Goal: Task Accomplishment & Management: Manage account settings

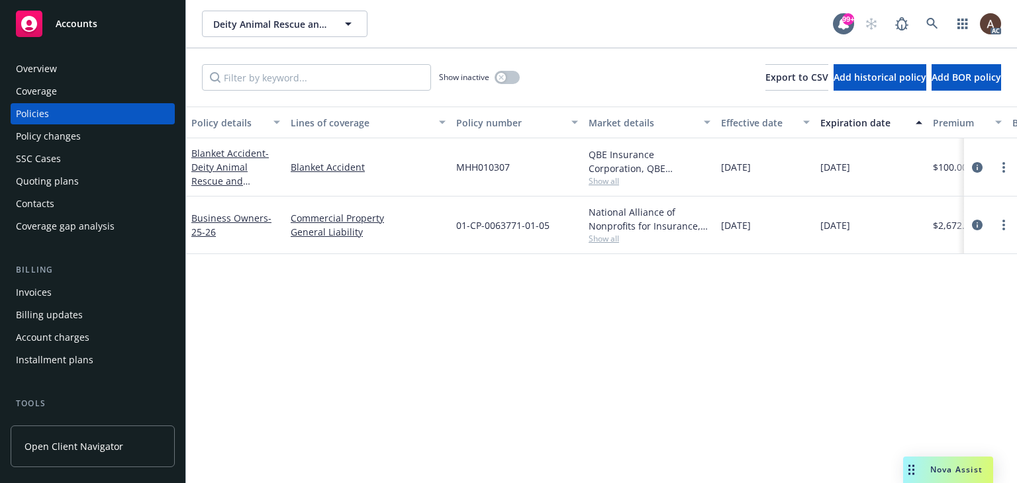
click at [105, 139] on div "Policy changes" at bounding box center [93, 136] width 154 height 21
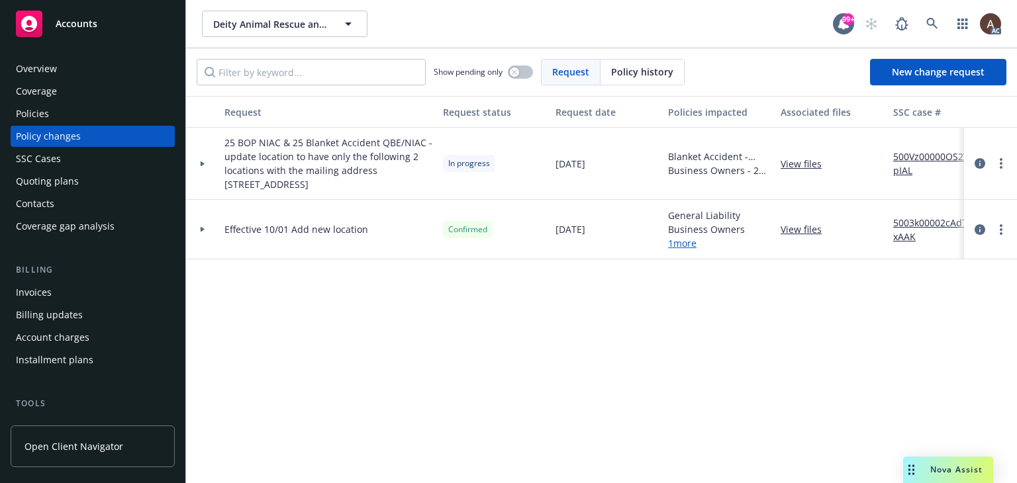
click at [204, 164] on icon at bounding box center [203, 163] width 4 height 5
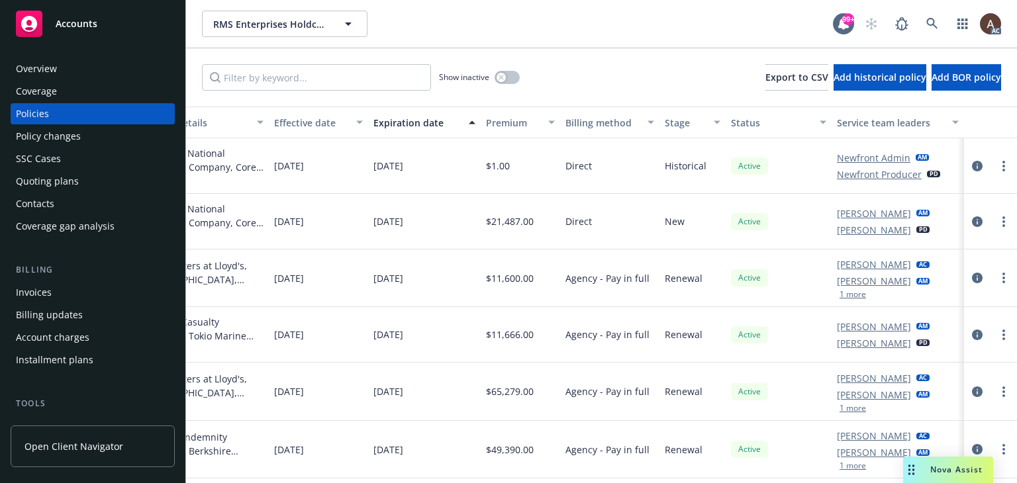
scroll to position [0, 457]
drag, startPoint x: 965, startPoint y: 164, endPoint x: 951, endPoint y: 159, distance: 14.9
click at [972, 164] on icon "circleInformation" at bounding box center [977, 166] width 11 height 11
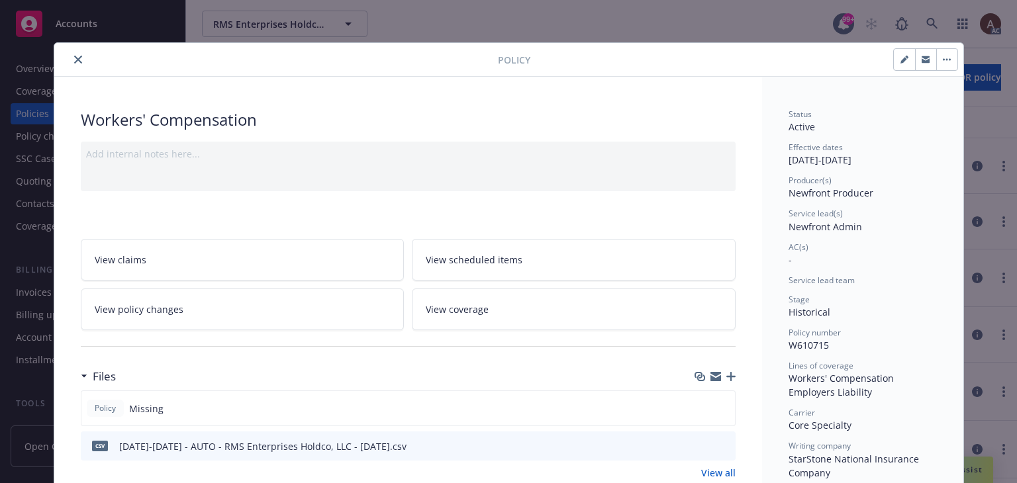
click at [74, 59] on icon "close" at bounding box center [78, 60] width 8 height 8
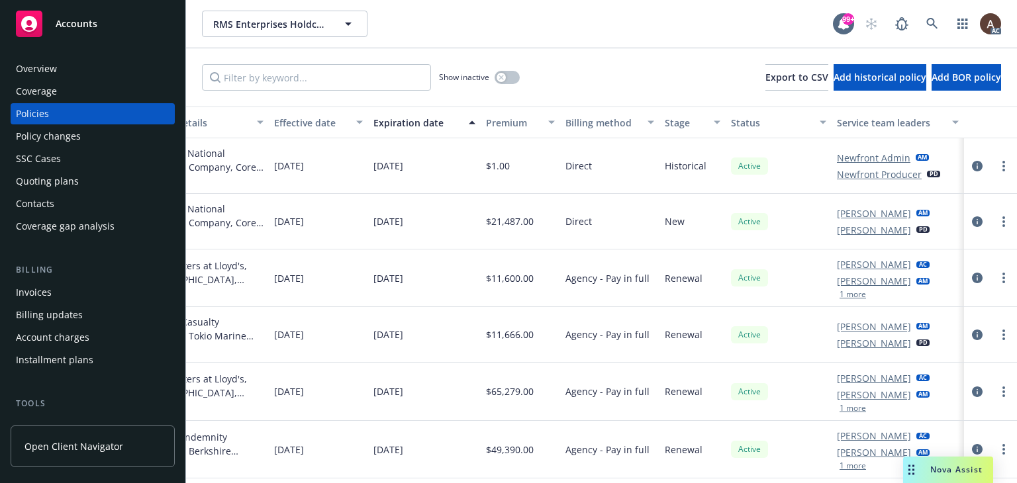
drag, startPoint x: 969, startPoint y: 167, endPoint x: 945, endPoint y: 158, distance: 25.6
click at [972, 167] on icon "circleInformation" at bounding box center [977, 166] width 11 height 11
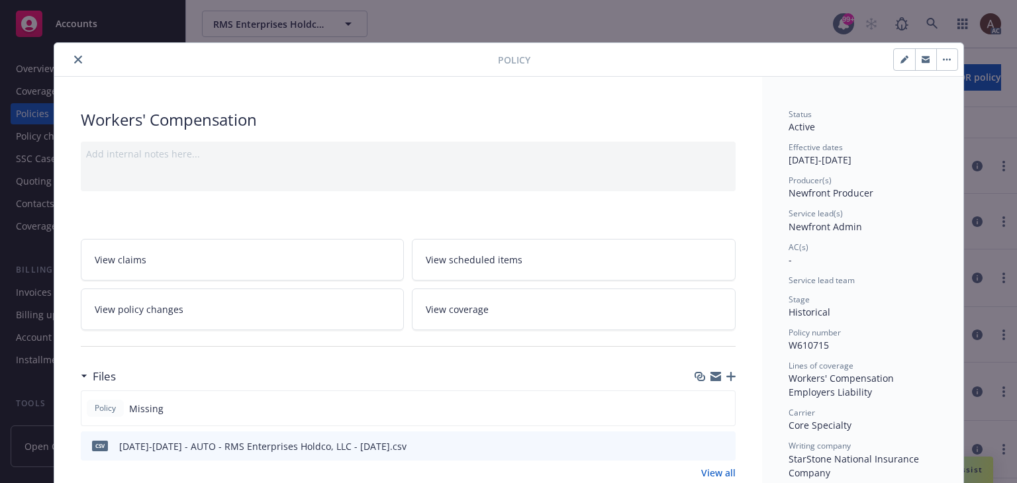
click at [74, 62] on icon "close" at bounding box center [78, 60] width 8 height 8
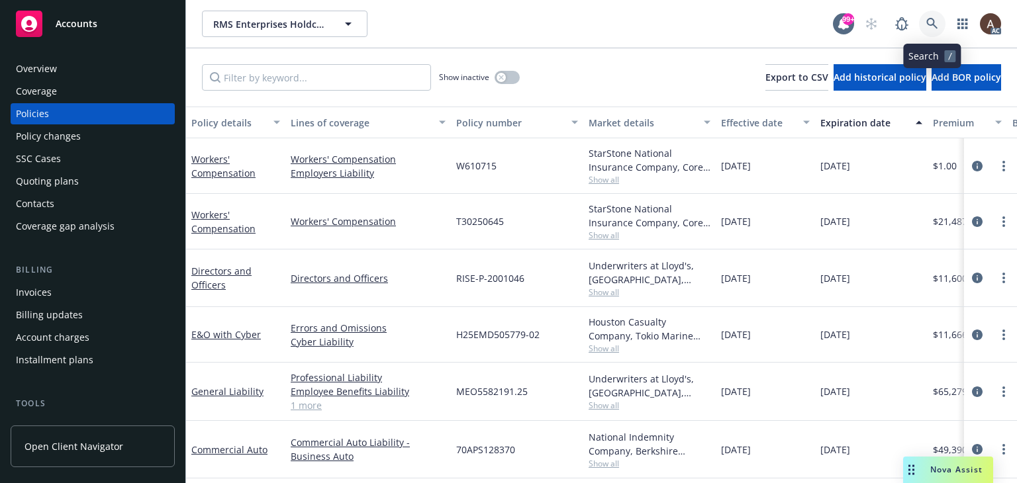
click at [928, 17] on link at bounding box center [932, 24] width 26 height 26
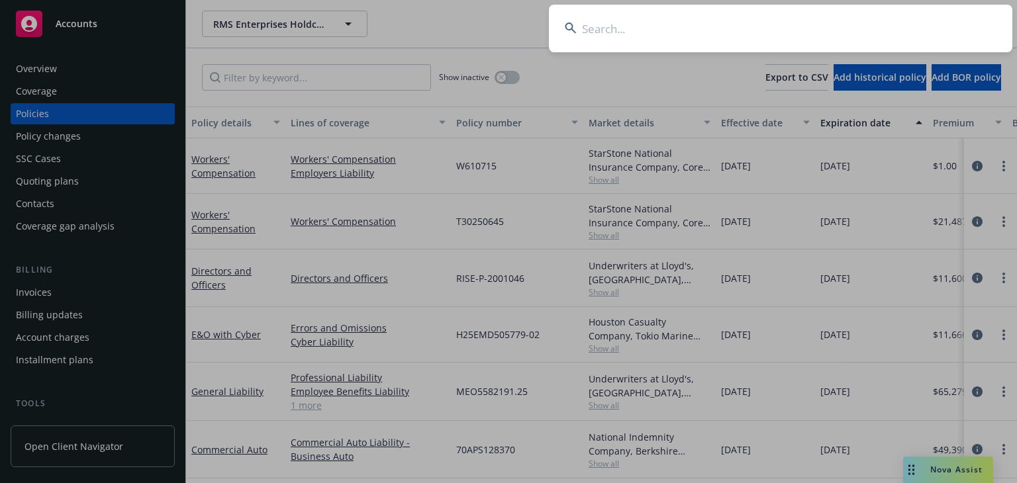
click at [714, 31] on input at bounding box center [780, 29] width 463 height 48
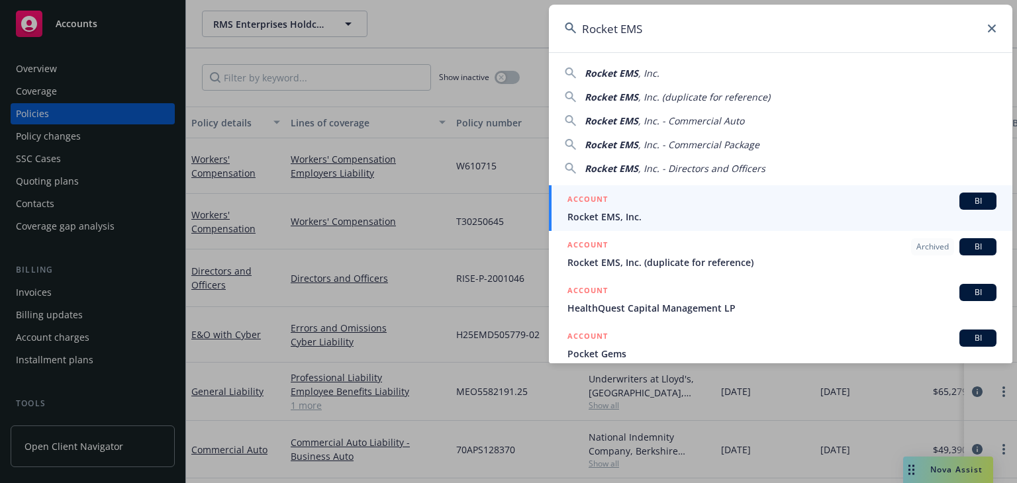
type input "Rocket EMS"
click at [601, 210] on span "Rocket EMS, Inc." at bounding box center [781, 217] width 429 height 14
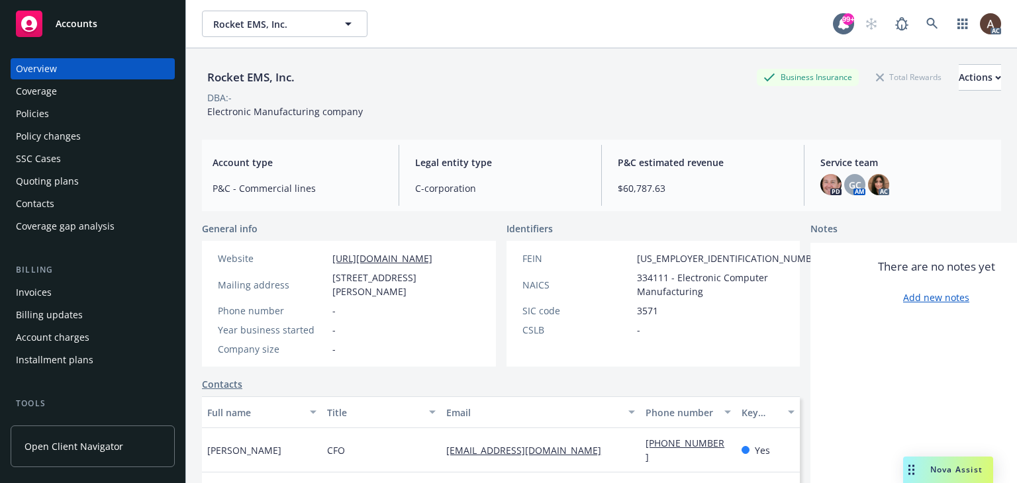
click at [53, 117] on div "Policies" at bounding box center [93, 113] width 154 height 21
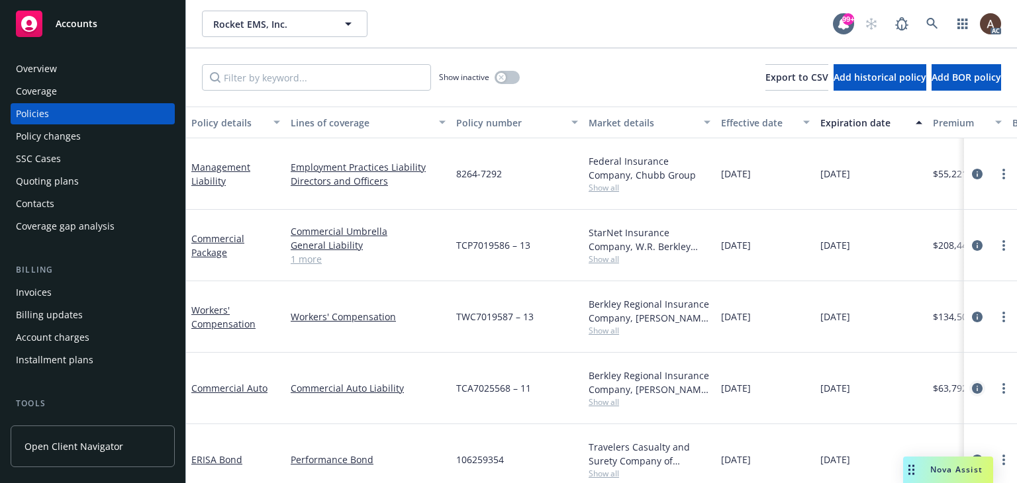
click at [979, 383] on icon "circleInformation" at bounding box center [977, 388] width 11 height 11
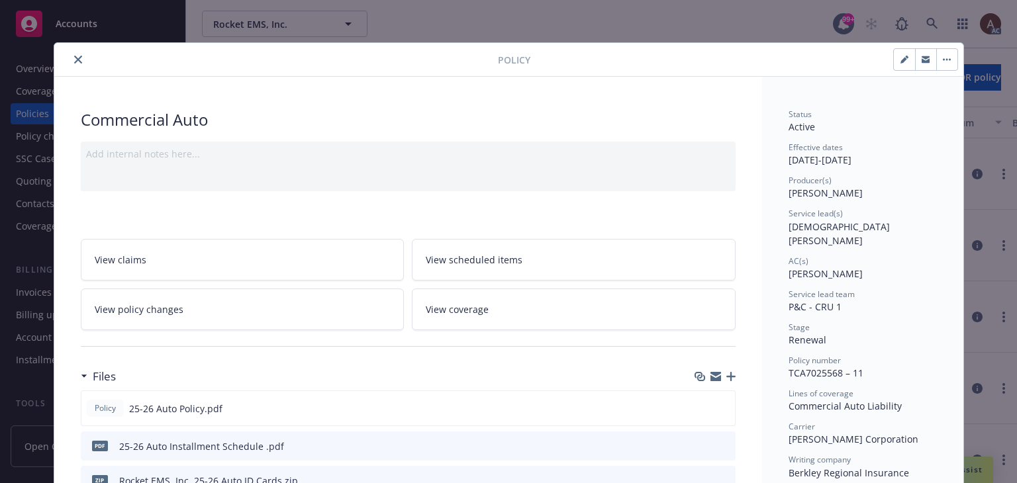
click at [211, 316] on link "View policy changes" at bounding box center [243, 310] width 324 height 42
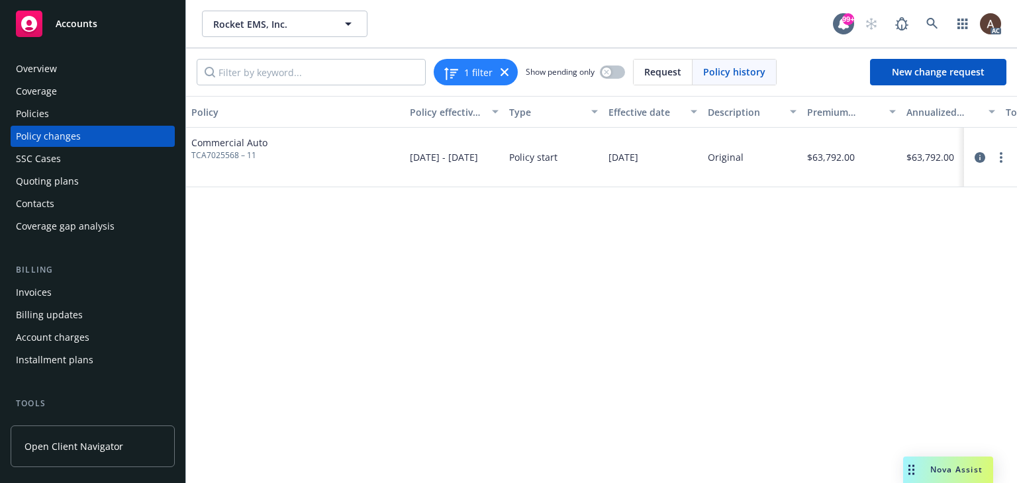
click at [82, 136] on div "Policy changes" at bounding box center [93, 136] width 154 height 21
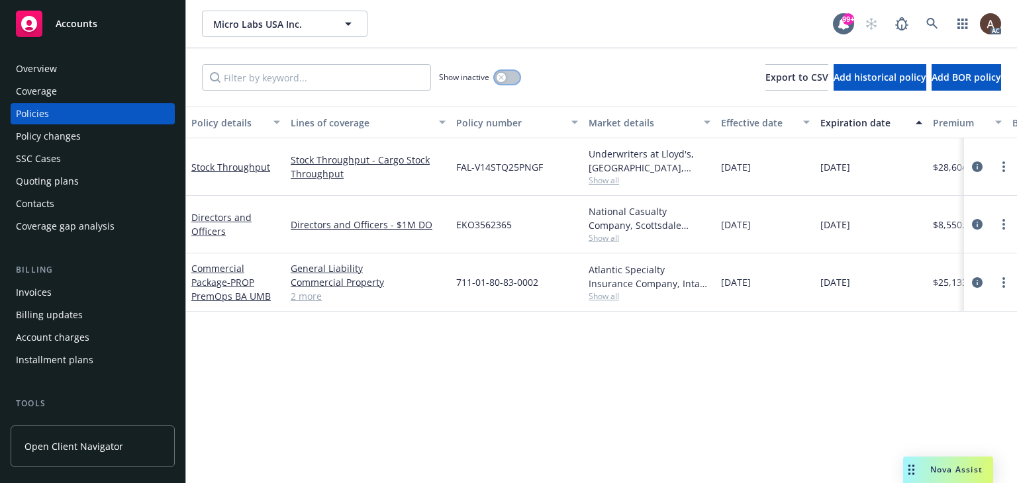
click at [504, 77] on div "button" at bounding box center [501, 77] width 9 height 9
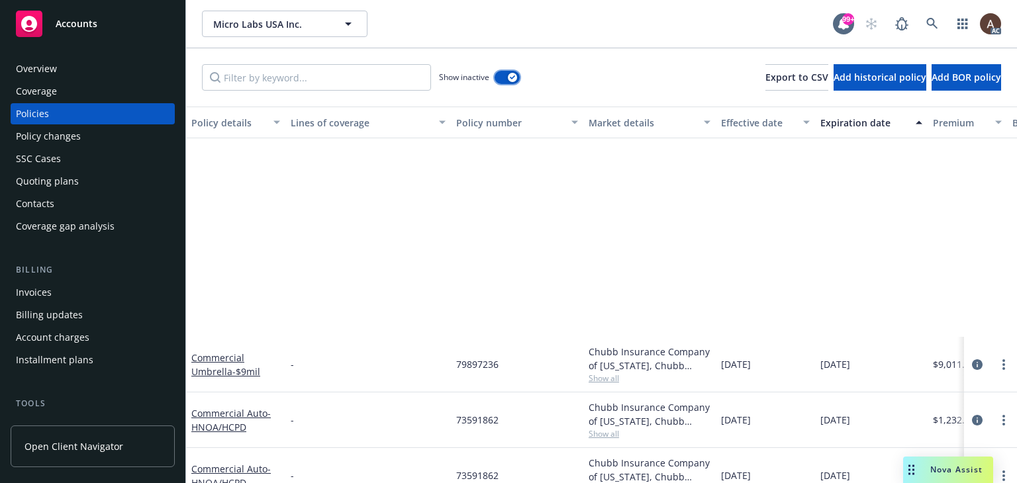
scroll to position [1457, 0]
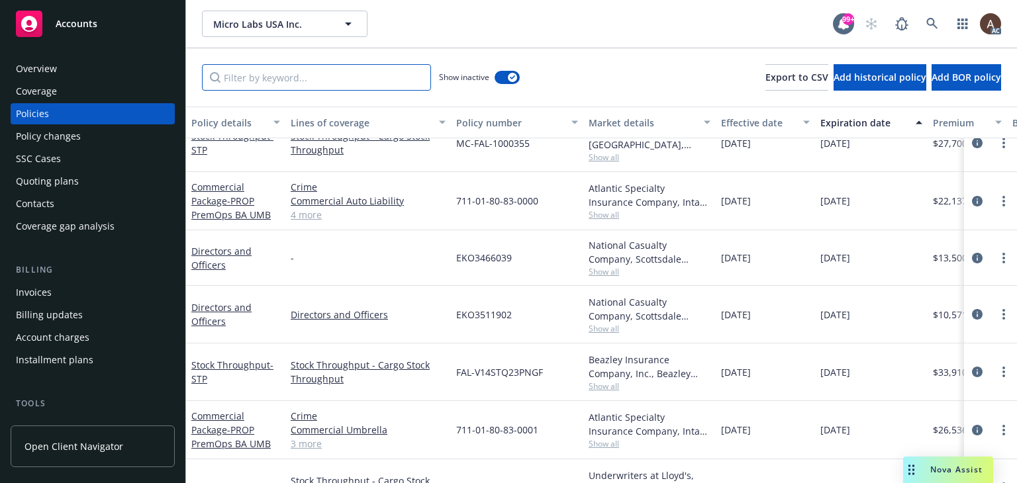
click at [320, 75] on input "Filter by keyword..." at bounding box center [316, 77] width 229 height 26
paste input "4070213"
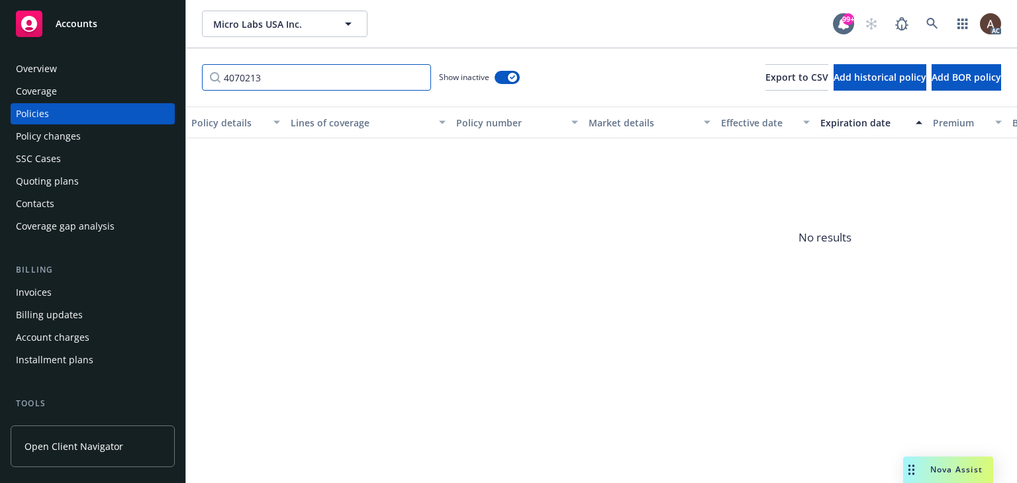
type input "4070213"
click at [512, 75] on icon "button" at bounding box center [512, 77] width 5 height 4
click at [501, 75] on icon "button" at bounding box center [501, 77] width 5 height 5
click at [932, 23] on icon at bounding box center [931, 23] width 11 height 11
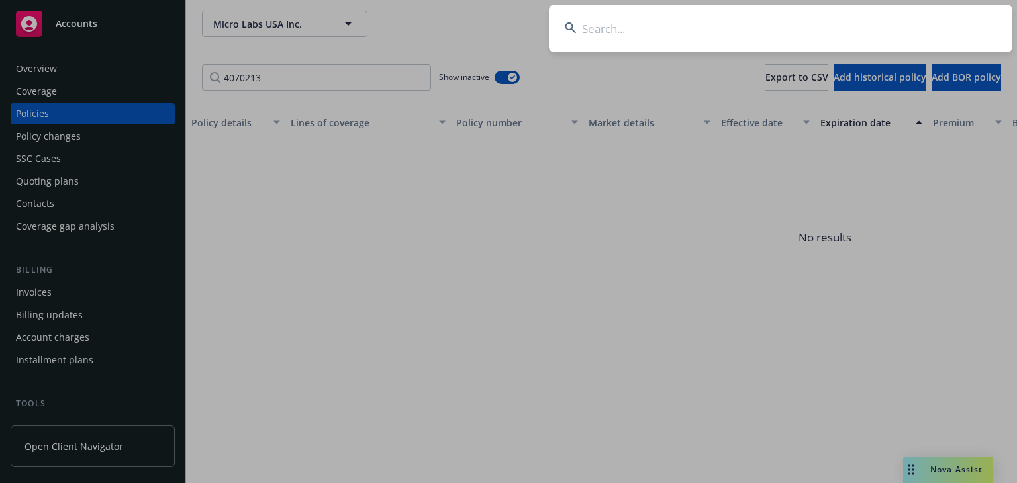
click at [644, 17] on input at bounding box center [780, 29] width 463 height 48
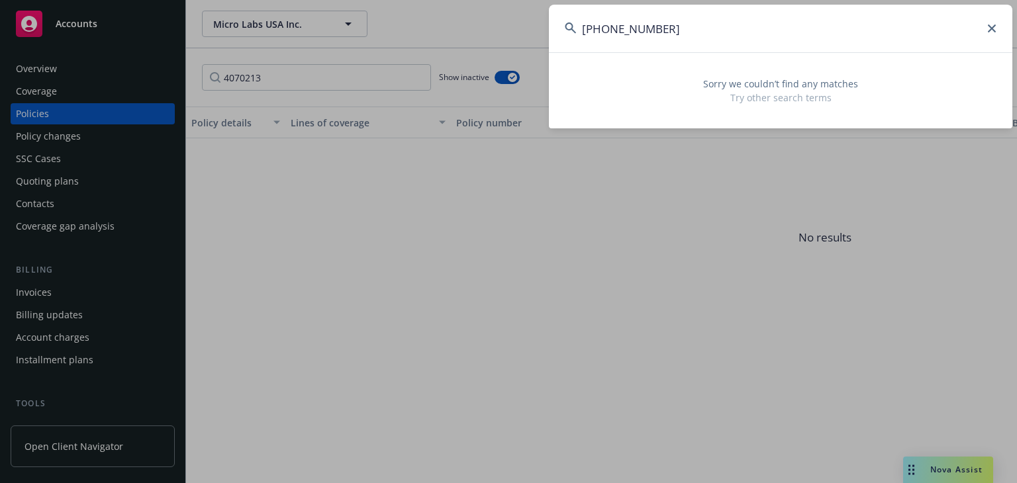
click at [607, 28] on input "401-4070213-001" at bounding box center [780, 29] width 463 height 48
click at [671, 32] on input "4070213-001" at bounding box center [780, 29] width 463 height 48
drag, startPoint x: 689, startPoint y: 38, endPoint x: 467, endPoint y: 23, distance: 222.4
click at [467, 23] on div "4070213 Sorry we couldn’t find any matches Try other search terms" at bounding box center [508, 241] width 1017 height 483
paste input "Evidence of Insurance"
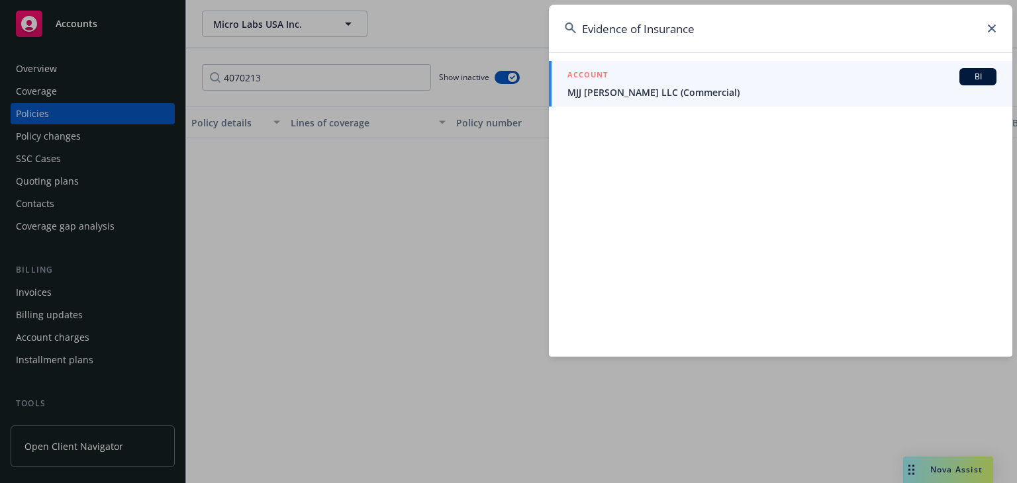
type input "Evidence of Insurance"
click at [617, 83] on div "ACCOUNT BI" at bounding box center [781, 76] width 429 height 17
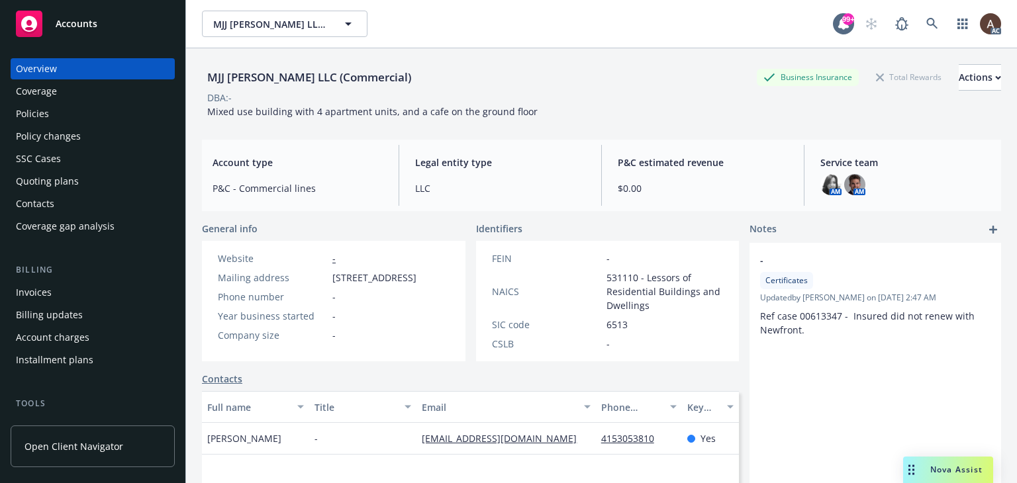
click at [64, 115] on div "Policies" at bounding box center [93, 113] width 154 height 21
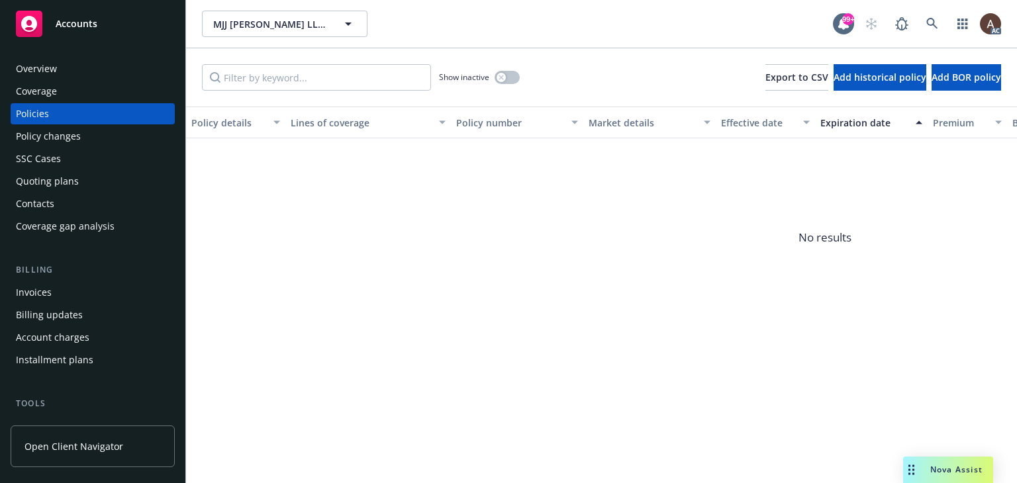
click at [90, 138] on div "Policy changes" at bounding box center [93, 136] width 154 height 21
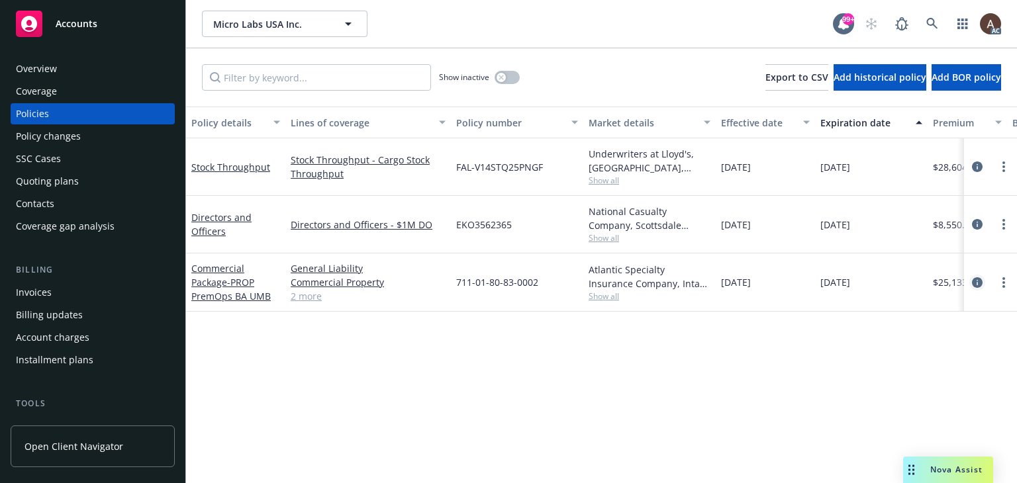
click at [979, 281] on icon "circleInformation" at bounding box center [977, 282] width 11 height 11
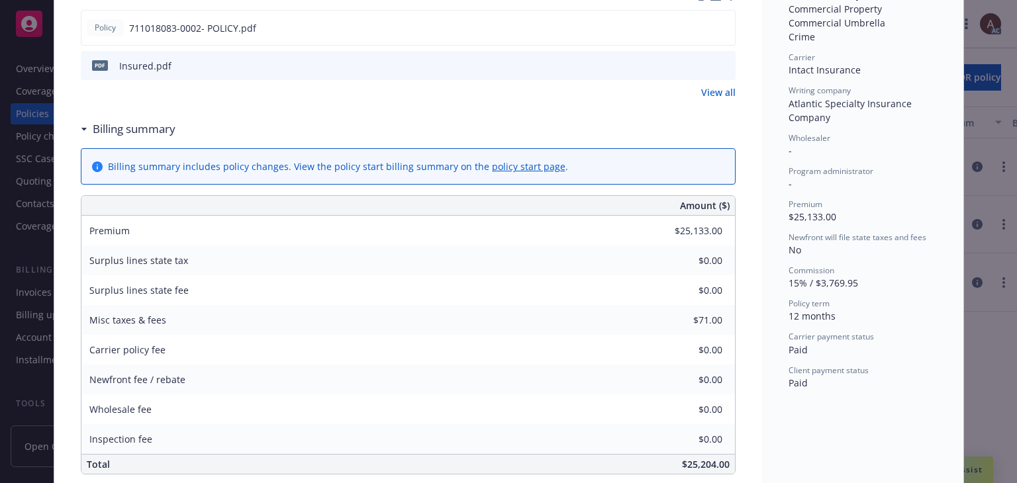
scroll to position [199, 0]
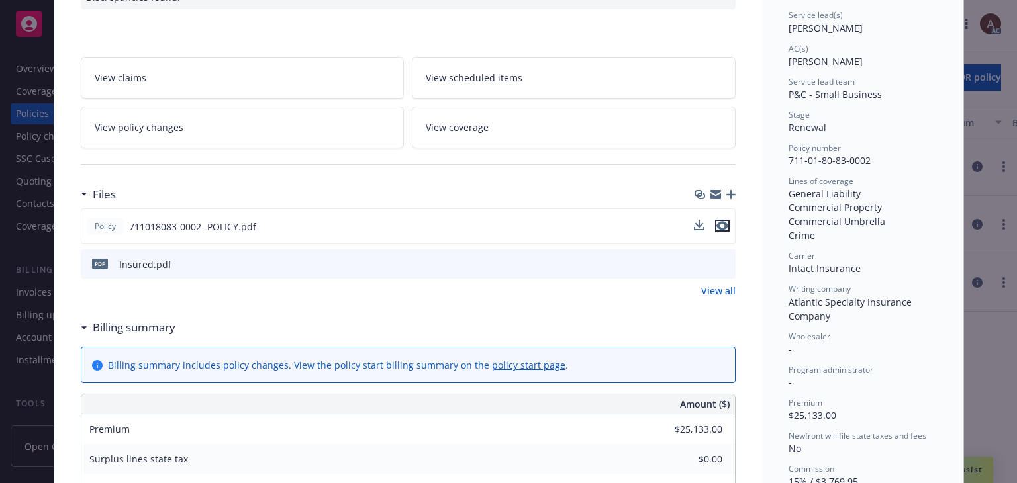
click at [716, 221] on icon "preview file" at bounding box center [722, 225] width 12 height 9
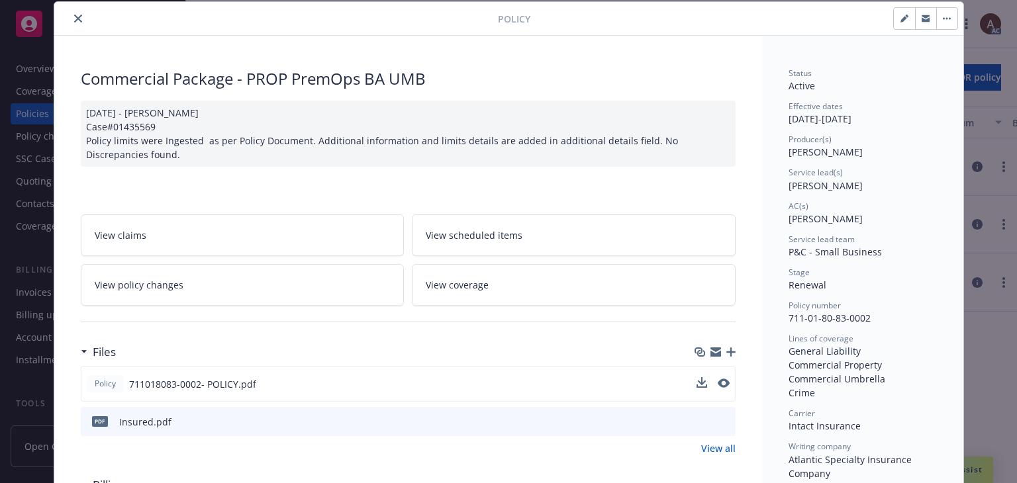
scroll to position [0, 0]
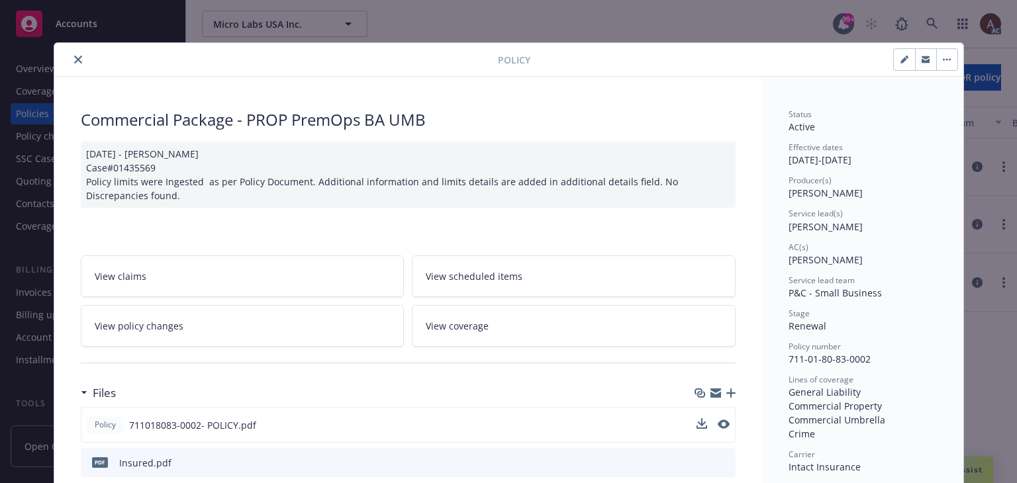
click at [74, 59] on icon "close" at bounding box center [78, 60] width 8 height 8
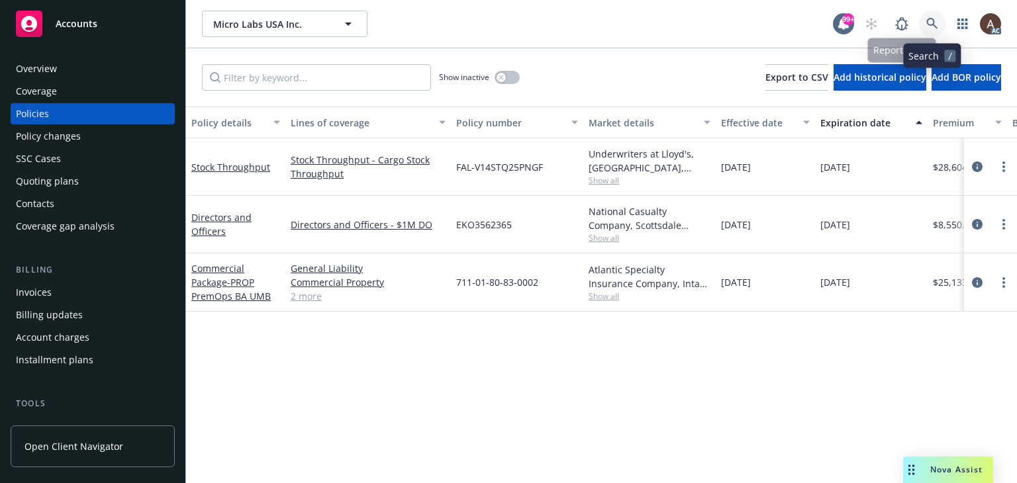
click at [934, 26] on icon at bounding box center [932, 24] width 12 height 12
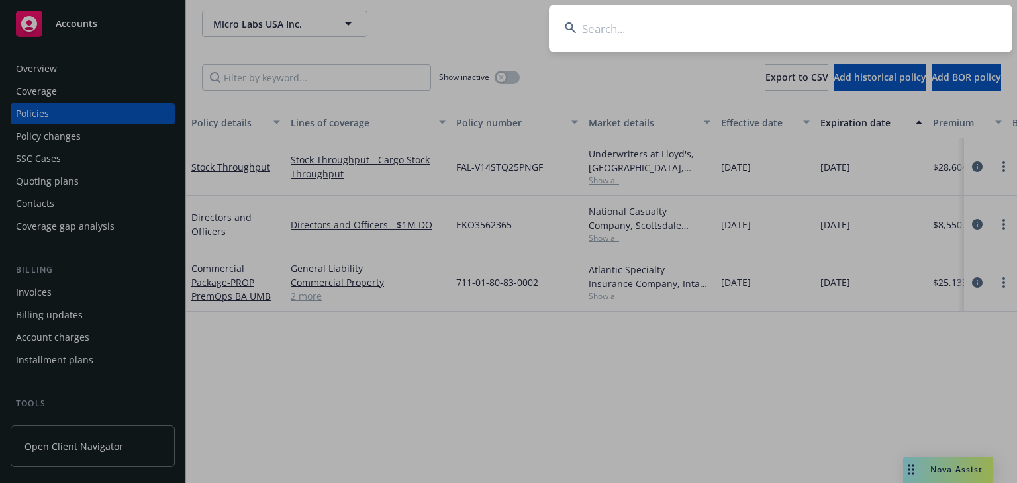
click at [641, 28] on input at bounding box center [780, 29] width 463 height 48
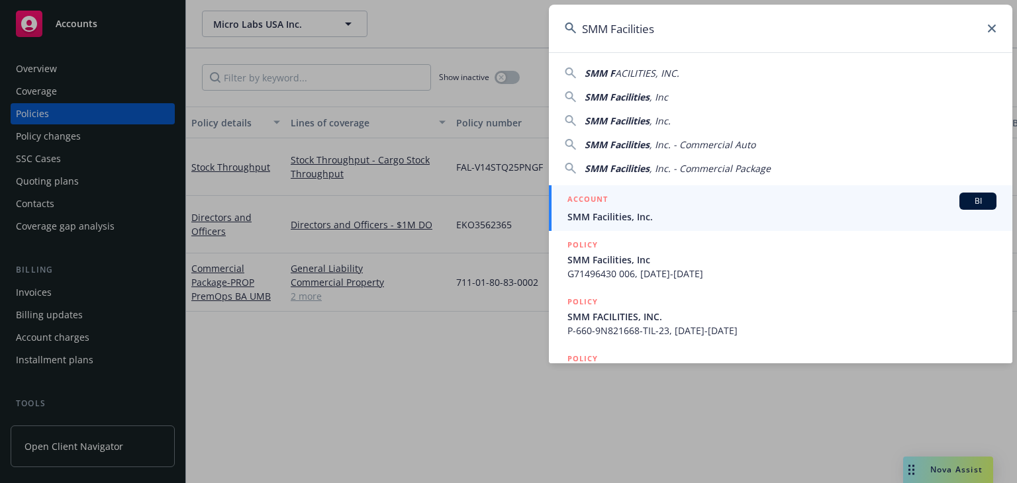
type input "SMM Facilities"
click at [618, 207] on div "ACCOUNT BI" at bounding box center [781, 201] width 429 height 17
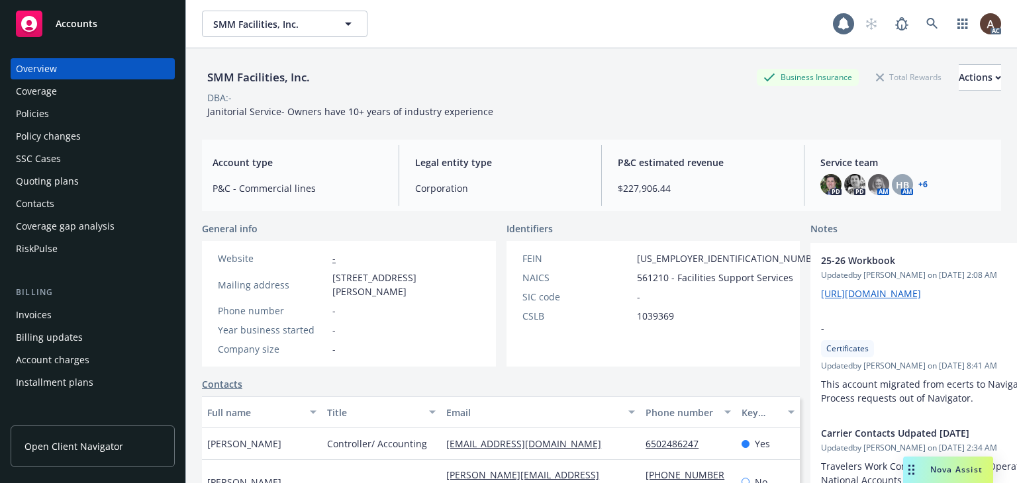
click at [92, 115] on div "Policies" at bounding box center [93, 113] width 154 height 21
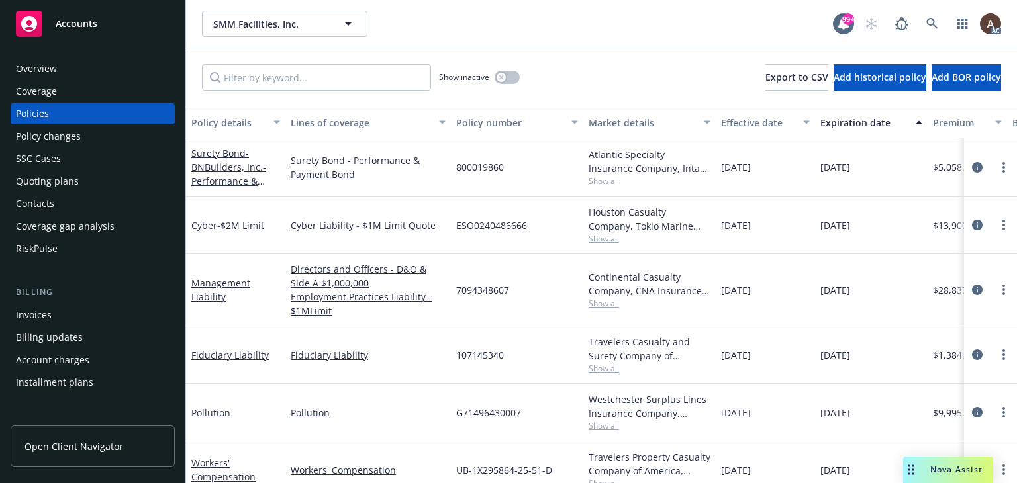
click at [86, 136] on div "Policy changes" at bounding box center [93, 136] width 154 height 21
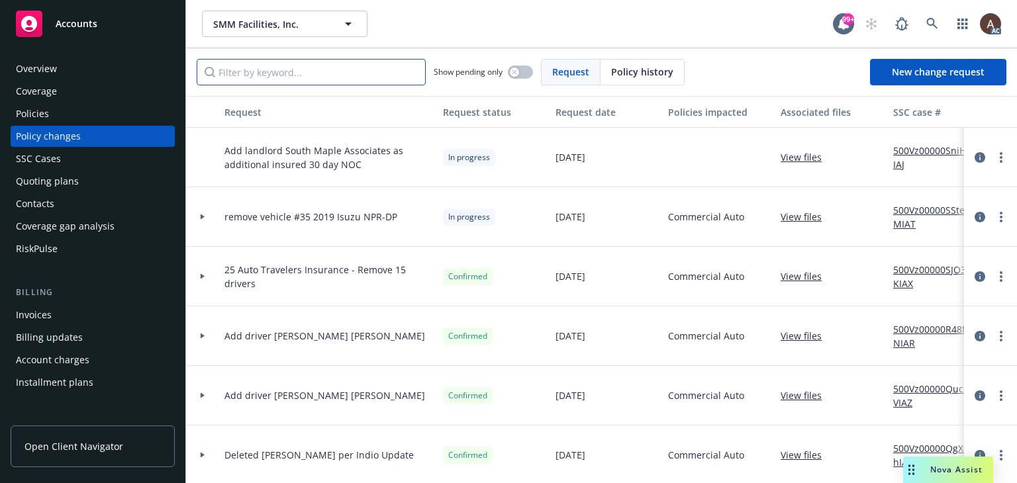
click at [243, 75] on input "Filter by keyword..." at bounding box center [311, 72] width 229 height 26
paste input "Geronimo"
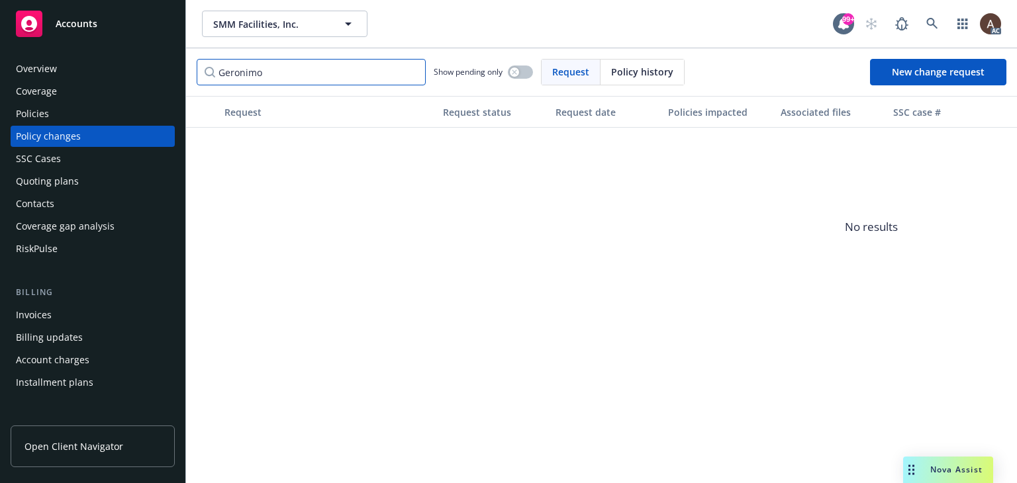
type input "Geronimo"
click at [87, 112] on div "Policies" at bounding box center [93, 113] width 154 height 21
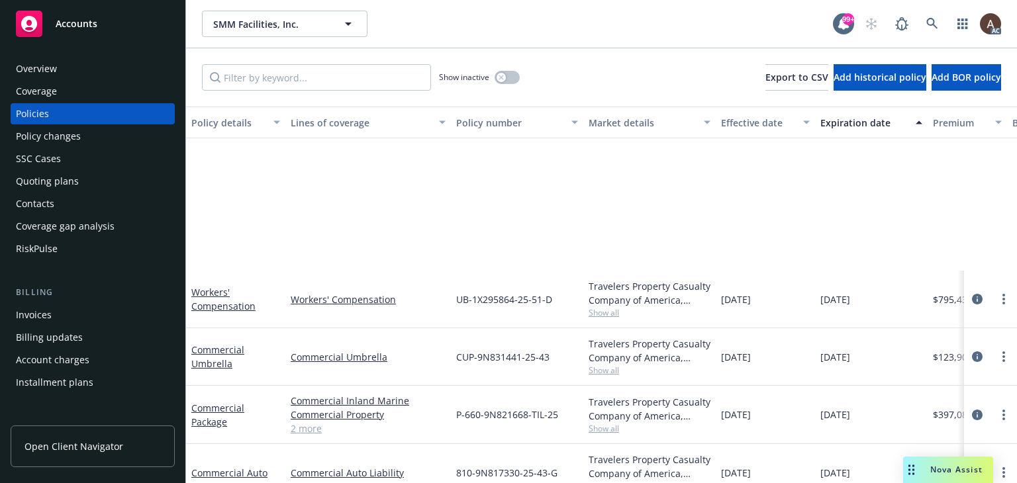
scroll to position [354, 0]
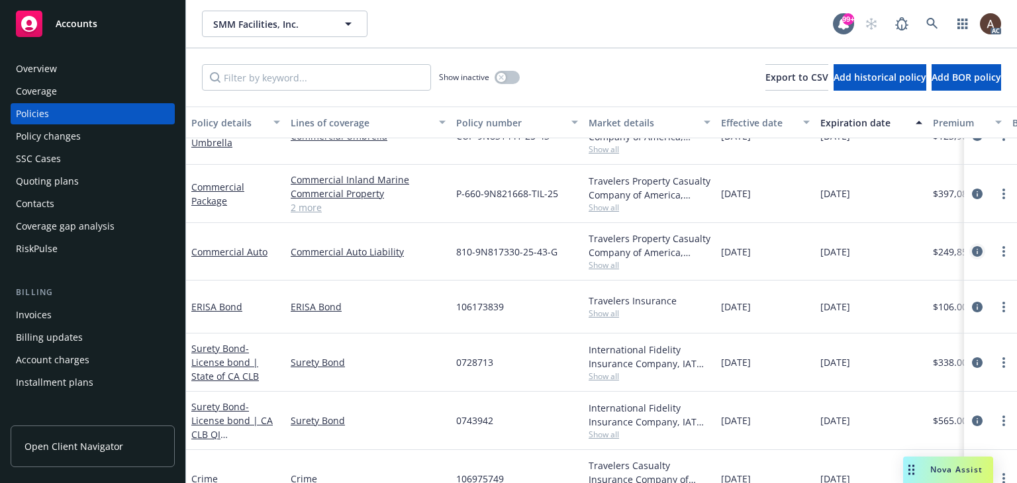
click at [972, 248] on icon "circleInformation" at bounding box center [977, 251] width 11 height 11
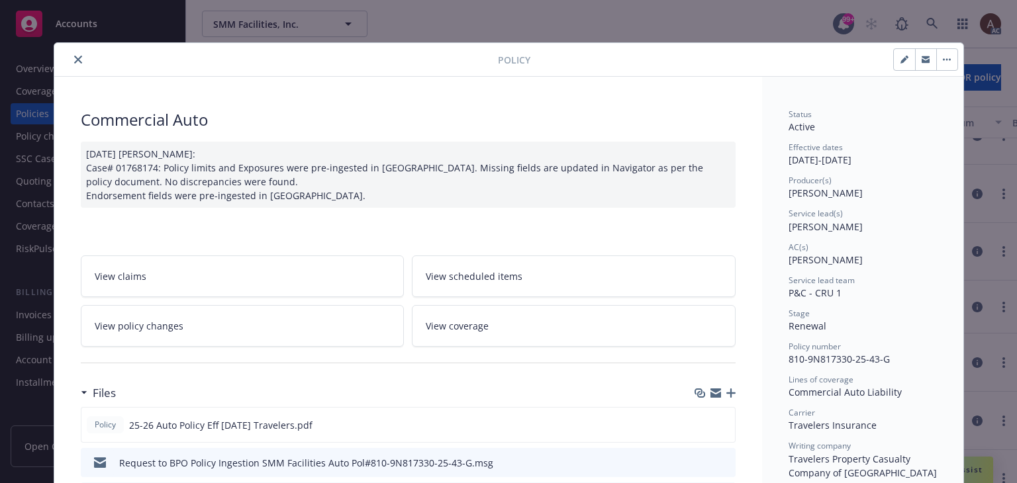
click at [230, 334] on link "View policy changes" at bounding box center [243, 326] width 324 height 42
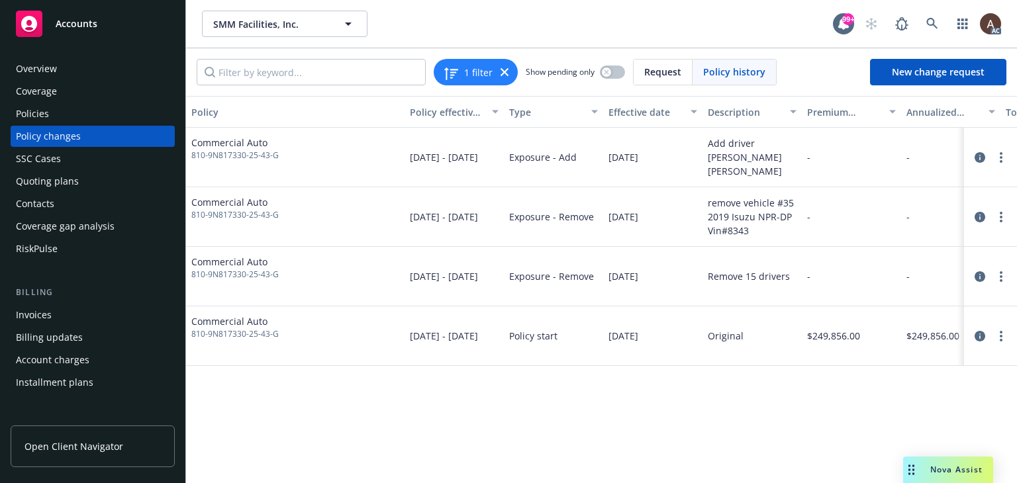
click at [101, 136] on div "Policy changes" at bounding box center [93, 136] width 154 height 21
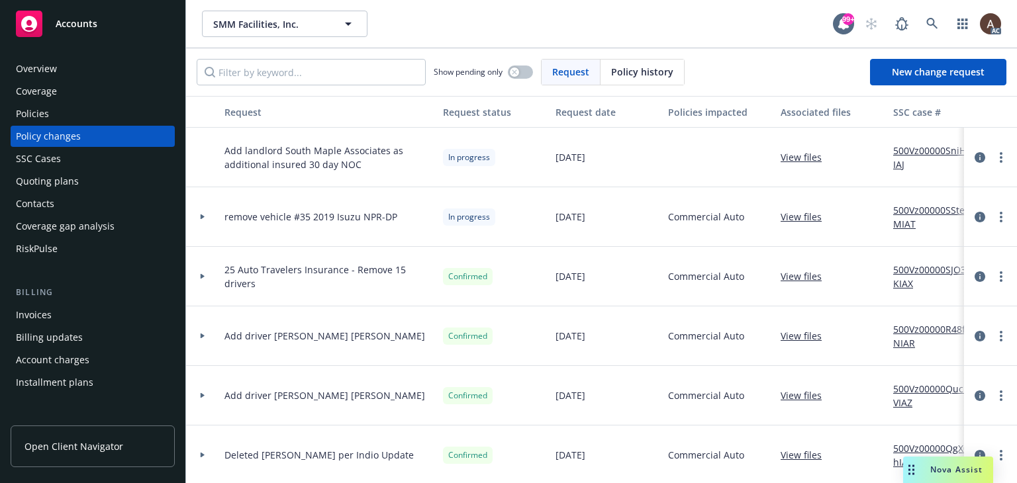
click at [199, 274] on div at bounding box center [202, 276] width 23 height 5
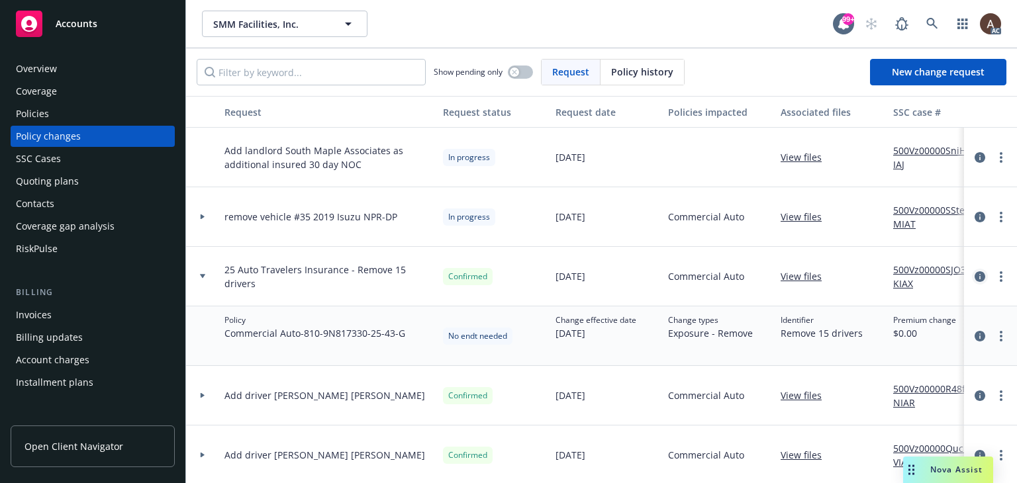
click at [975, 275] on icon "circleInformation" at bounding box center [980, 276] width 11 height 11
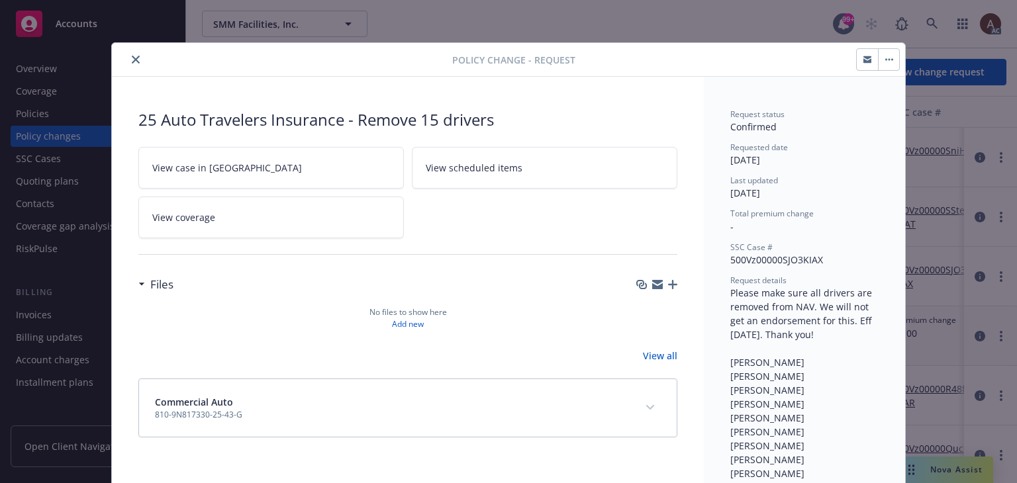
scroll to position [40, 0]
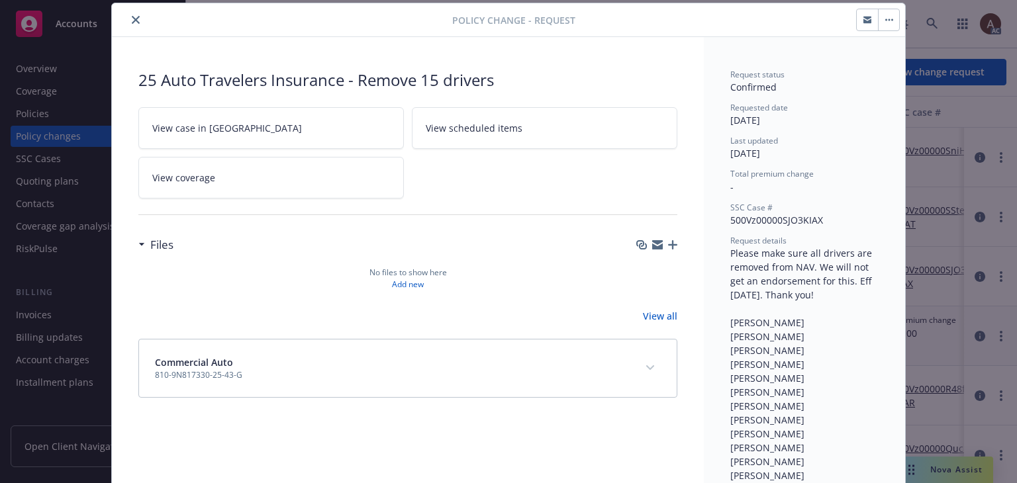
click at [132, 22] on icon "close" at bounding box center [136, 20] width 8 height 8
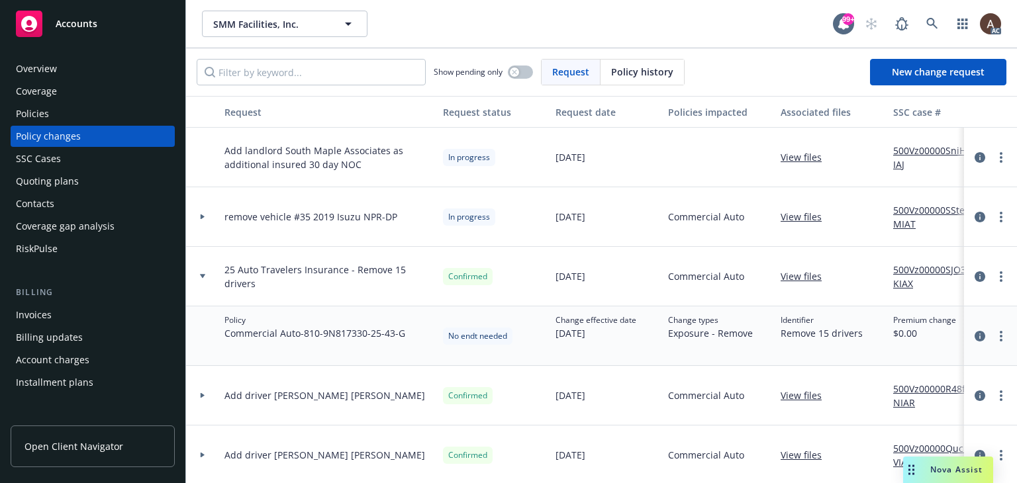
click at [917, 267] on link "500Vz00000SJO3KIAX" at bounding box center [937, 277] width 89 height 28
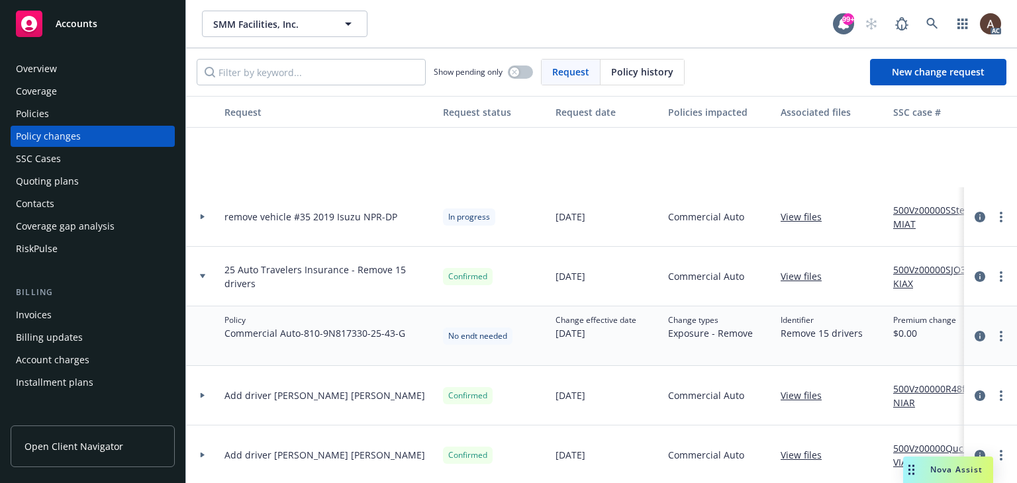
scroll to position [132, 0]
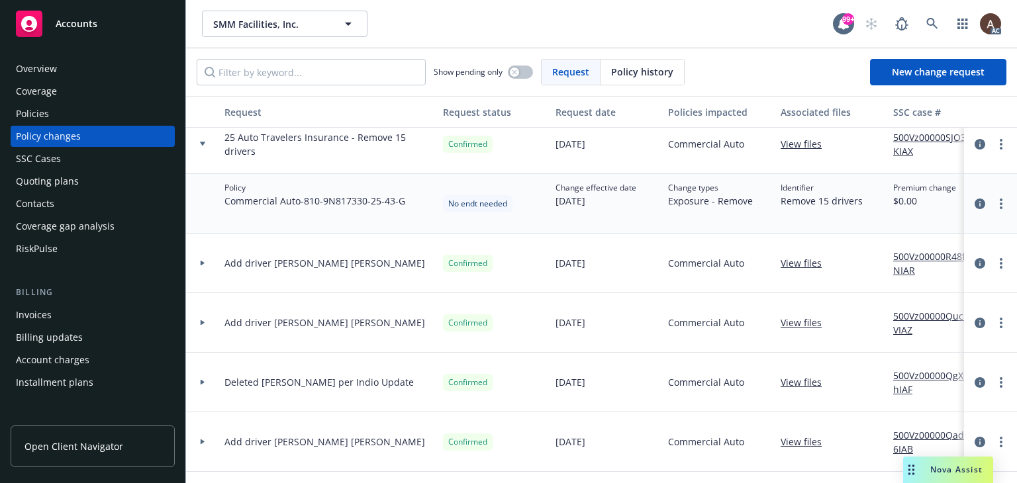
drag, startPoint x: 202, startPoint y: 323, endPoint x: 202, endPoint y: 309, distance: 13.9
click at [202, 323] on icon at bounding box center [203, 322] width 4 height 5
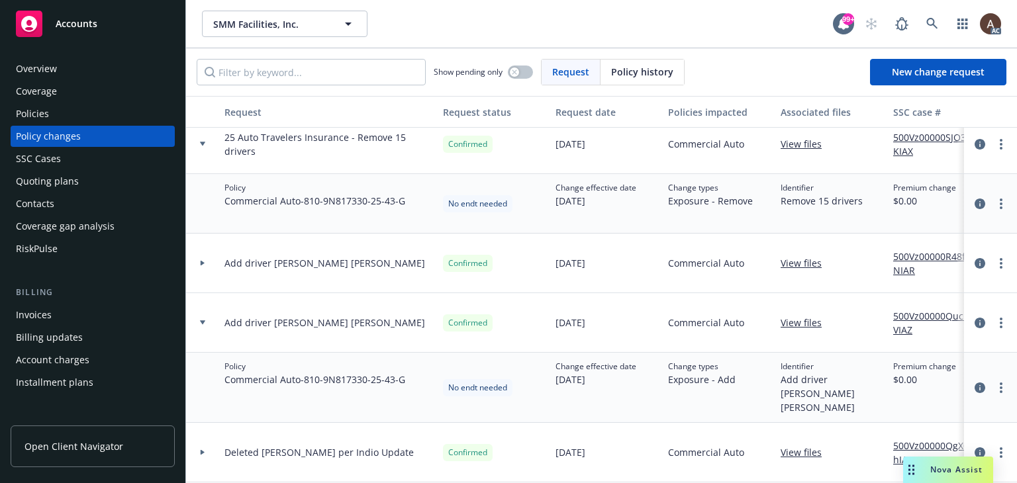
click at [201, 263] on icon at bounding box center [203, 263] width 4 height 5
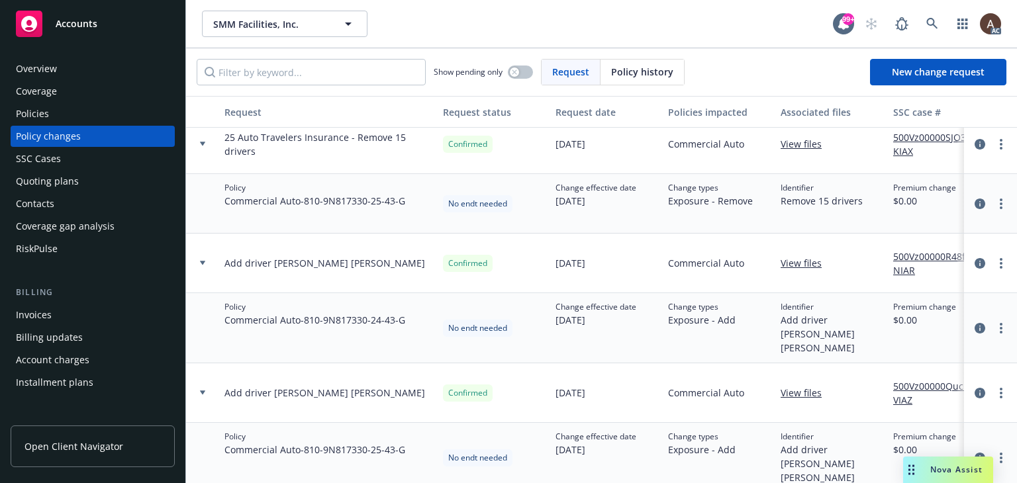
click at [913, 260] on link "500Vz00000R48fNIAR" at bounding box center [937, 264] width 89 height 28
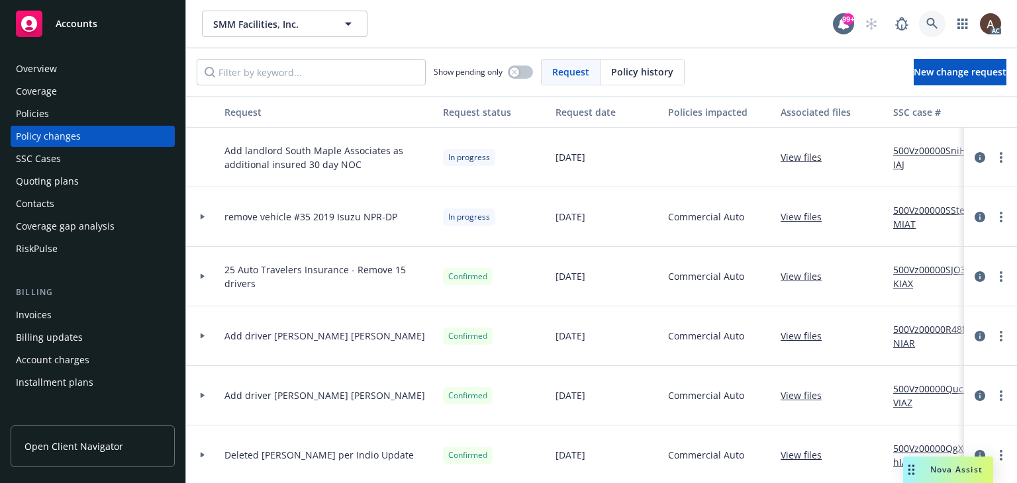
click at [924, 22] on link at bounding box center [932, 24] width 26 height 26
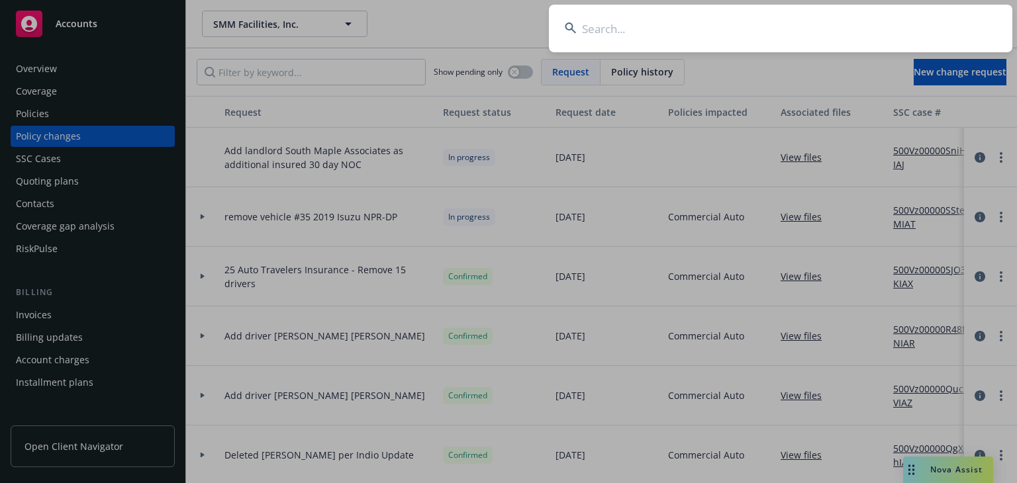
click at [746, 34] on input at bounding box center [780, 29] width 463 height 48
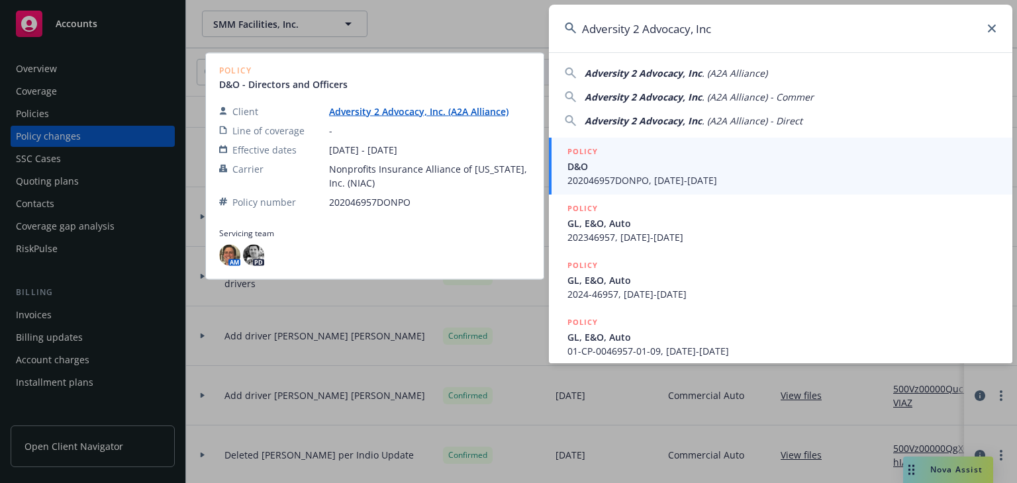
type input "Adversity 2 Advocacy, Inc"
click at [620, 167] on span "D&O" at bounding box center [781, 167] width 429 height 14
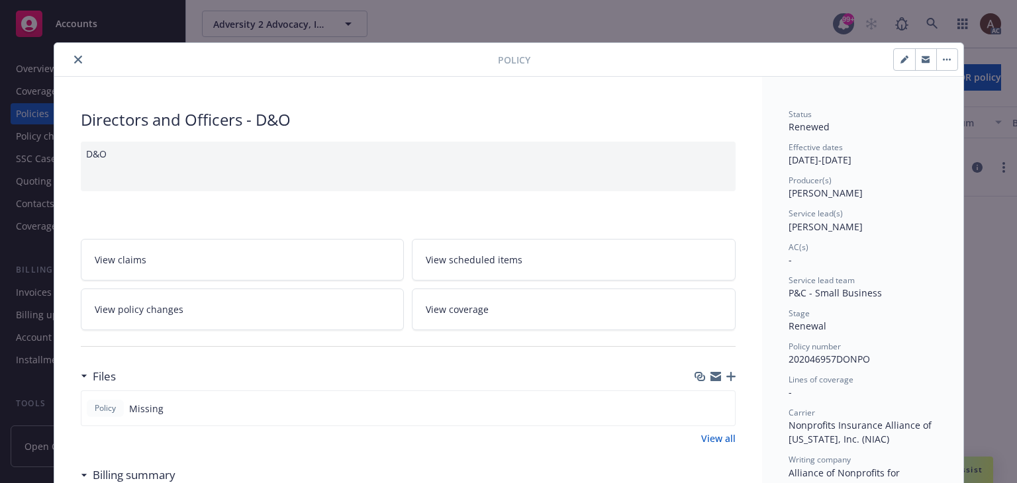
click at [74, 62] on icon "close" at bounding box center [78, 60] width 8 height 8
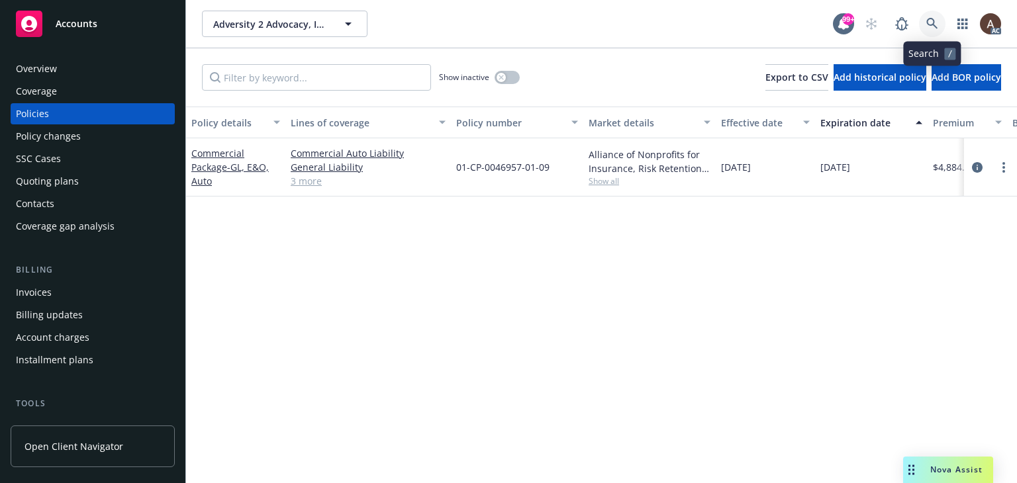
click at [934, 23] on icon at bounding box center [931, 23] width 11 height 11
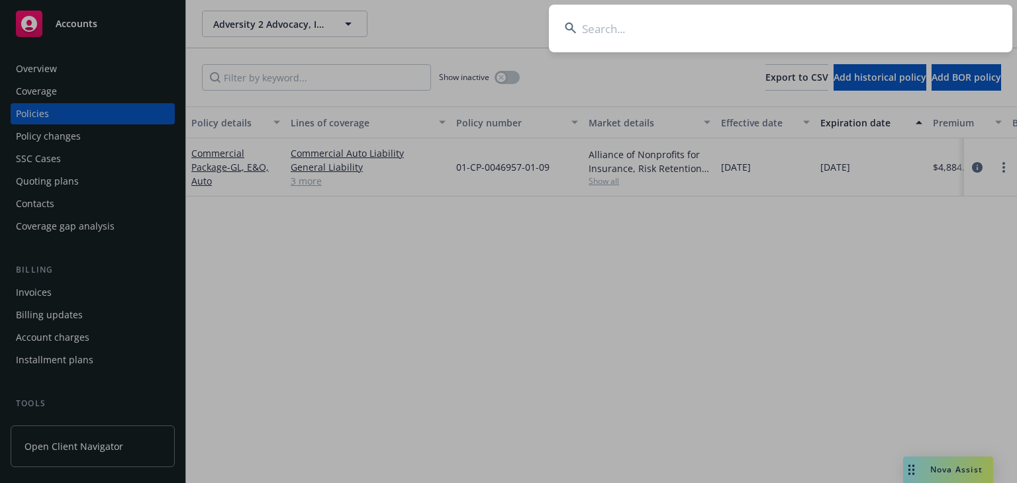
click at [644, 23] on input at bounding box center [780, 29] width 463 height 48
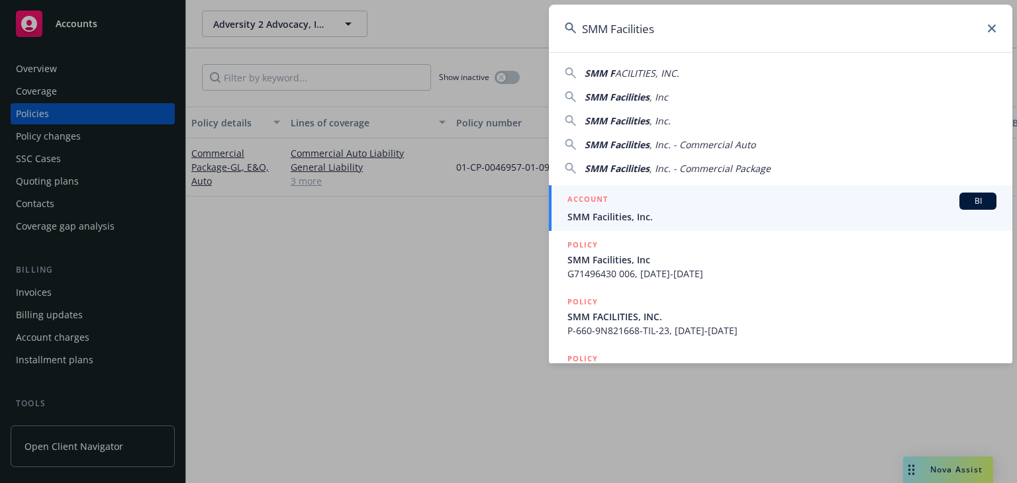
type input "SMM Facilities"
click at [612, 215] on span "SMM Facilities, Inc." at bounding box center [781, 217] width 429 height 14
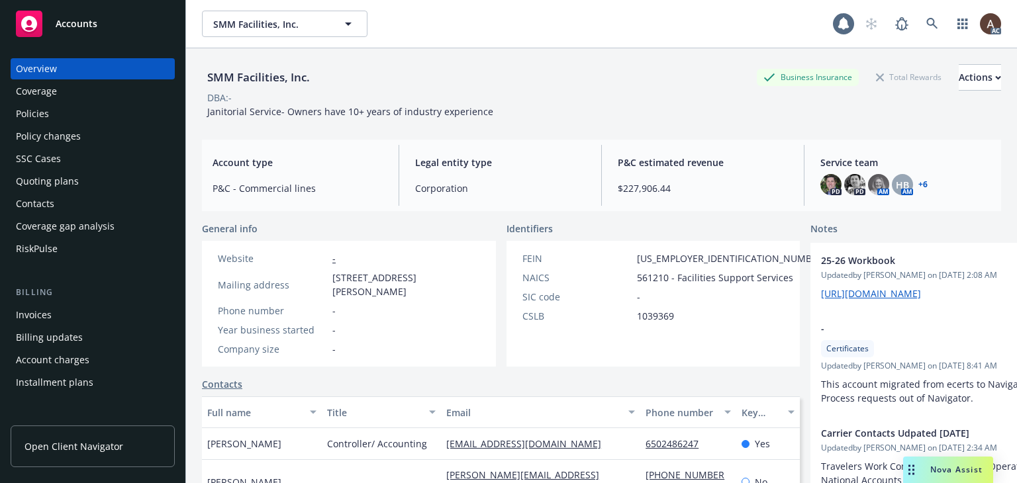
click at [77, 117] on div "Policies" at bounding box center [93, 113] width 154 height 21
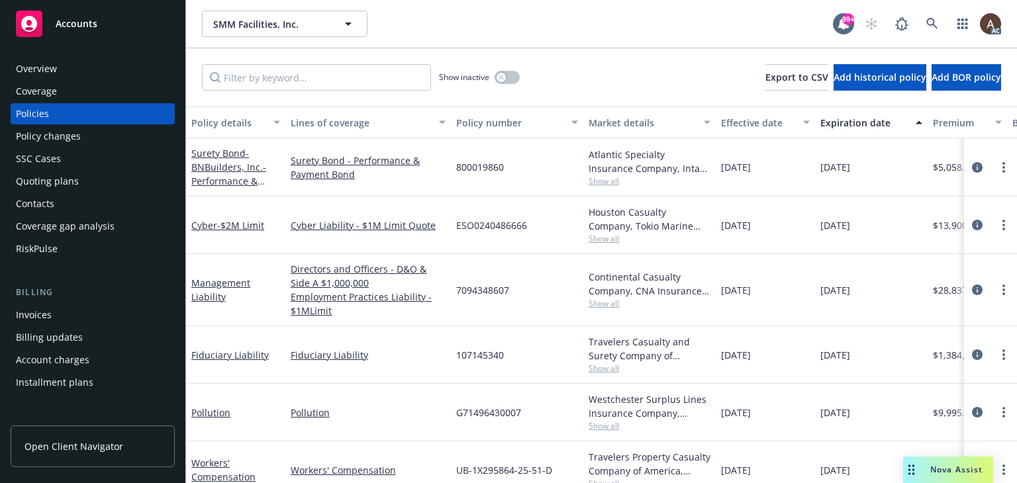
click at [87, 136] on div "Policy changes" at bounding box center [93, 136] width 154 height 21
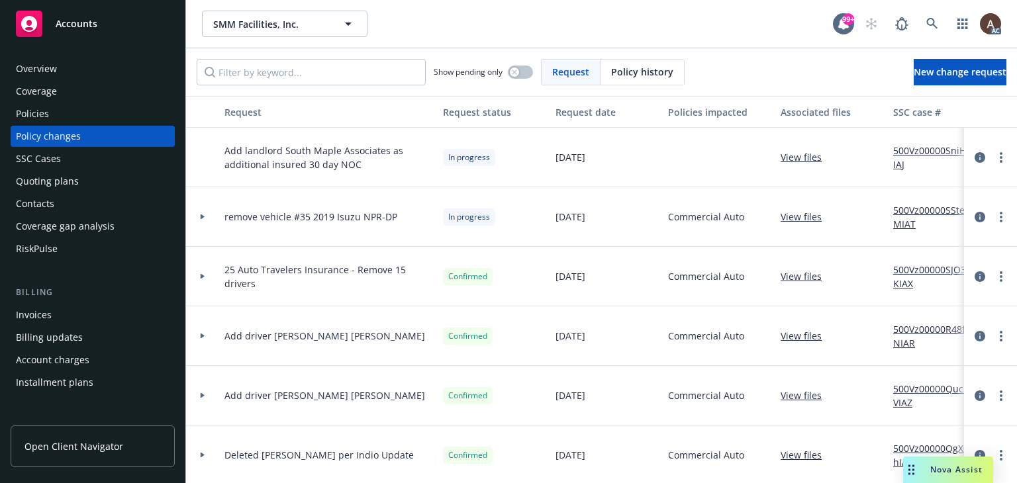
click at [200, 277] on icon at bounding box center [202, 276] width 5 height 5
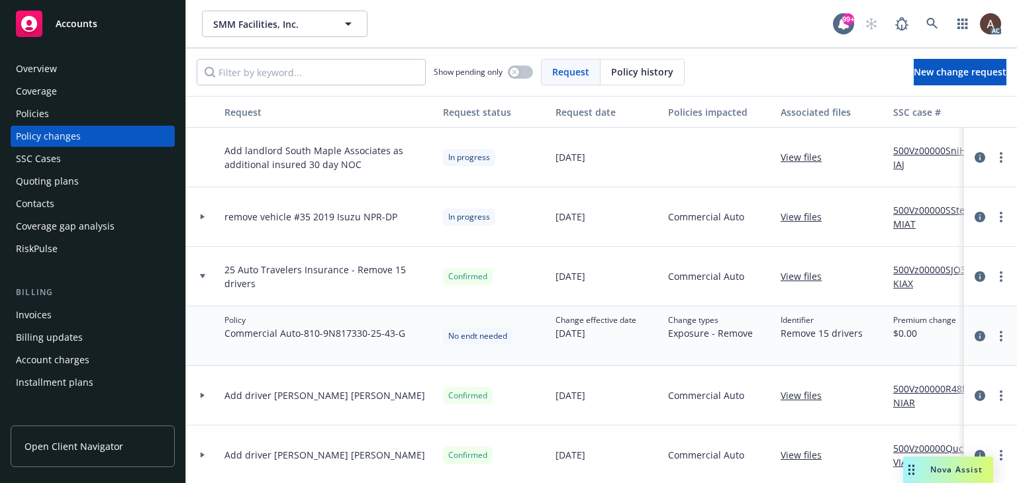
click at [66, 114] on div "Policies" at bounding box center [93, 113] width 154 height 21
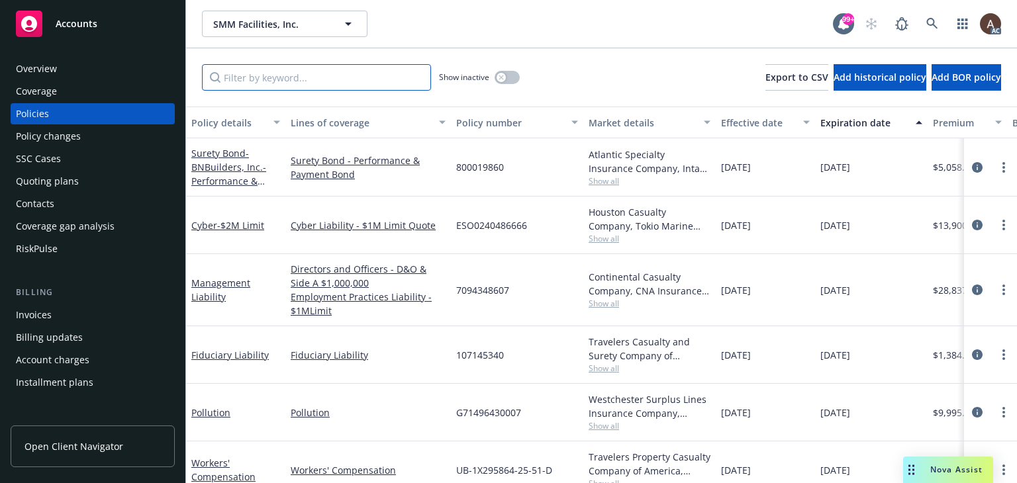
click at [354, 79] on input "Filter by keyword..." at bounding box center [316, 77] width 229 height 26
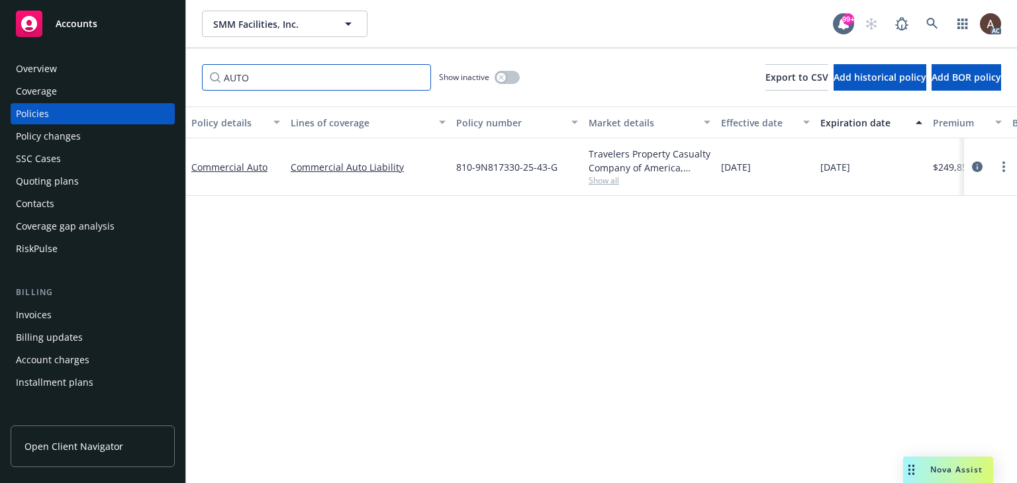
type input "AUTO"
click at [540, 305] on div "Policy details Lines of coverage Policy number Market details Effective date Ex…" at bounding box center [601, 295] width 831 height 377
click at [934, 23] on icon at bounding box center [932, 24] width 12 height 12
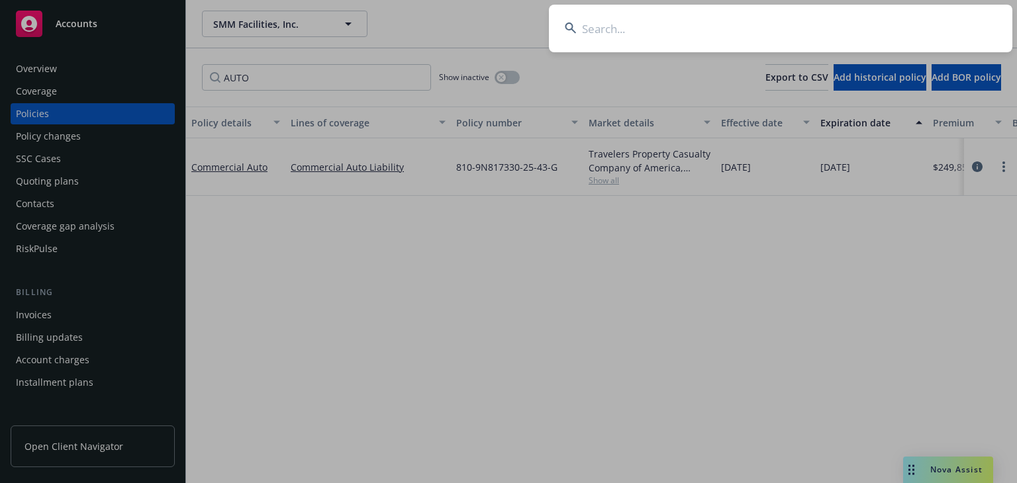
click at [694, 40] on input at bounding box center [780, 29] width 463 height 48
type input "Lightning"
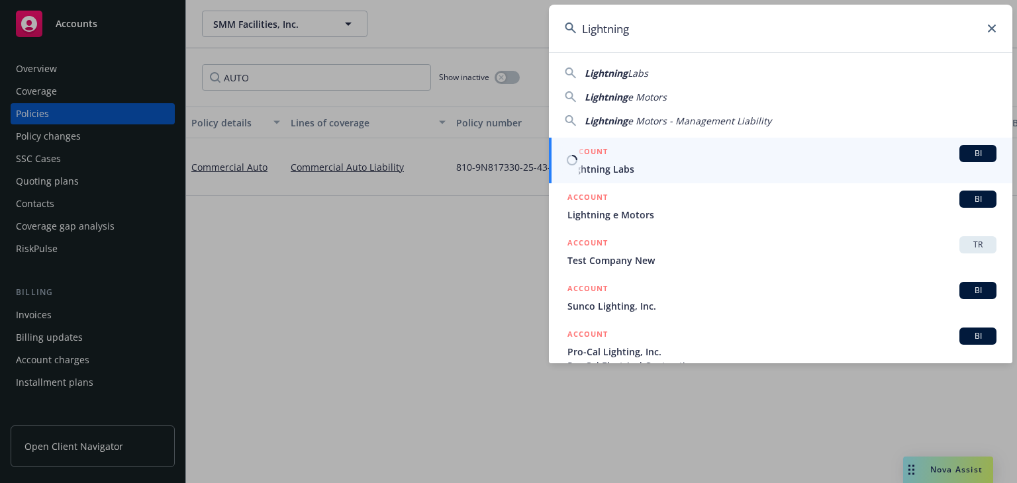
click at [628, 170] on span "Lightning Labs" at bounding box center [781, 169] width 429 height 14
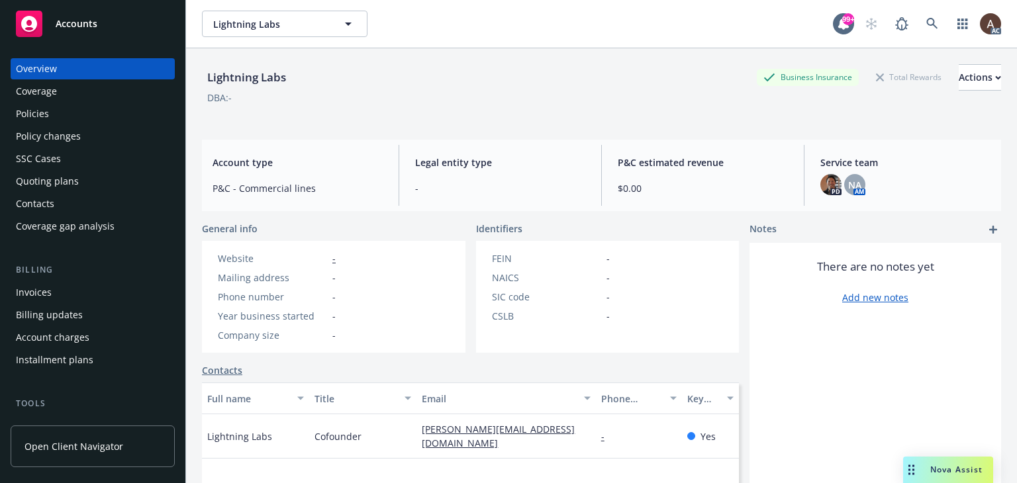
click at [63, 109] on div "Policies" at bounding box center [93, 113] width 154 height 21
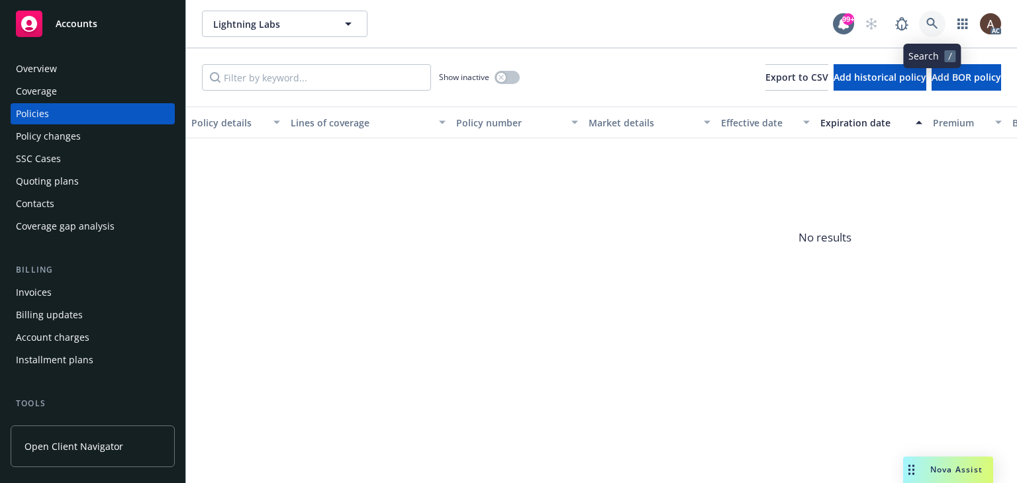
click at [930, 23] on icon at bounding box center [932, 24] width 12 height 12
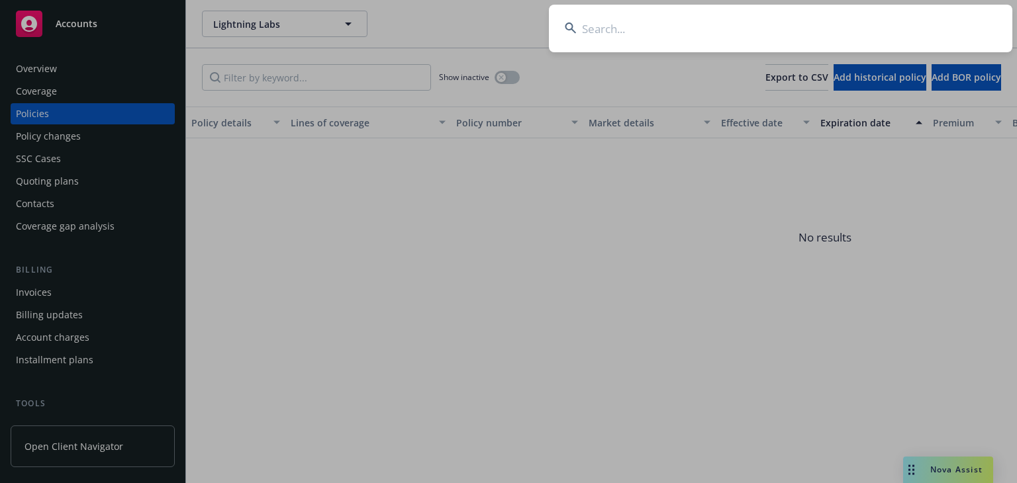
click at [640, 27] on input at bounding box center [780, 29] width 463 height 48
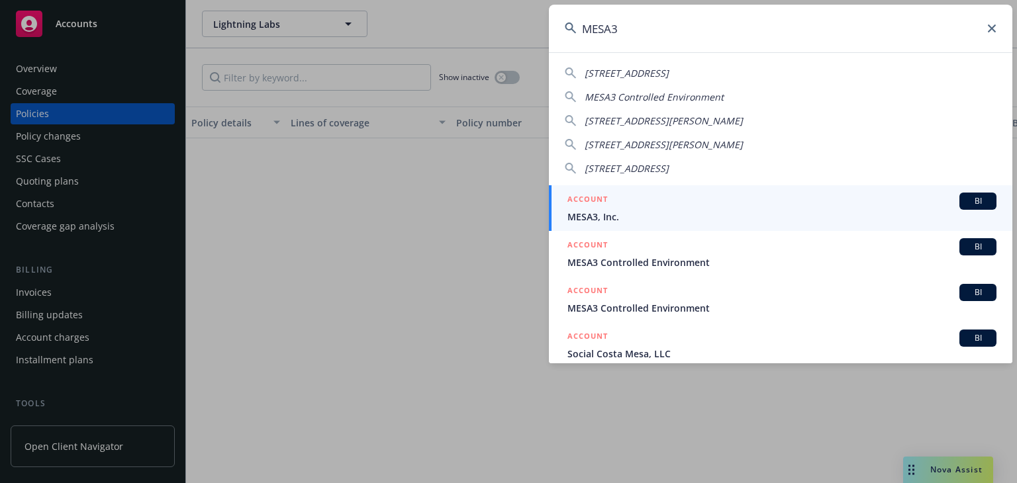
type input "MESA3"
click at [610, 212] on span "MESA3, Inc." at bounding box center [781, 217] width 429 height 14
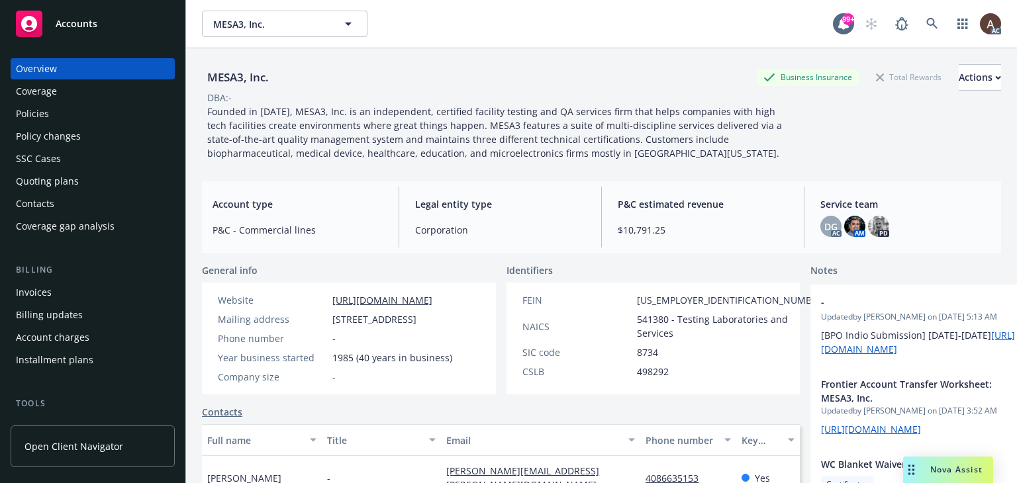
click at [66, 113] on div "Policies" at bounding box center [93, 113] width 154 height 21
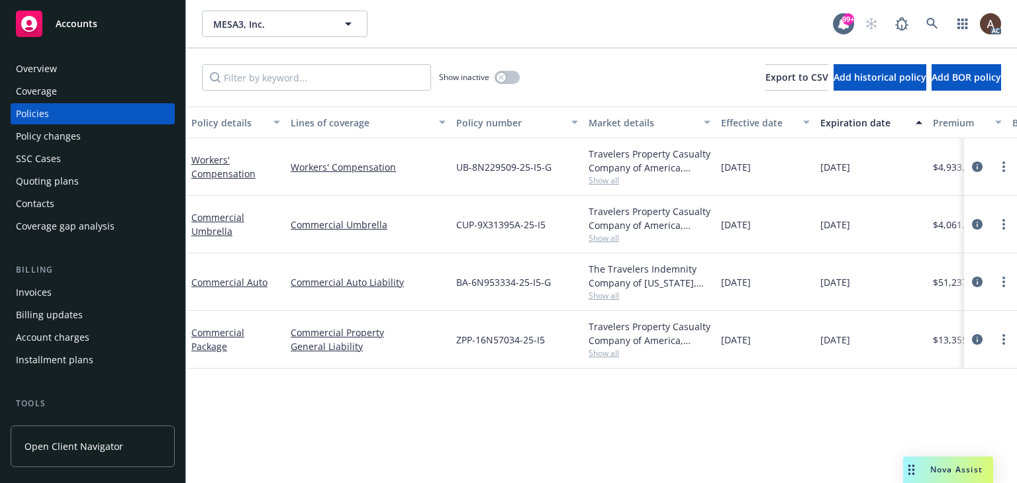
click at [49, 70] on div "Overview" at bounding box center [36, 68] width 41 height 21
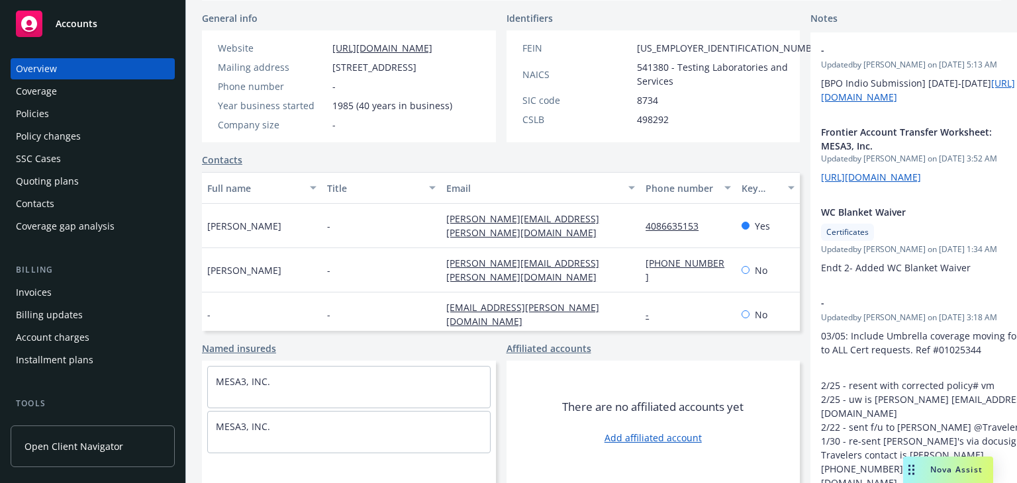
scroll to position [279, 0]
click at [70, 114] on div "Policies" at bounding box center [93, 113] width 154 height 21
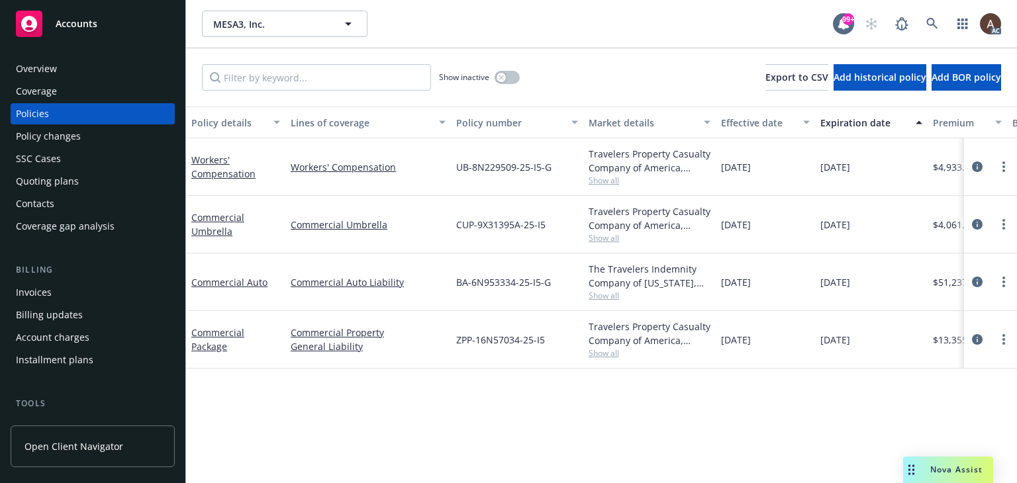
click at [82, 140] on div "Policy changes" at bounding box center [93, 136] width 154 height 21
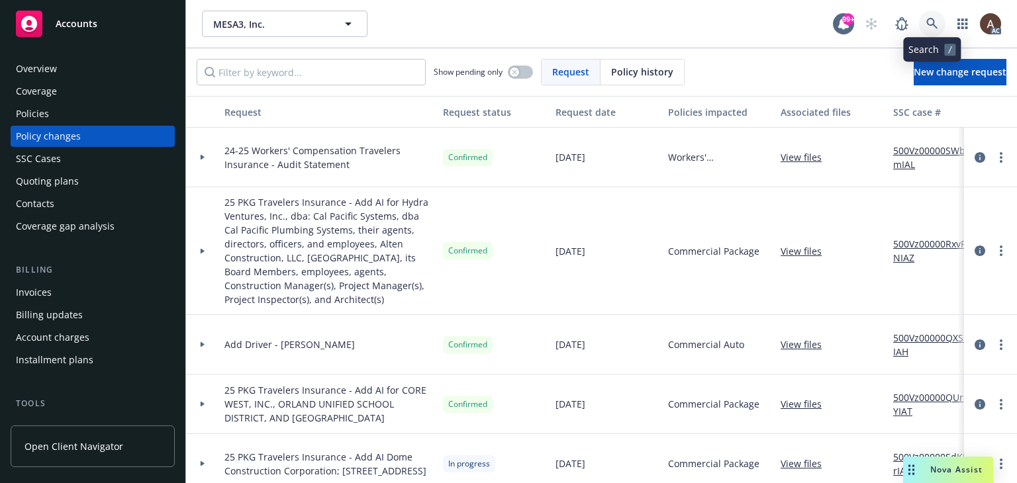
click at [927, 23] on icon at bounding box center [931, 23] width 11 height 11
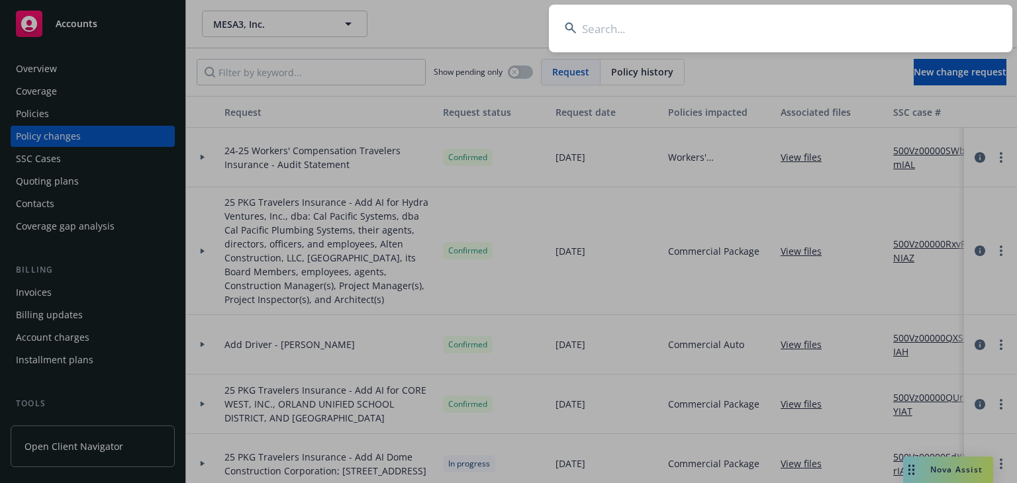
click at [641, 19] on input at bounding box center [780, 29] width 463 height 48
type input "SMM Facilities"
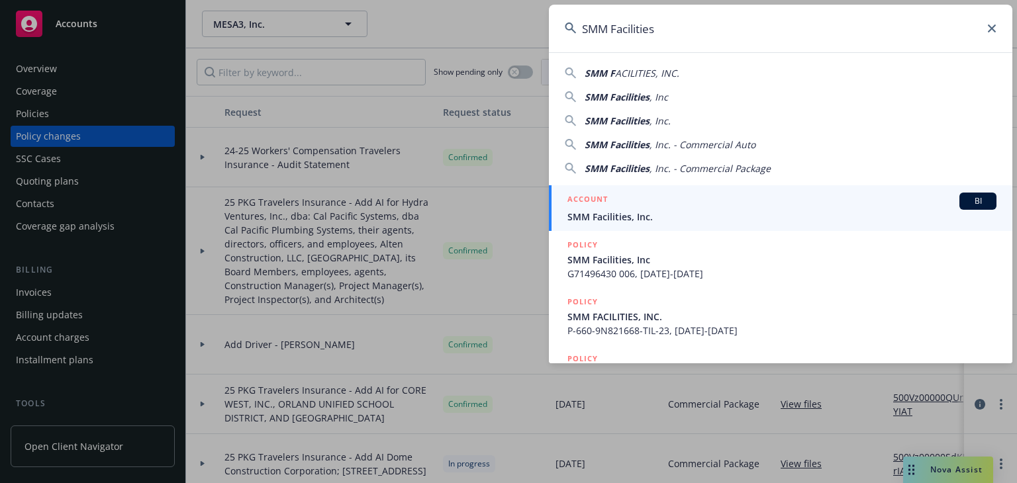
click at [644, 205] on div "ACCOUNT BI" at bounding box center [781, 201] width 429 height 17
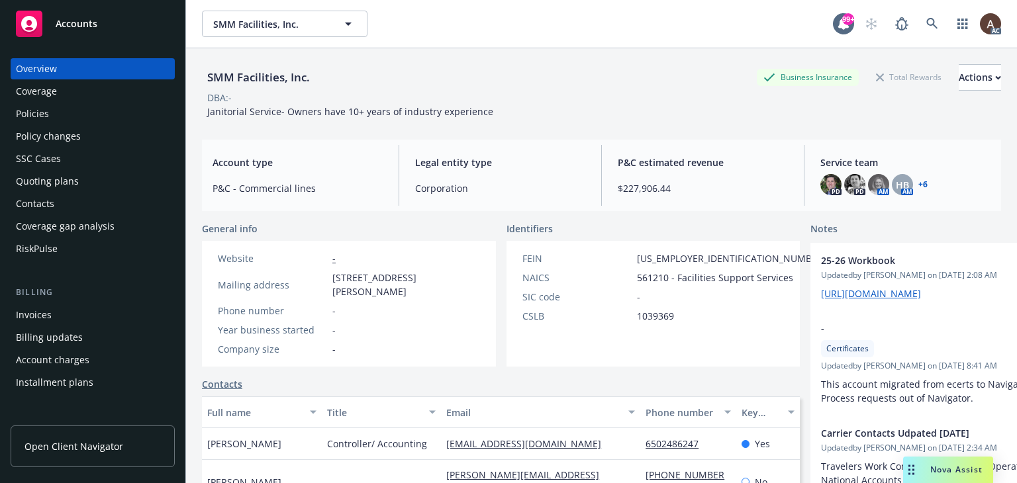
click at [61, 113] on div "Policies" at bounding box center [93, 113] width 154 height 21
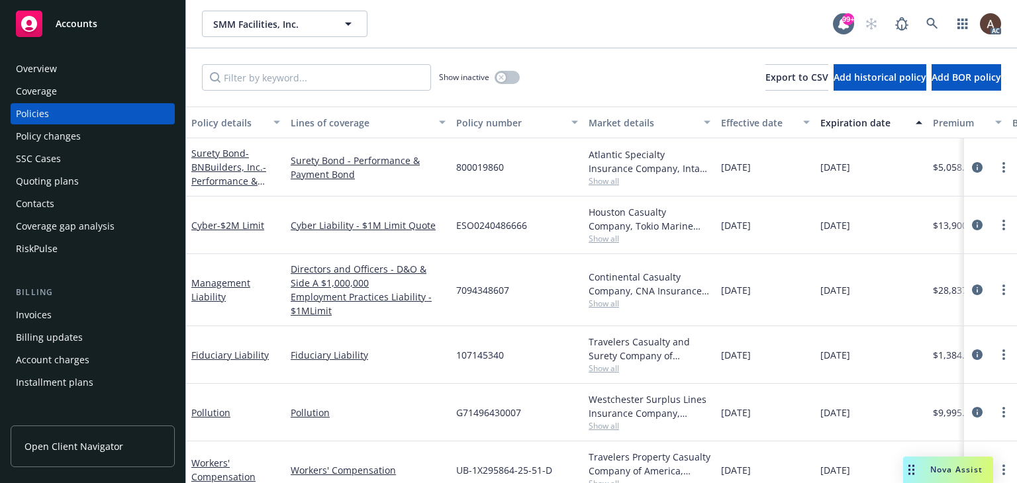
click at [66, 136] on div "Policy changes" at bounding box center [48, 136] width 65 height 21
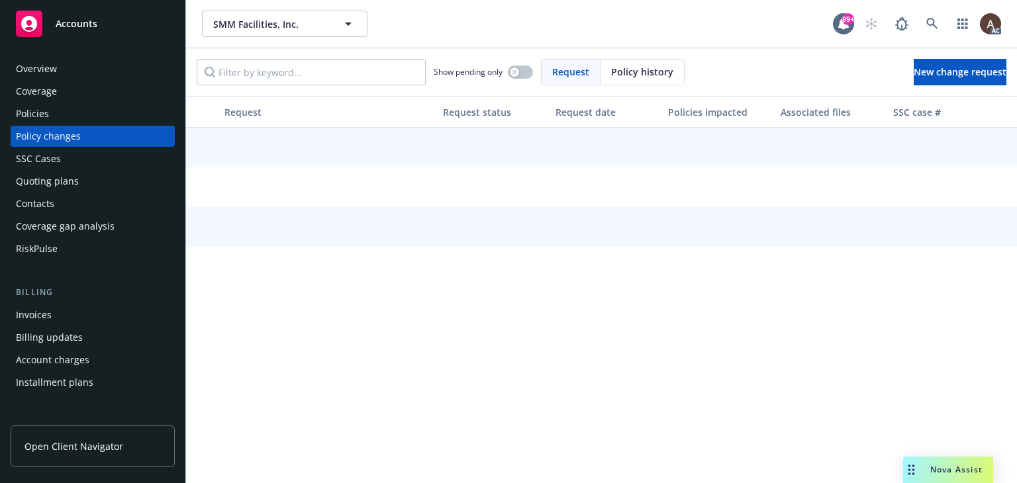
click at [66, 116] on div "Policies" at bounding box center [93, 113] width 154 height 21
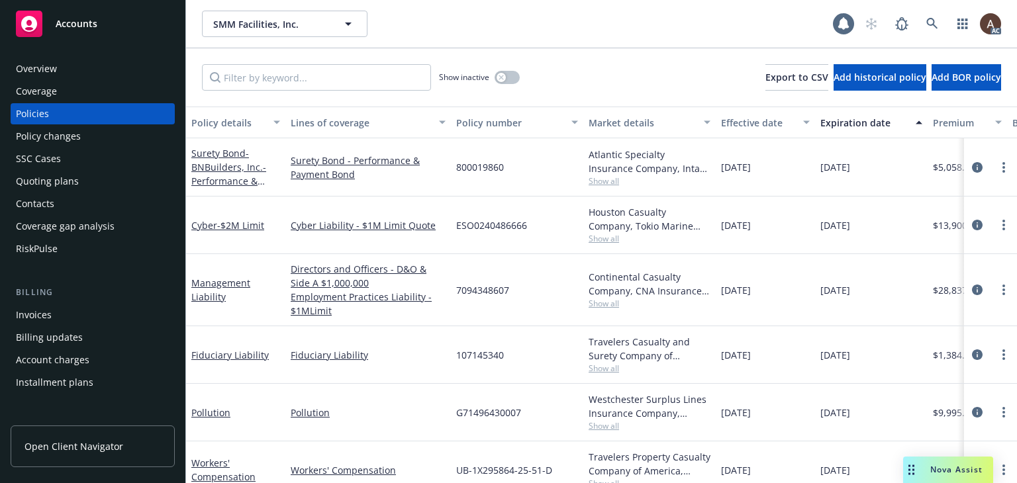
click at [278, 72] on input "Filter by keyword..." at bounding box center [316, 77] width 229 height 26
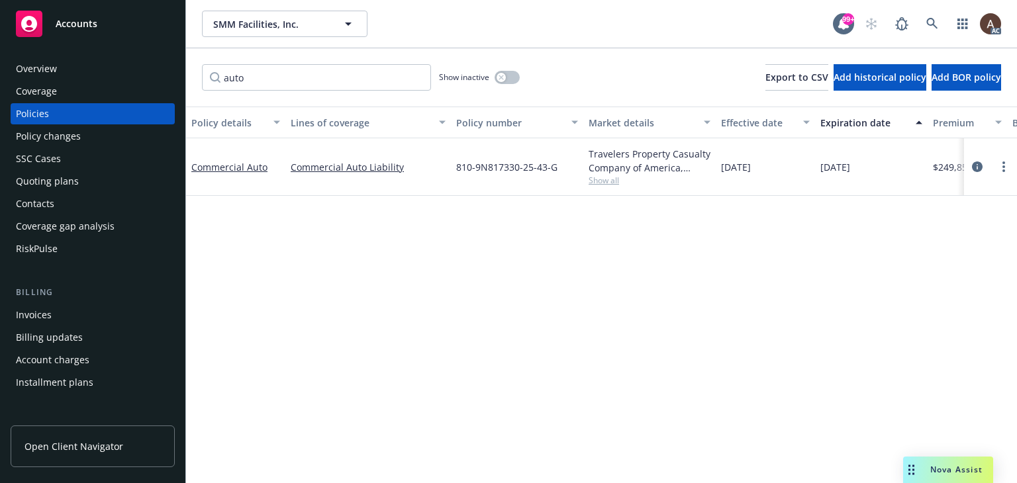
type input "auto"
click at [73, 130] on div "Policy changes" at bounding box center [48, 136] width 65 height 21
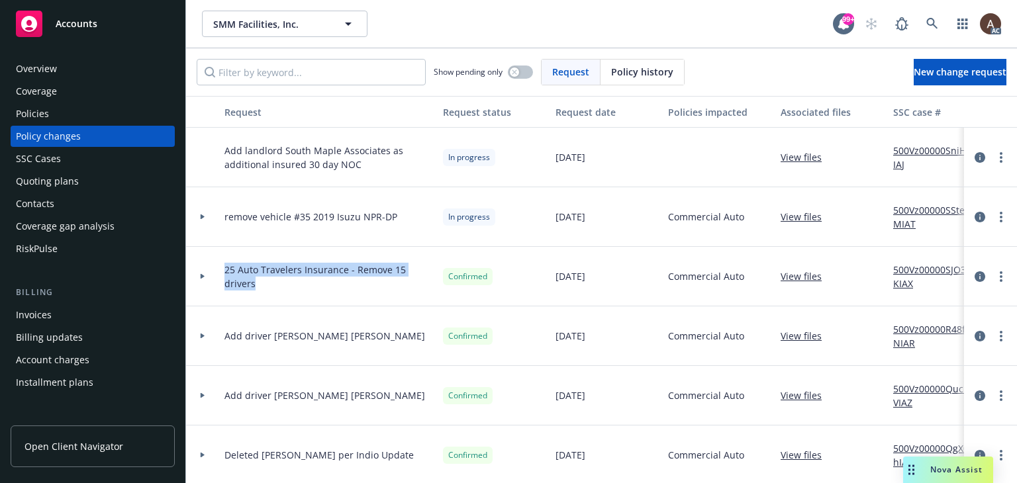
drag, startPoint x: 225, startPoint y: 267, endPoint x: 257, endPoint y: 284, distance: 35.8
click at [257, 284] on span "25 Auto Travelers Insurance - Remove 15 drivers" at bounding box center [328, 277] width 208 height 28
copy span "25 Auto Travelers Insurance - Remove 15 drivers"
click at [945, 70] on span "New change request" at bounding box center [960, 72] width 93 height 13
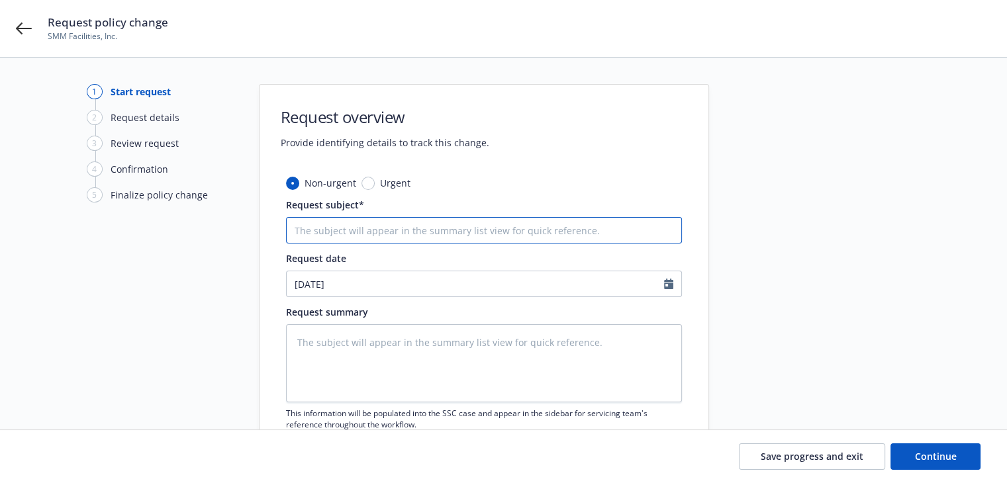
click at [344, 226] on input "Request subject*" at bounding box center [484, 230] width 396 height 26
paste input "25 Auto Travelers Insurance - Remove 15 drivers"
type input "25 Auto Travelers Insurance - Remove 15 drivers"
type textarea "x"
type input "25 Auto Travelers Insurance - Remove 15 drivers"
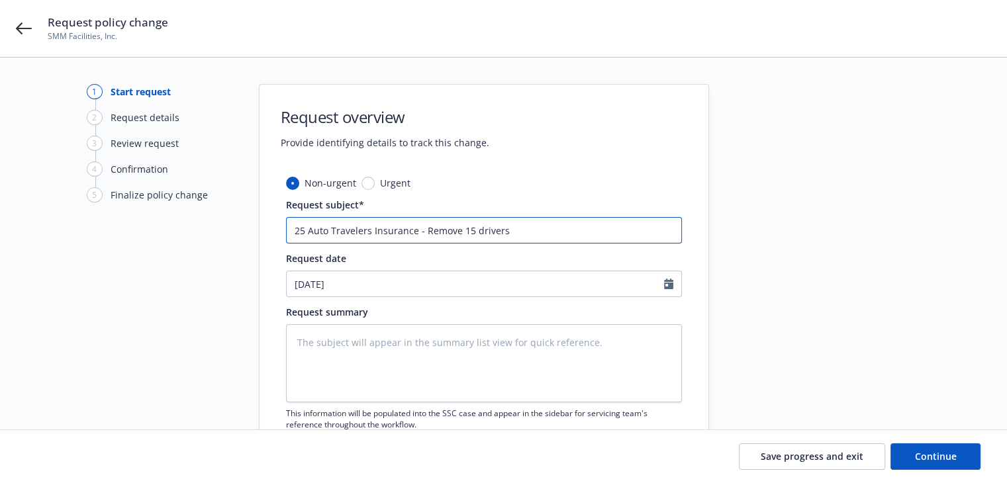
drag, startPoint x: 424, startPoint y: 230, endPoint x: 548, endPoint y: 230, distance: 123.8
click at [548, 230] on input "25 Auto Travelers Insurance - Remove 15 drivers" at bounding box center [484, 230] width 396 height 26
paste input "Add driver Geronimo Gonzalez Murillo"
type textarea "x"
type input "25 Auto Travelers Insurance - Add driver Geronimo Gonzalez Murillo"
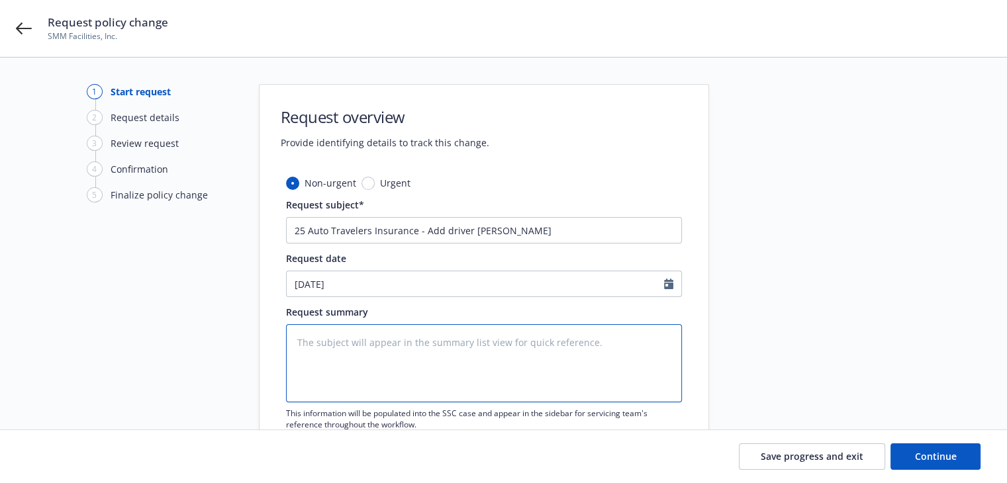
click at [329, 339] on textarea at bounding box center [484, 363] width 396 height 78
paste textarea "adding driver effective 9/26/25."
type textarea "x"
type textarea "adding driver effective 9/26/25."
type textarea "x"
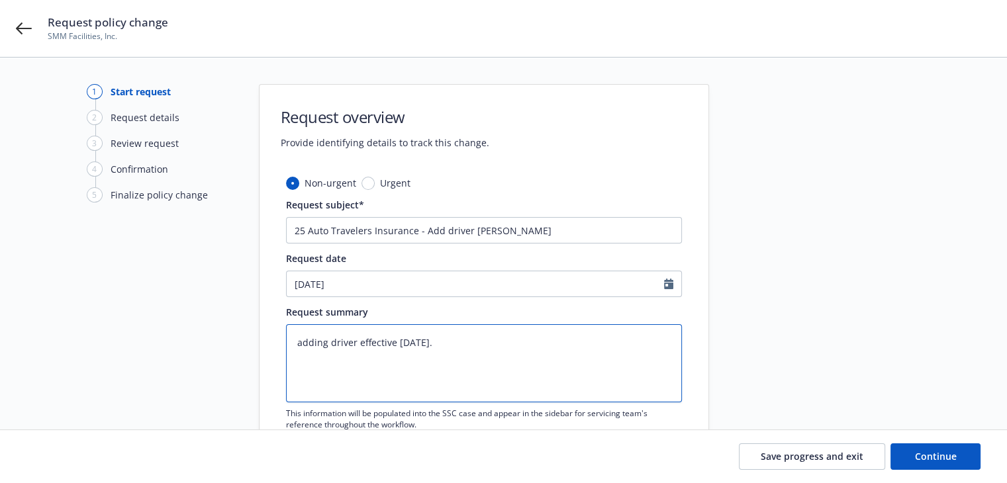
type textarea "adding driver effective 9/26/25."
drag, startPoint x: 354, startPoint y: 340, endPoint x: 177, endPoint y: 340, distance: 176.8
click at [177, 340] on div "1 Start request 2 Request details 3 Review request 4 Confirmation 5 Finalize po…" at bounding box center [503, 289] width 975 height 411
paste textarea "Add driver Geronimo Gonzalez Murillo"
type textarea "x"
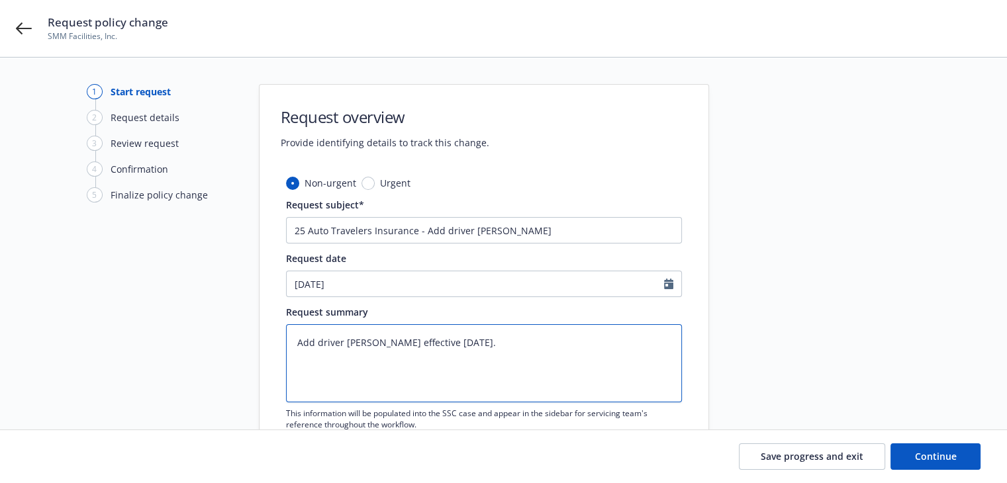
type textarea "Add driver Geronimo Gonzalez Murillo effective 9/26/25."
click at [156, 332] on div "1 Start request 2 Request details 3 Review request 4 Confirmation 5 Finalize po…" at bounding box center [160, 289] width 146 height 411
click at [573, 345] on textarea "Add driver Geronimo Gonzalez Murillo effective 9/26/25." at bounding box center [484, 363] width 396 height 78
type textarea "x"
type textarea "Add driver Geronimo Gonzalez Murillo effective 9/26/25"
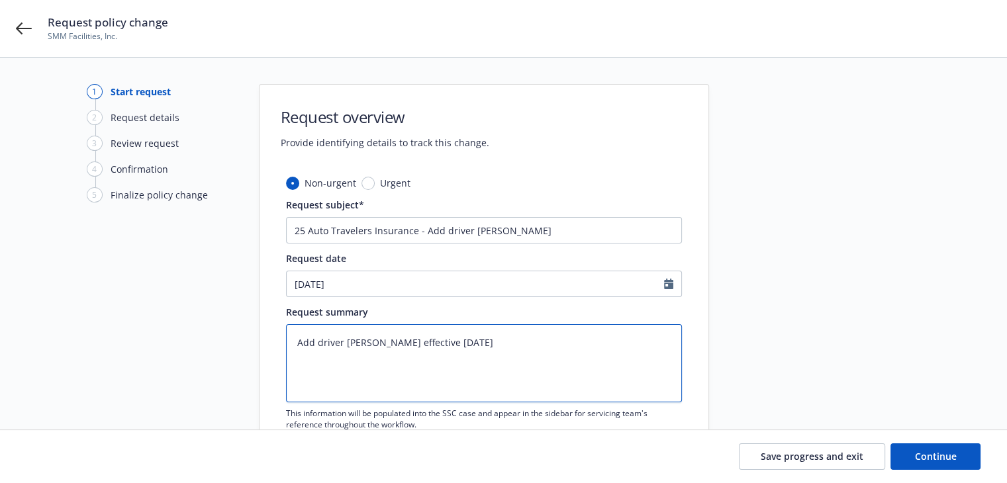
type textarea "x"
type textarea "Add driver Geronimo Gonzalez Murillo effective 9/26/25"
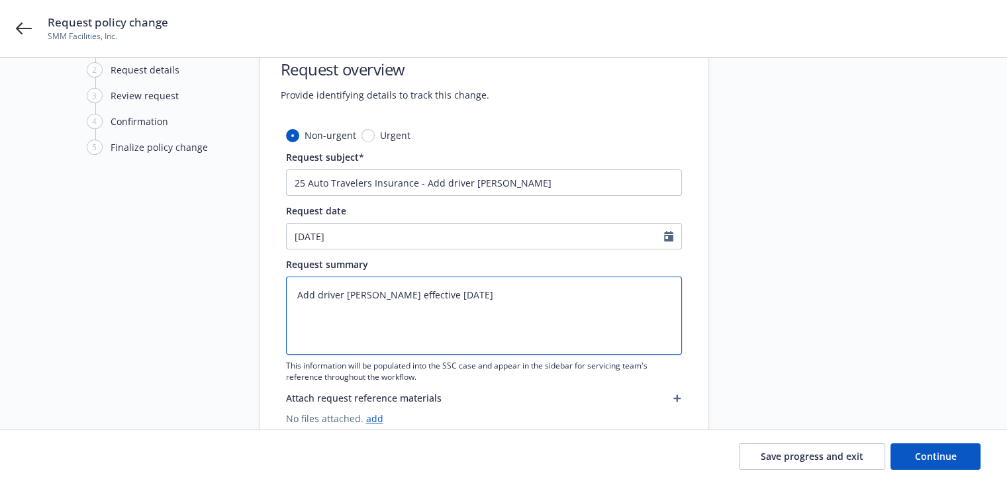
scroll to position [91, 0]
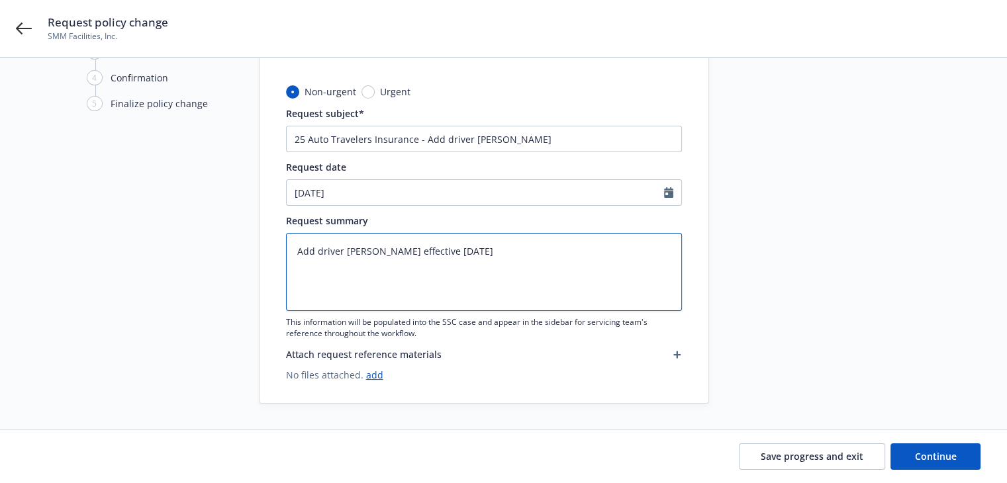
click at [540, 250] on textarea "Add driver Geronimo Gonzalez Murillo effective 9/26/25" at bounding box center [484, 272] width 396 height 78
type textarea "x"
type textarea "Add driver Geronimo Gonzalez Murillo effective 9/26/25"
type textarea "x"
type textarea "Add driver Geronimo Gonzalez Murillo effective 9/26/25 C"
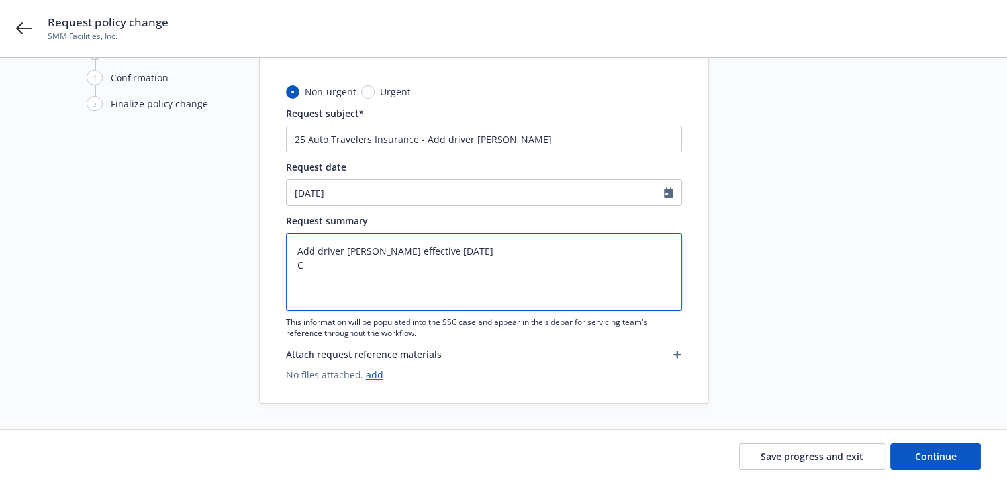
type textarea "x"
type textarea "Add driver Geronimo Gonzalez Murillo effective 9/26/25 CA"
type textarea "x"
type textarea "Add driver Geronimo Gonzalez Murillo effective 9/26/25 CA"
type textarea "x"
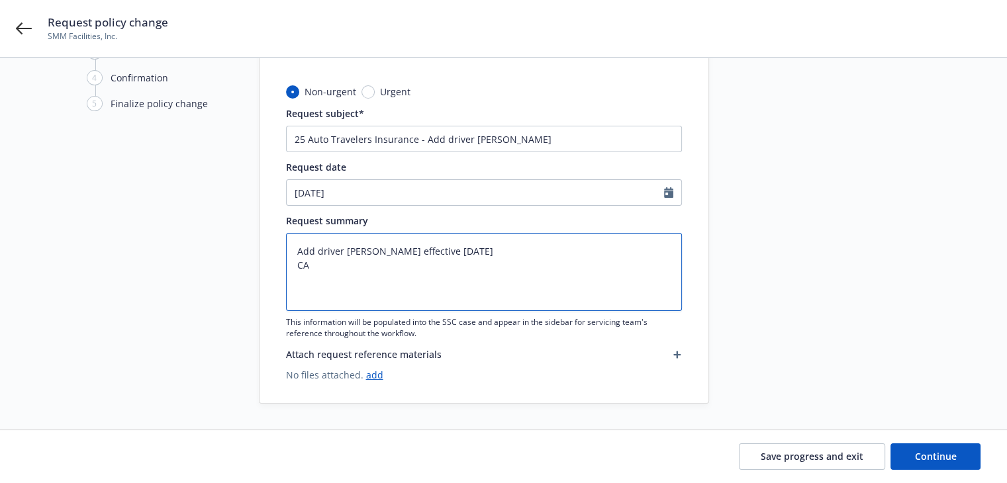
type textarea "Add driver Geronimo Gonzalez Murillo effective 9/26/25 CA L"
type textarea "x"
type textarea "Add driver Geronimo Gonzalez Murillo effective 9/26/25 CA Li"
type textarea "x"
type textarea "Add driver Geronimo Gonzalez Murillo effective 9/26/25 CA Lic"
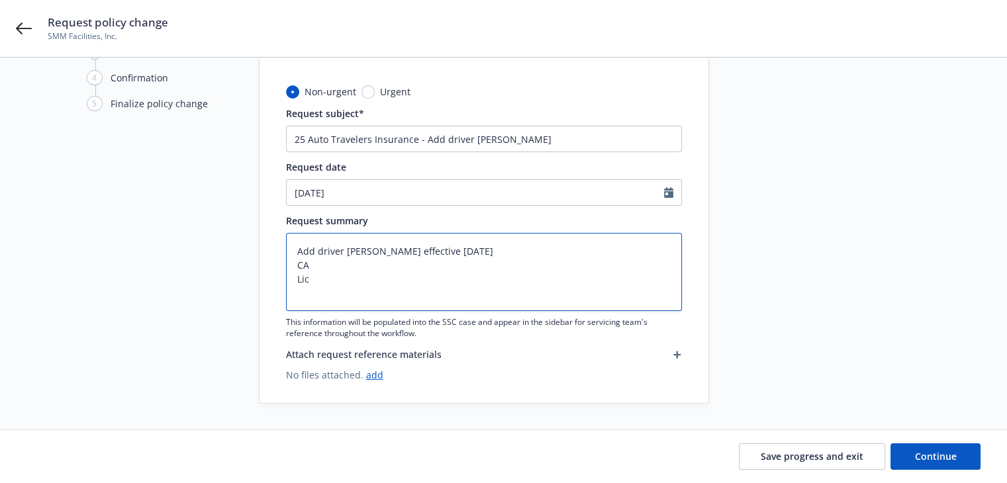
type textarea "x"
type textarea "Add driver Geronimo Gonzalez Murillo effective 9/26/25 CA Lic#"
type textarea "x"
type textarea "Add driver Geronimo Gonzalez Murillo effective 9/26/25 CA Lic"
type textarea "x"
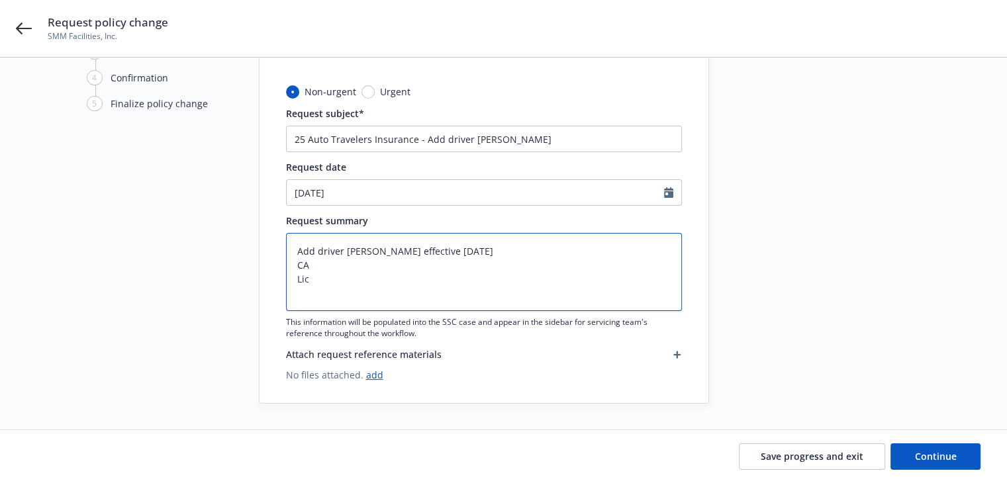
type textarea "Add driver Geronimo Gonzalez Murillo effective 9/26/25 CA Li"
type textarea "x"
type textarea "Add driver Geronimo Gonzalez Murillo effective 9/26/25 CA L"
type textarea "x"
type textarea "Add driver Geronimo Gonzalez Murillo effective 9/26/25 CA"
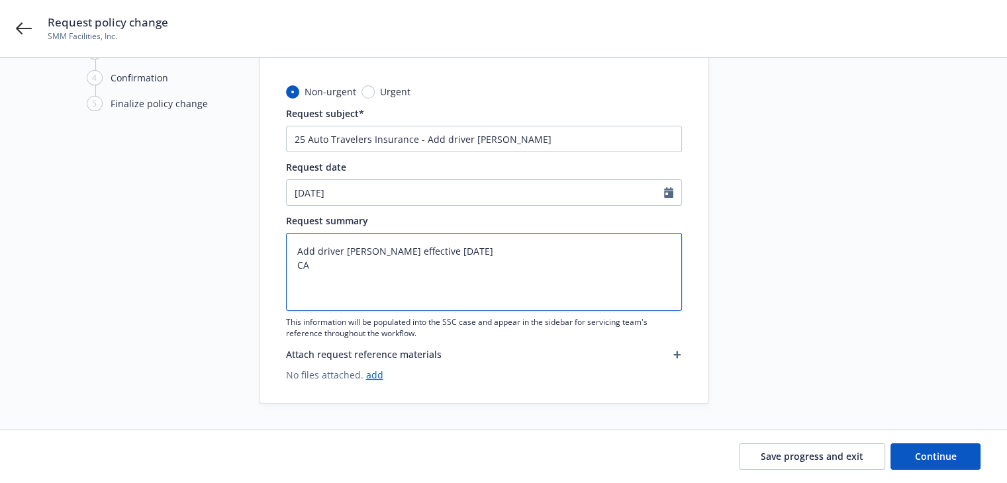
type textarea "x"
type textarea "Add driver Geronimo Gonzalez Murillo effective 9/26/25 CA D"
type textarea "x"
type textarea "Add driver Geronimo Gonzalez Murillo effective 9/26/25 CA DL"
type textarea "x"
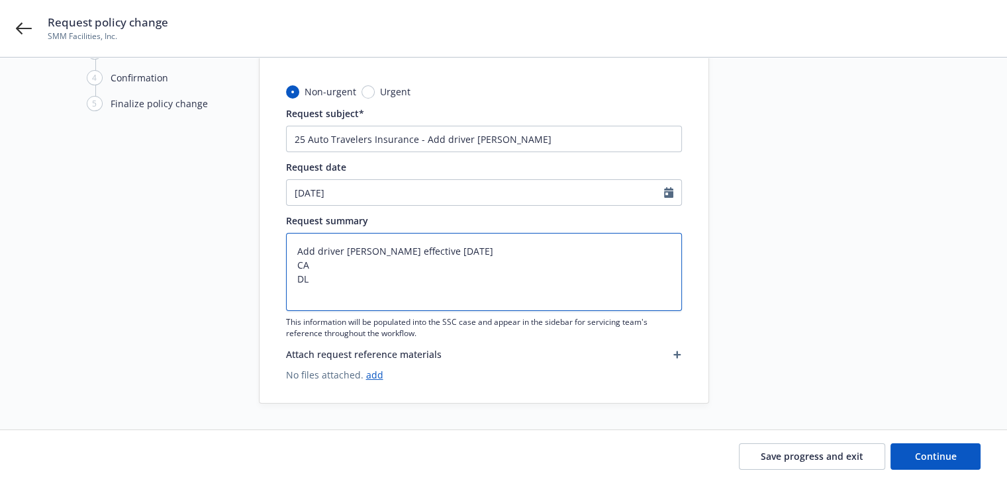
type textarea "Add driver Geronimo Gonzalez Murillo effective 9/26/25 CA DL#"
type textarea "x"
type textarea "Add driver Geronimo Gonzalez Murillo effective 9/26/25 CA DL#"
type textarea "x"
type textarea "Add driver Geronimo Gonzalez Murillo effective 9/26/25 CA DL# Y"
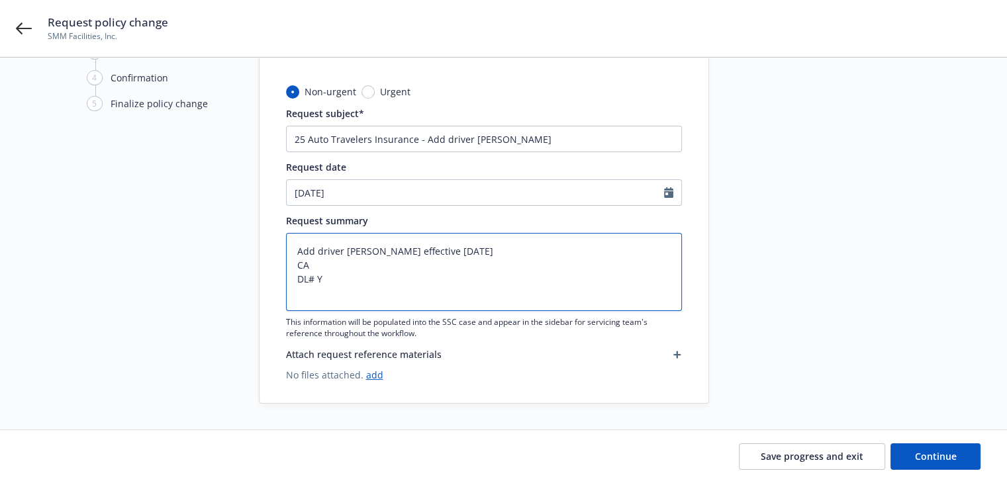
type textarea "x"
type textarea "Add driver Geronimo Gonzalez Murillo effective 9/26/25 CA DL# Y2"
type textarea "x"
type textarea "Add driver Geronimo Gonzalez Murillo effective 9/26/25 CA DL# Y23"
type textarea "x"
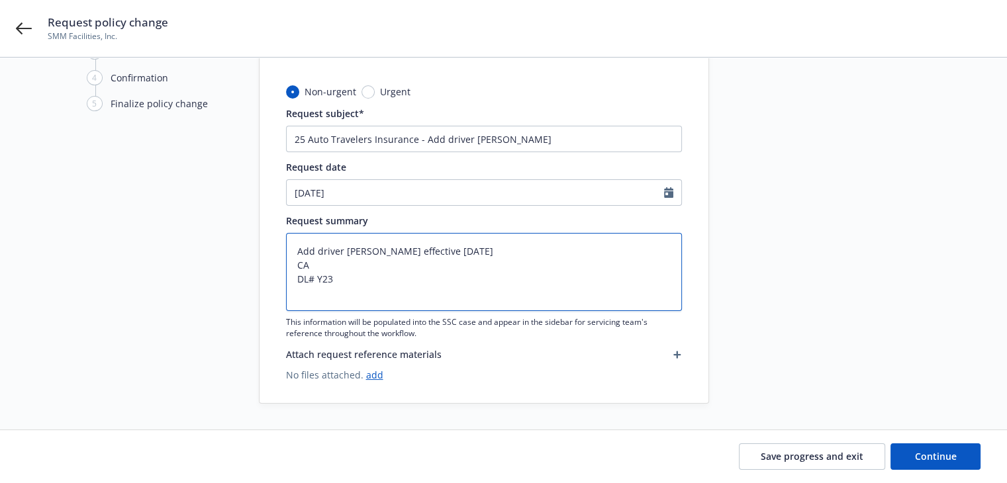
type textarea "Add driver Geronimo Gonzalez Murillo effective 9/26/25 CA DL# Y235"
type textarea "x"
type textarea "Add driver Geronimo Gonzalez Murillo effective 9/26/25 CA DL# Y2351"
type textarea "x"
type textarea "Add driver Geronimo Gonzalez Murillo effective 9/26/25 CA DL# Y23516"
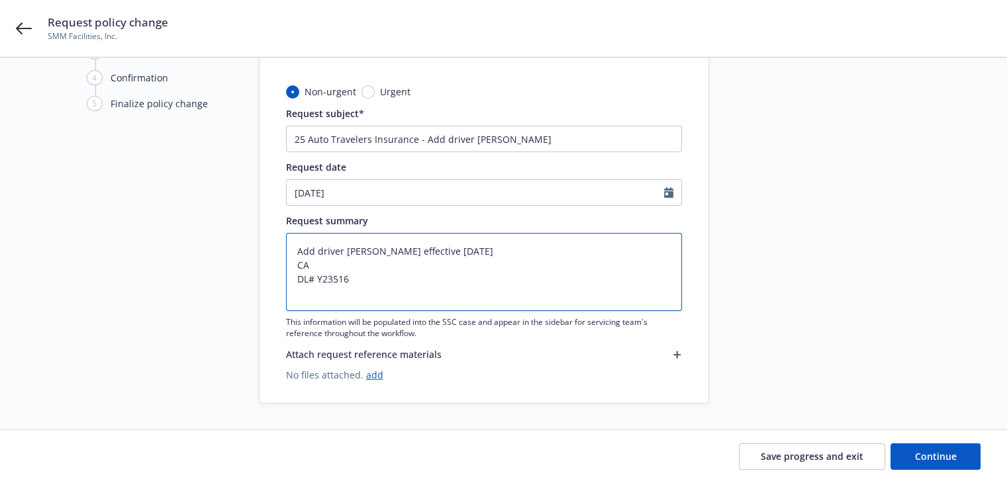
type textarea "x"
type textarea "Add driver Geronimo Gonzalez Murillo effective 9/26/25 CA DL# Y235160"
type textarea "x"
type textarea "Add driver Geronimo Gonzalez Murillo effective 9/26/25 CA DL# Y2351608"
type textarea "x"
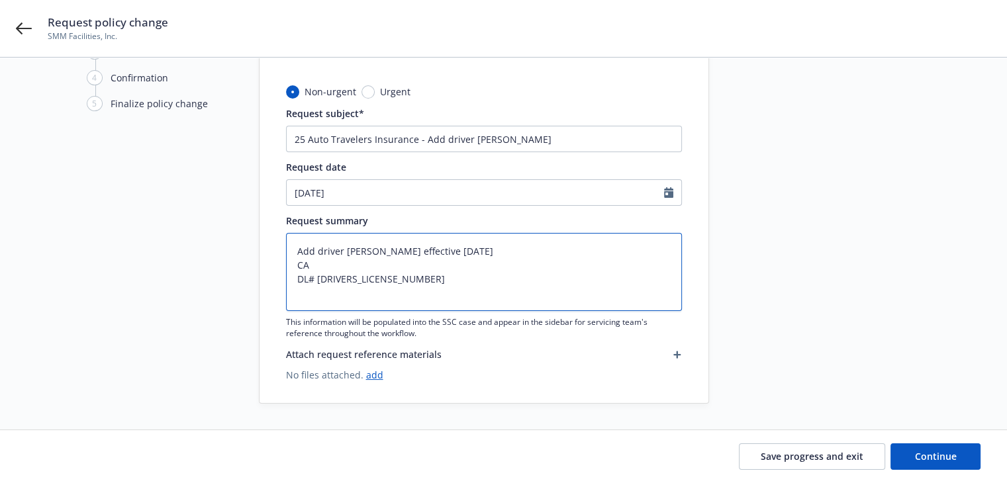
type textarea "Add driver Geronimo Gonzalez Murillo effective 9/26/25 CA DL# Y2351608"
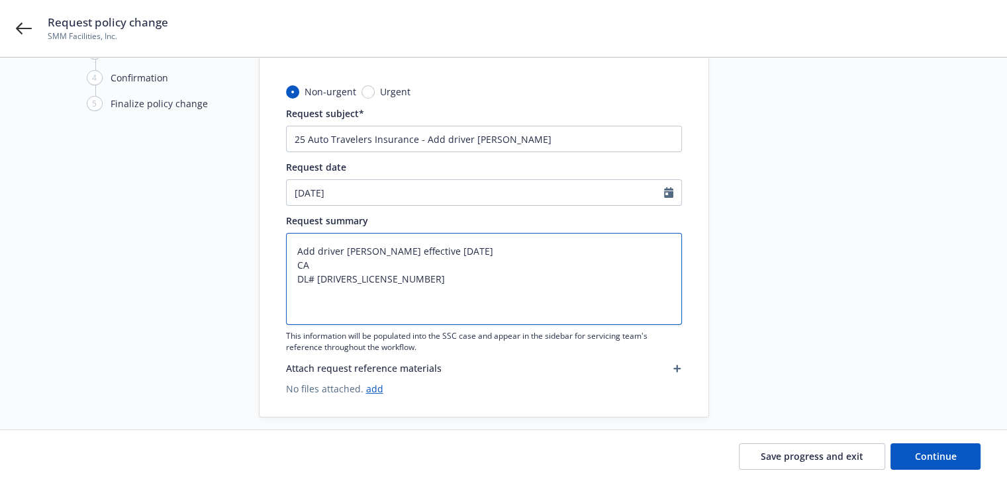
type textarea "x"
type textarea "Add driver Geronimo Gonzalez Murillo effective 9/26/25 CA DL# Y2351608 D"
type textarea "x"
type textarea "Add driver Geronimo Gonzalez Murillo effective 9/26/25 CA DL# Y2351608 DO"
type textarea "x"
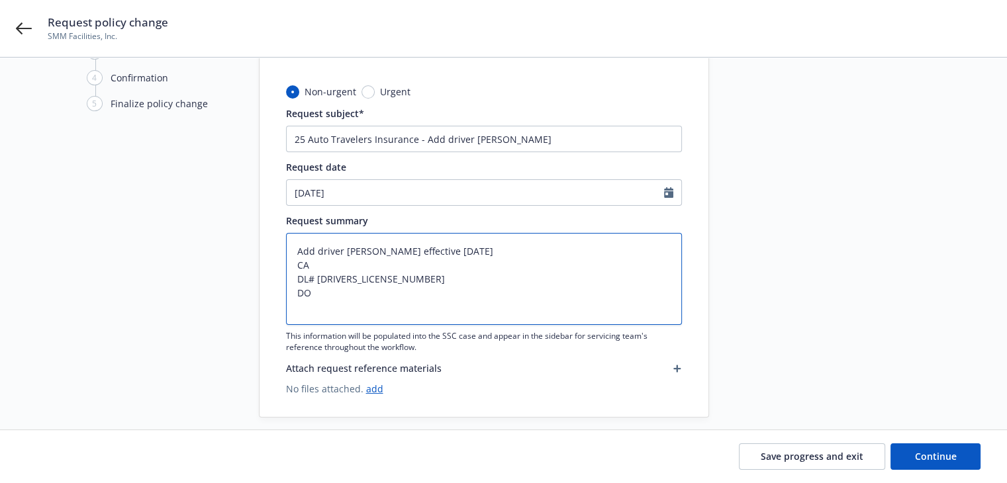
type textarea "Add driver Geronimo Gonzalez Murillo effective 9/26/25 CA DL# Y2351608 DOB"
type textarea "x"
type textarea "Add driver Geronimo Gonzalez Murillo effective 9/26/25 CA DL# Y2351608 DOB"
type textarea "x"
type textarea "Add driver Geronimo Gonzalez Murillo effective 9/26/25 CA DL# Y2351608 DOB 0"
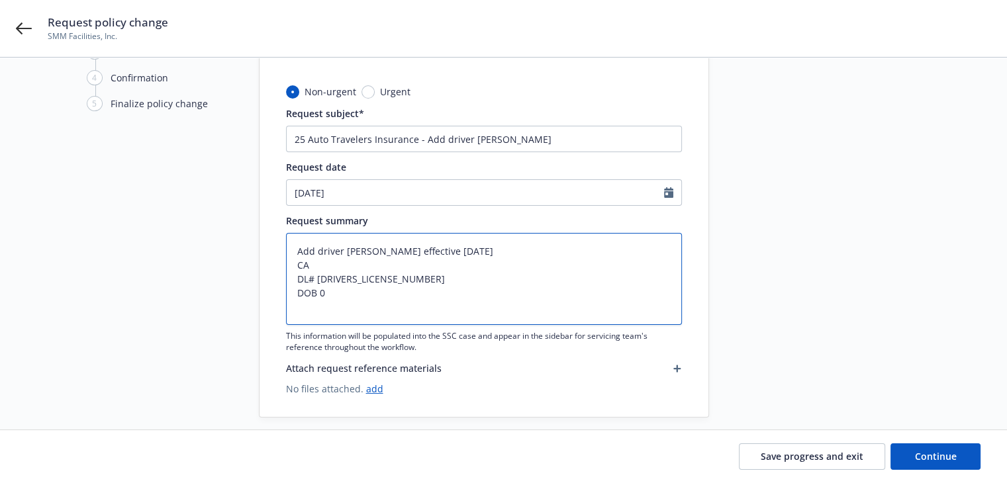
type textarea "x"
type textarea "Add driver Geronimo Gonzalez Murillo effective 9/26/25 CA DL# Y2351608 DOB 09"
type textarea "x"
type textarea "Add driver Geronimo Gonzalez Murillo effective 9/26/25 CA DL# Y2351608 DOB 09/"
type textarea "x"
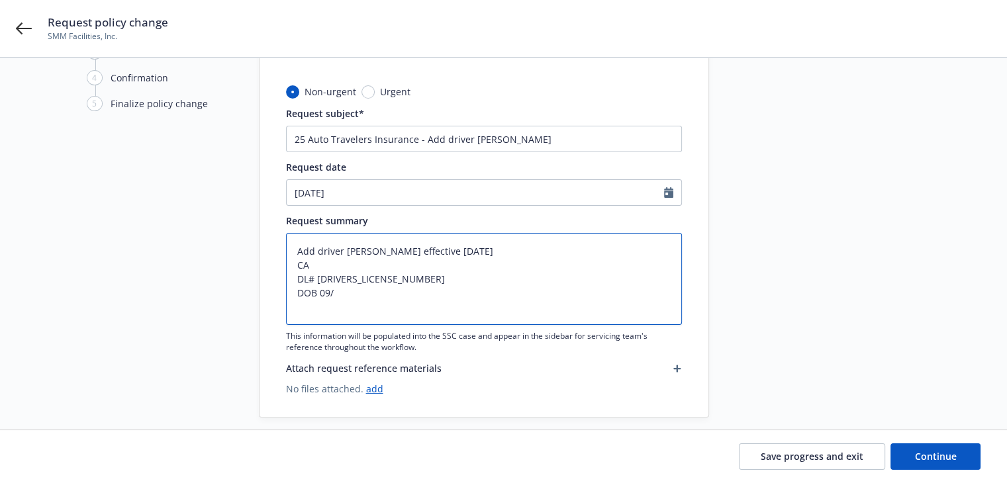
type textarea "Add driver Geronimo Gonzalez Murillo effective 9/26/25 CA DL# Y2351608 DOB 09/3"
type textarea "x"
type textarea "Add driver Geronimo Gonzalez Murillo effective 9/26/25 CA DL# Y2351608 DOB 09/30"
type textarea "x"
type textarea "Add driver Geronimo Gonzalez Murillo effective 9/26/25 CA DL# Y2351608 DOB 09/3…"
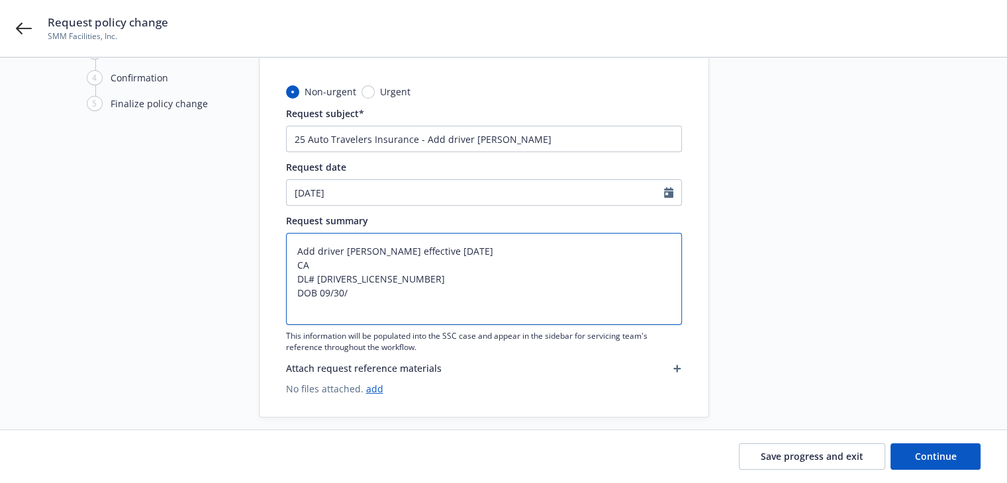
type textarea "x"
type textarea "Add driver Geronimo Gonzalez Murillo effective 9/26/25 CA DL# Y2351608 DOB 09/3…"
type textarea "x"
type textarea "Add driver Geronimo Gonzalez Murillo effective 9/26/25 CA DL# Y2351608 DOB 09/3…"
type textarea "x"
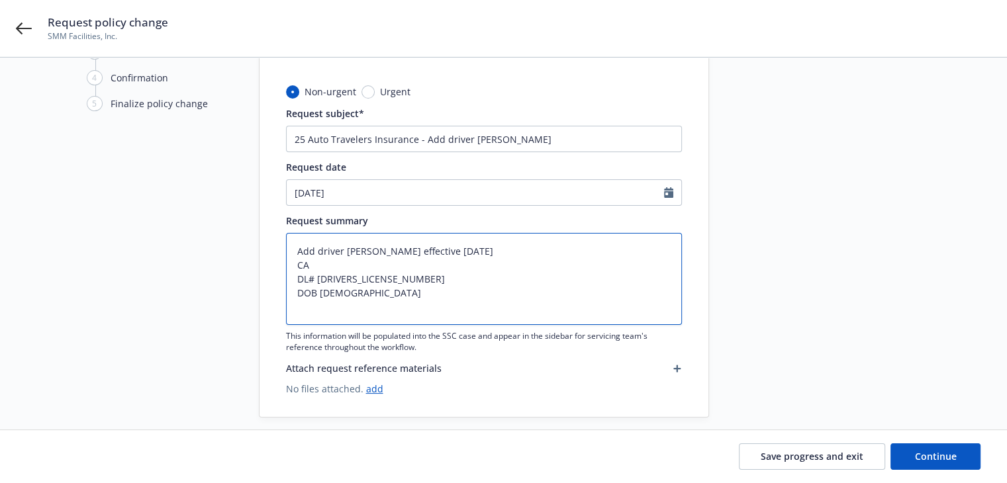
type textarea "Add driver Geronimo Gonzalez Murillo effective 9/26/25 CA DL# Y2351608 DOB 09/3…"
type textarea "x"
type textarea "Add driver Geronimo Gonzalez Murillo effective 9/26/25 CA DL# Y2351608 DOB 09/3…"
type textarea "x"
type textarea "Add driver Geronimo Gonzalez Murillo effective 9/26/25 CA DL# Y2351608 DOB 09/3…"
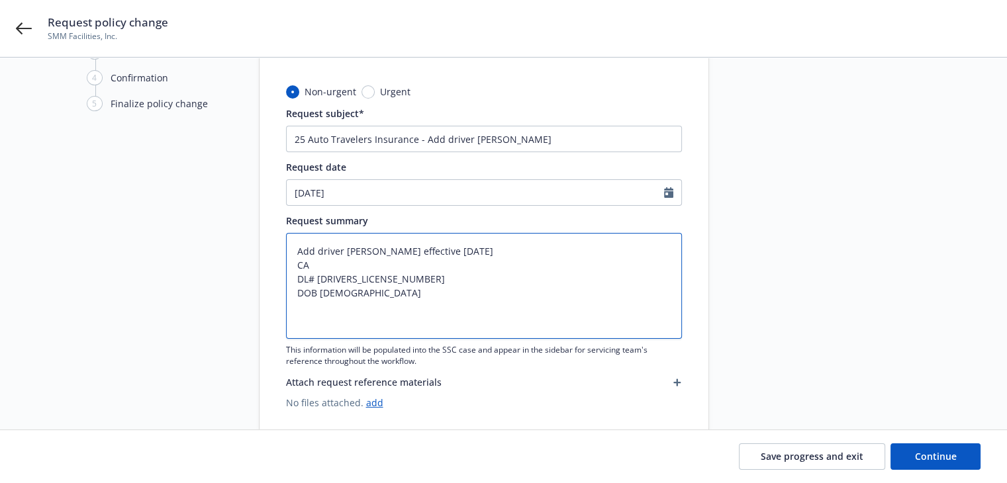
type textarea "x"
type textarea "Add driver Geronimo Gonzalez Murillo effective 9/26/25 CA DL# Y2351608 DOB 09/3…"
type textarea "x"
type textarea "Add driver Geronimo Gonzalez Murillo effective 9/26/25 CA DL# Y2351608 DOB 09/3…"
type textarea "x"
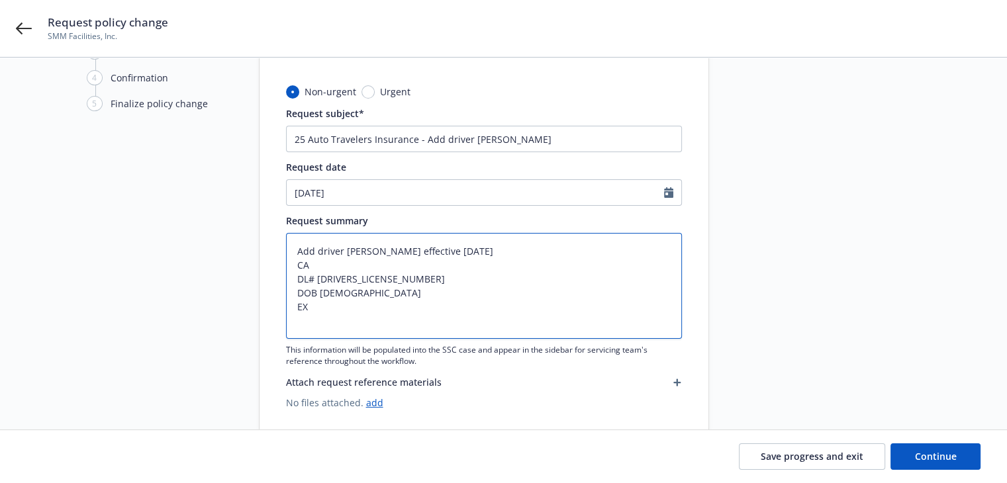
type textarea "Add driver Geronimo Gonzalez Murillo effective 9/26/25 CA DL# Y2351608 DOB 09/3…"
type textarea "x"
type textarea "Add driver Geronimo Gonzalez Murillo effective 9/26/25 CA DL# Y2351608 DOB 09/3…"
type textarea "x"
type textarea "Add driver Geronimo Gonzalez Murillo effective 9/26/25 CA DL# Y2351608 DOB 09/3…"
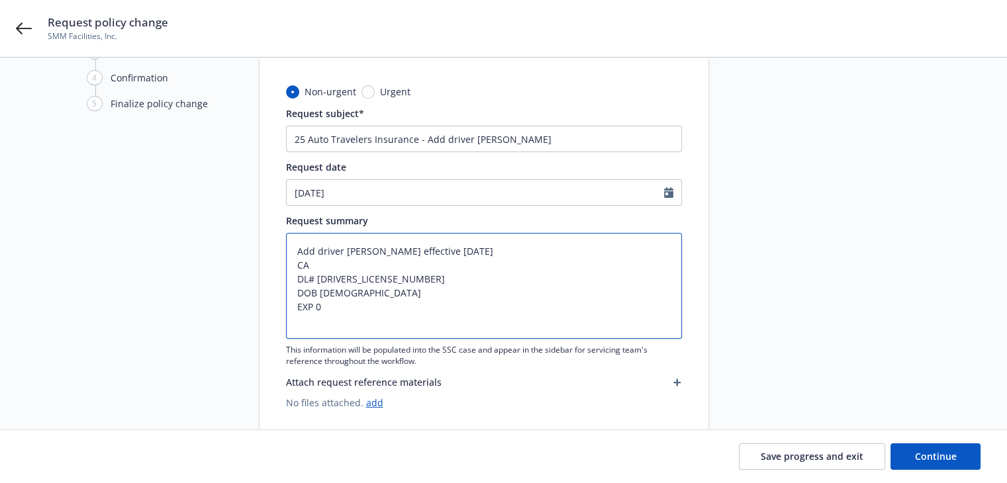
type textarea "x"
type textarea "Add driver Geronimo Gonzalez Murillo effective 9/26/25 CA DL# Y2351608 DOB 09/3…"
type textarea "x"
type textarea "Add driver Geronimo Gonzalez Murillo effective 9/26/25 CA DL# Y2351608 DOB 09/3…"
type textarea "x"
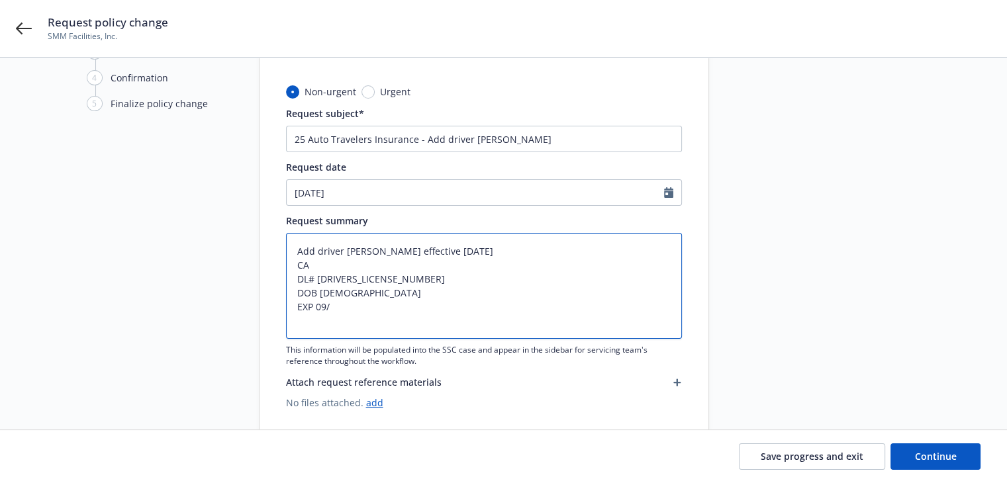
type textarea "Add driver Geronimo Gonzalez Murillo effective 9/26/25 CA DL# Y2351608 DOB 09/3…"
type textarea "x"
type textarea "Add driver Geronimo Gonzalez Murillo effective 9/26/25 CA DL# Y2351608 DOB 09/3…"
type textarea "x"
type textarea "Add driver Geronimo Gonzalez Murillo effective 9/26/25 CA DL# Y2351608 DOB 09/3…"
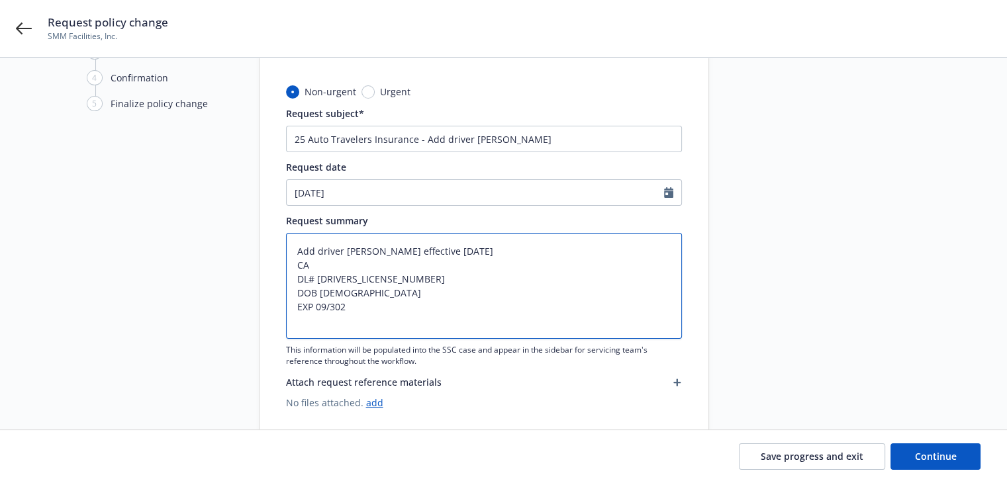
type textarea "x"
type textarea "Add driver Geronimo Gonzalez Murillo effective 9/26/25 CA DL# Y2351608 DOB 09/3…"
type textarea "x"
type textarea "Add driver Geronimo Gonzalez Murillo effective 9/26/25 CA DL# Y2351608 DOB 09/3…"
type textarea "x"
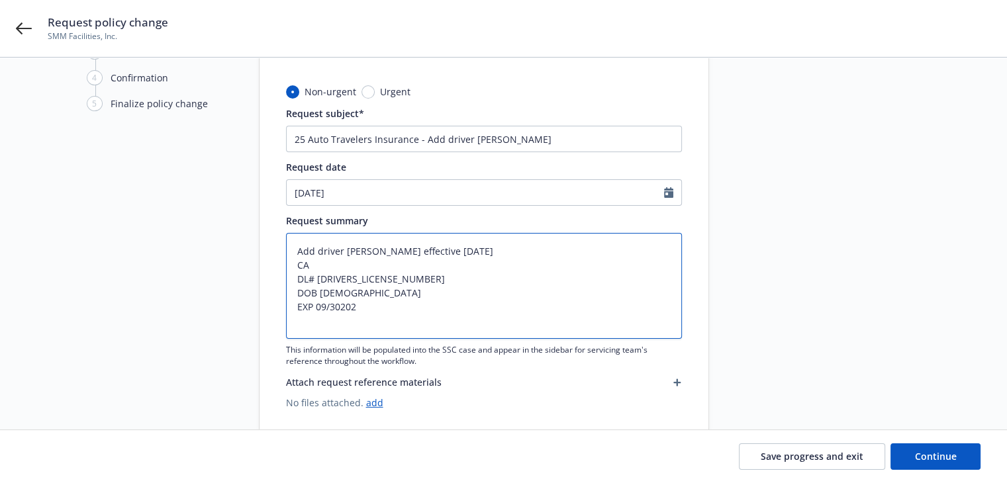
type textarea "Add driver Geronimo Gonzalez Murillo effective 9/26/25 CA DL# Y2351608 DOB 09/3…"
click at [339, 308] on textarea "Add driver Geronimo Gonzalez Murillo effective 9/26/25 CA DL# Y2351608 DOB 09/3…" at bounding box center [484, 286] width 396 height 106
type textarea "x"
click at [409, 305] on textarea "Add driver Geronimo Gonzalez Murillo effective 9/26/25 CA DL# Y2351608 DOB 09/3…" at bounding box center [484, 286] width 396 height 106
type textarea "Add driver Geronimo Gonzalez Murillo effective 9/26/25 CA DL# Y2351608 DOB 09/3…"
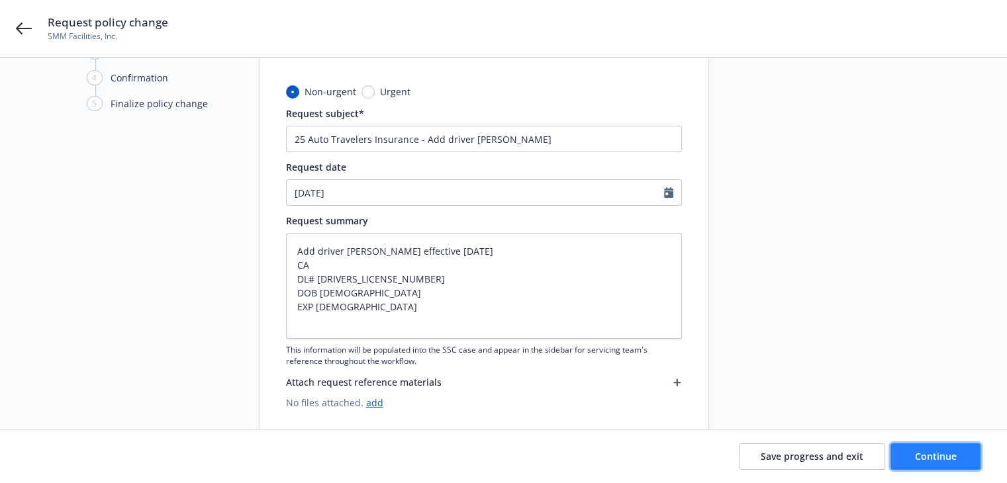
click at [905, 457] on button "Continue" at bounding box center [936, 457] width 90 height 26
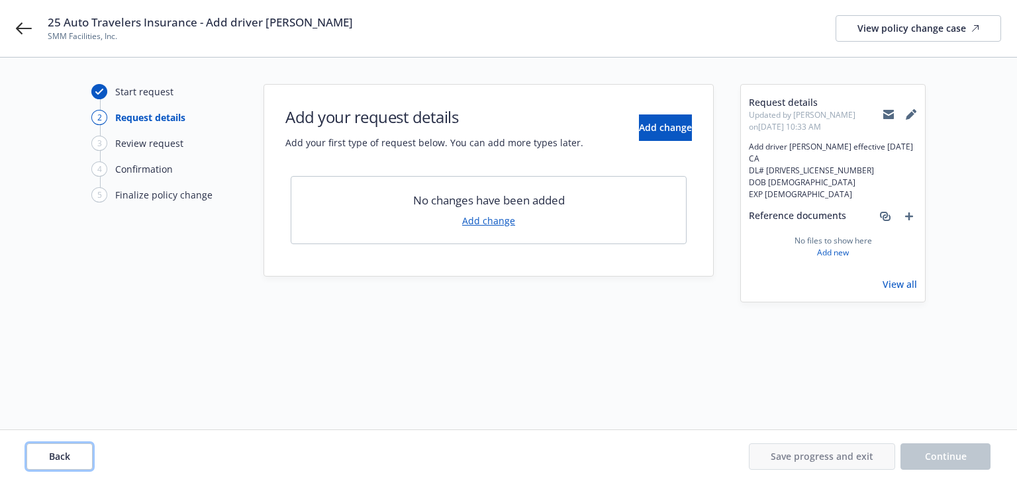
drag, startPoint x: 69, startPoint y: 465, endPoint x: 90, endPoint y: 448, distance: 26.9
click at [69, 465] on button "Back" at bounding box center [59, 457] width 66 height 26
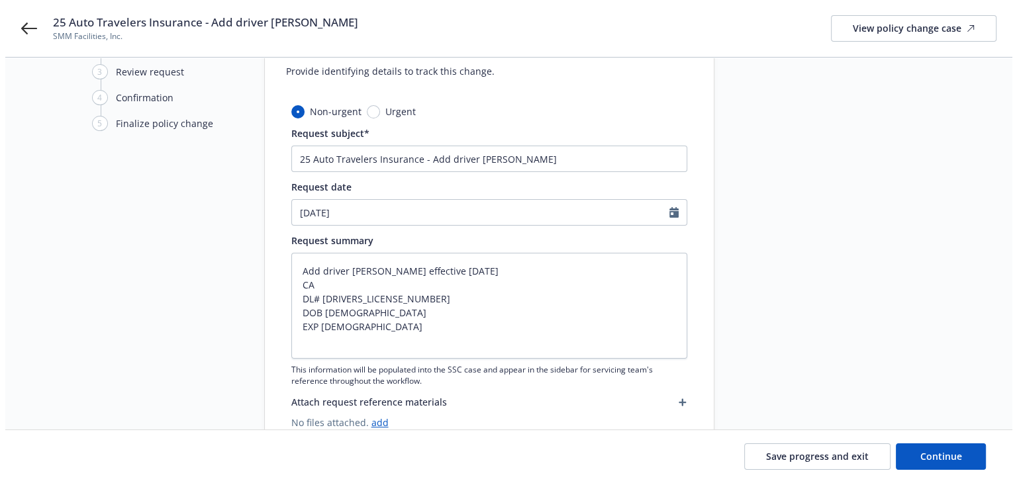
scroll to position [119, 0]
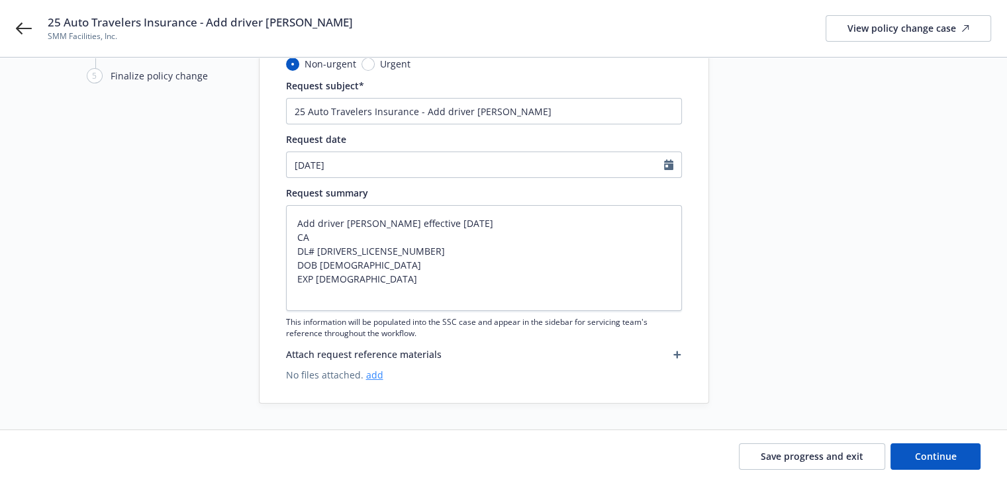
click at [371, 374] on link "add" at bounding box center [374, 375] width 17 height 13
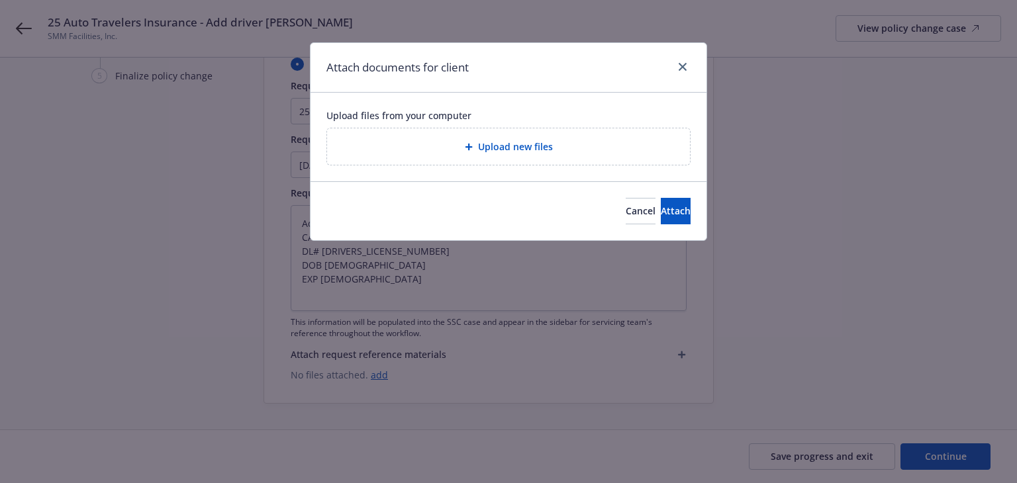
click at [462, 149] on div "Upload new files" at bounding box center [509, 146] width 342 height 15
type textarea "x"
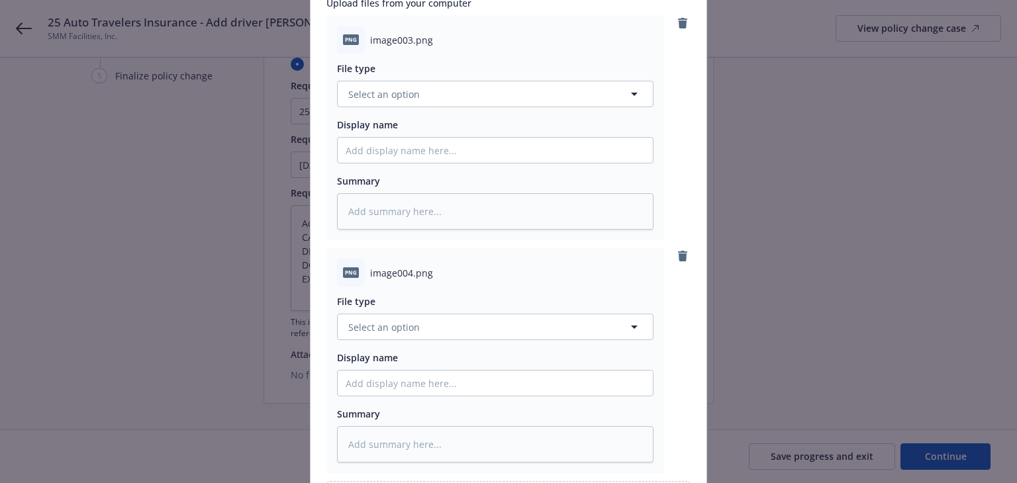
scroll to position [132, 0]
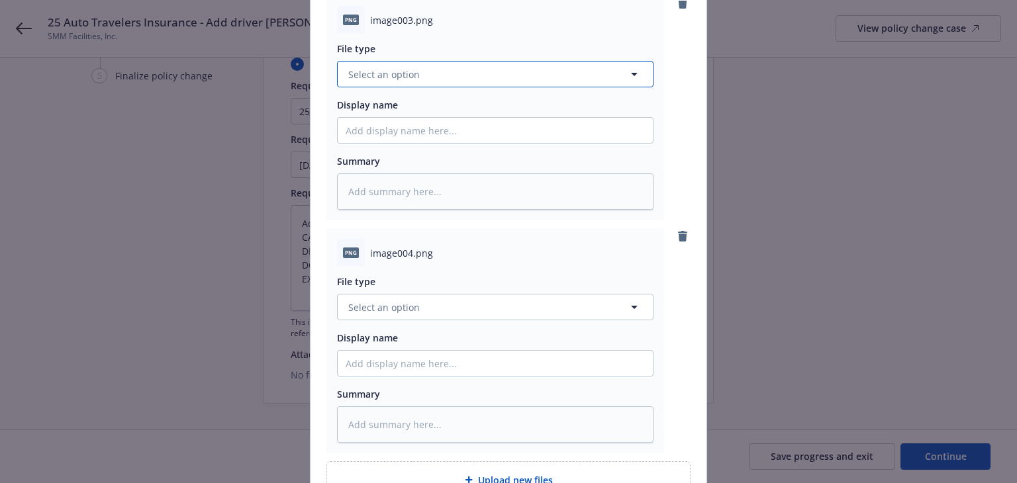
click at [392, 77] on span "Select an option" at bounding box center [384, 75] width 72 height 14
type input "OTHER"
click at [376, 109] on div "Other" at bounding box center [495, 110] width 299 height 19
type textarea "x"
click at [405, 313] on span "Select an option" at bounding box center [384, 308] width 72 height 14
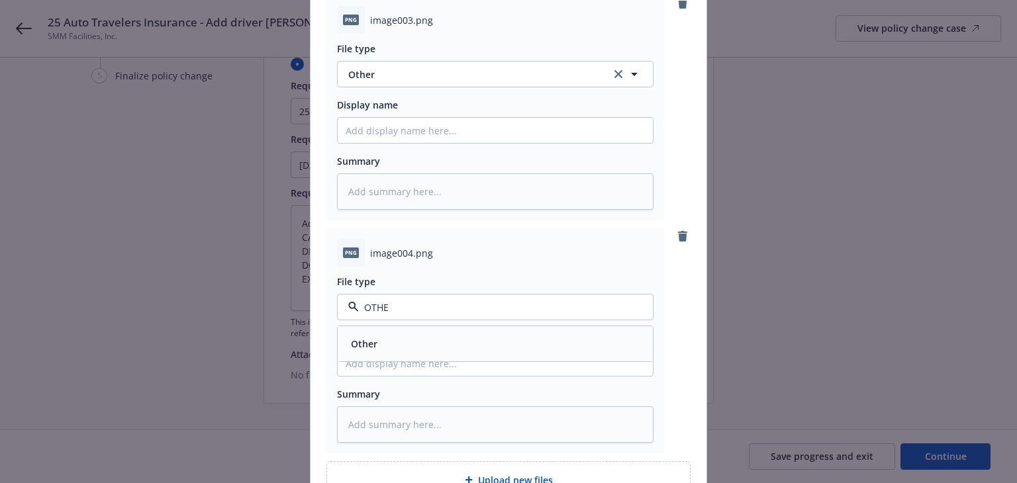
type input "OTHER"
click at [389, 345] on div "Other" at bounding box center [495, 343] width 299 height 19
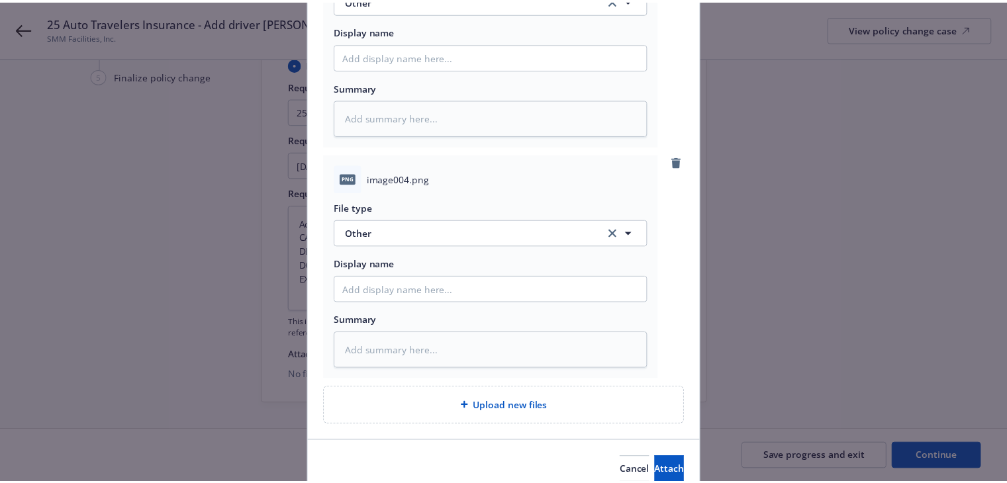
scroll to position [265, 0]
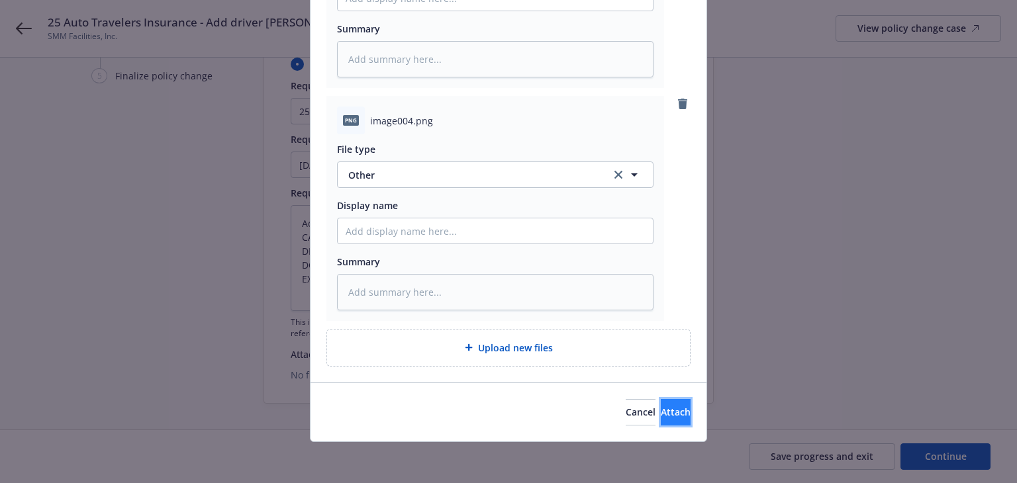
click at [661, 414] on span "Attach" at bounding box center [676, 412] width 30 height 13
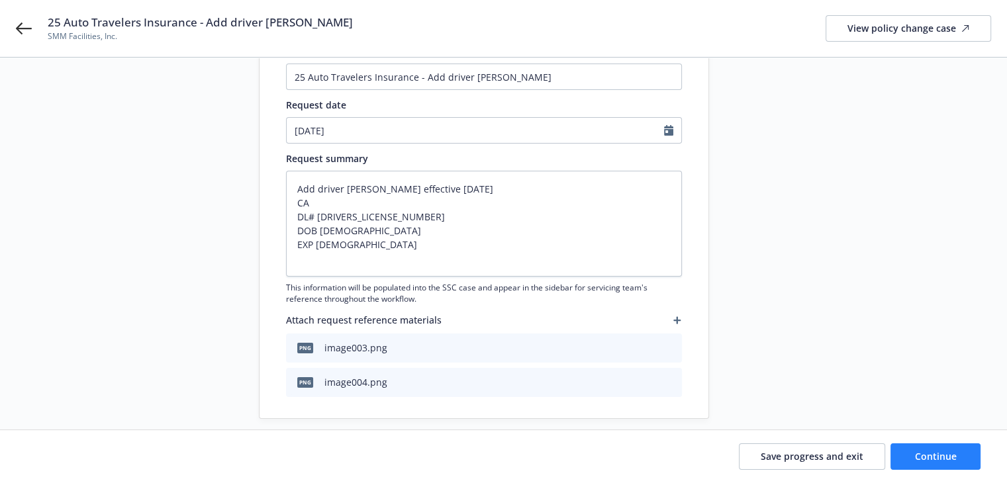
scroll to position [169, 0]
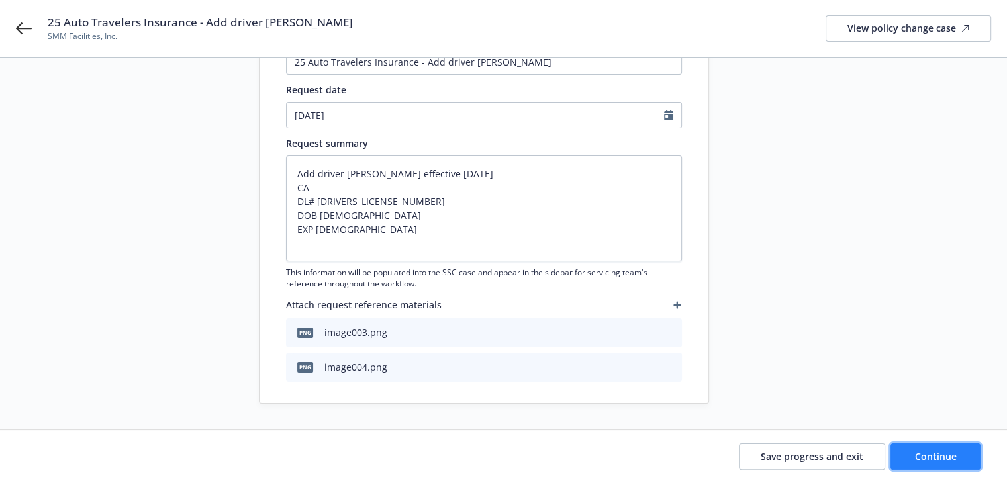
click at [928, 455] on span "Continue" at bounding box center [936, 456] width 42 height 13
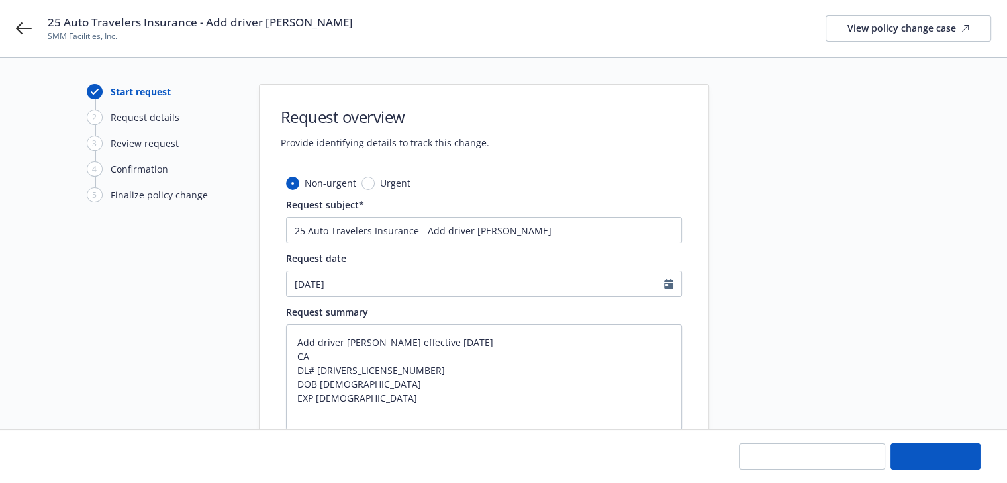
type textarea "x"
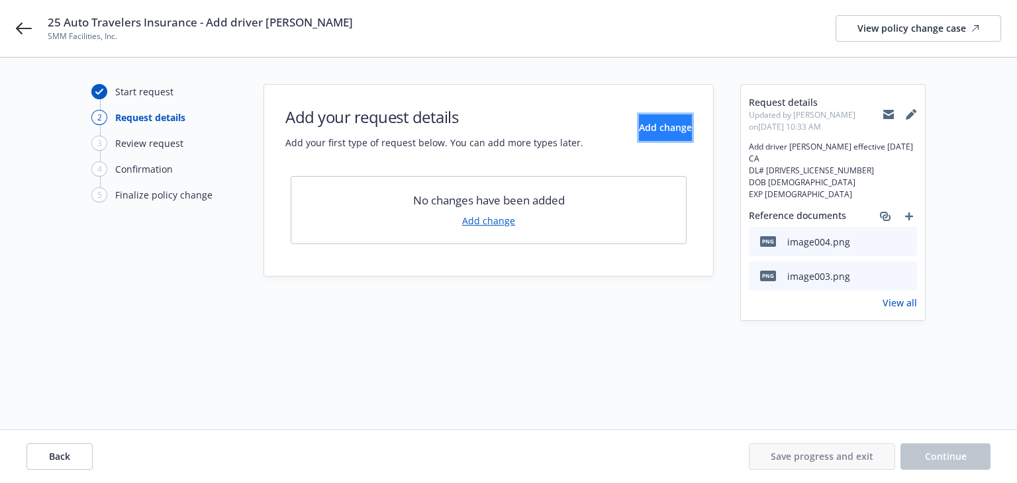
click at [639, 123] on span "Add change" at bounding box center [665, 127] width 53 height 13
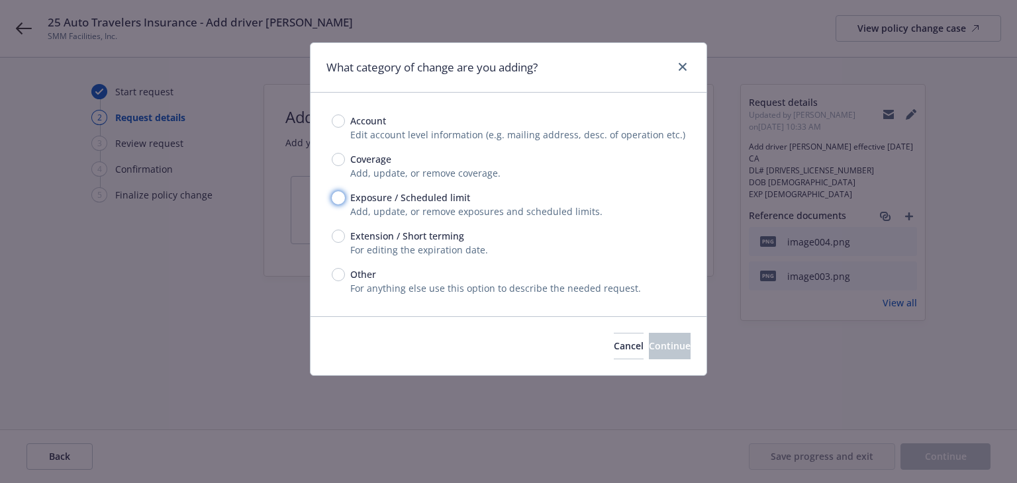
click at [343, 199] on input "Exposure / Scheduled limit" at bounding box center [338, 197] width 13 height 13
radio input "true"
click at [649, 354] on button "Continue" at bounding box center [670, 346] width 42 height 26
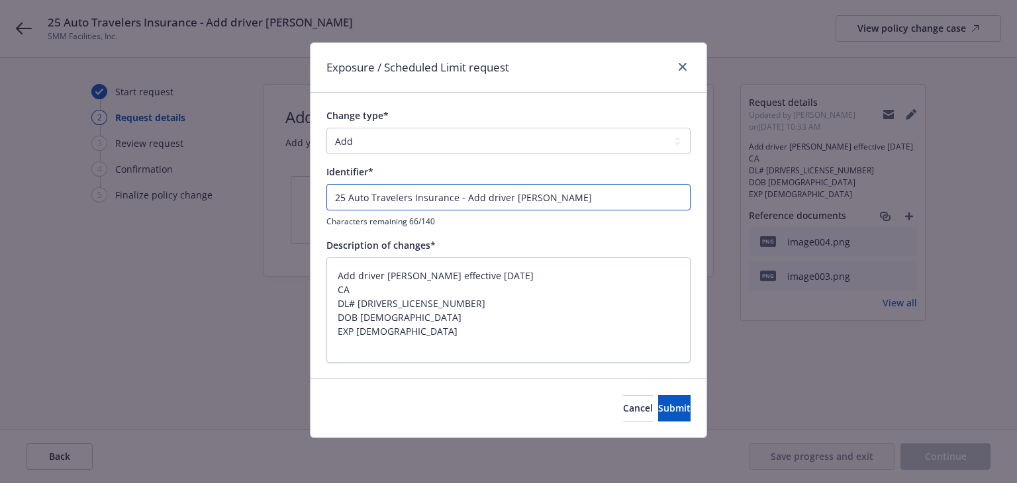
drag, startPoint x: 463, startPoint y: 199, endPoint x: 231, endPoint y: 175, distance: 233.0
click at [231, 176] on div "Exposure / Scheduled Limit request Change type* Add Audit Change Remove Identif…" at bounding box center [508, 241] width 1017 height 483
type textarea "x"
type input "Add driver Geronimo Gonzalez Murillo"
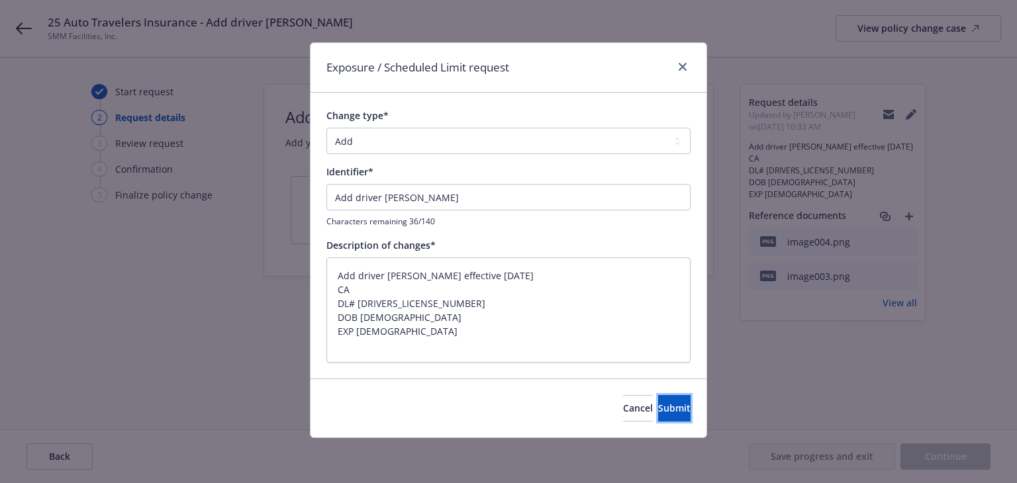
click at [658, 402] on span "Submit" at bounding box center [674, 408] width 32 height 13
type textarea "x"
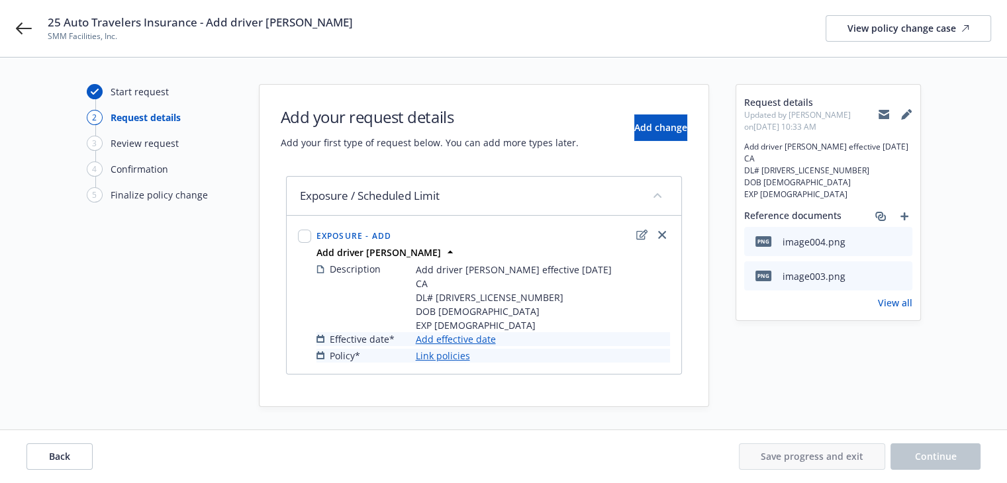
click at [462, 342] on link "Add effective date" at bounding box center [456, 339] width 80 height 14
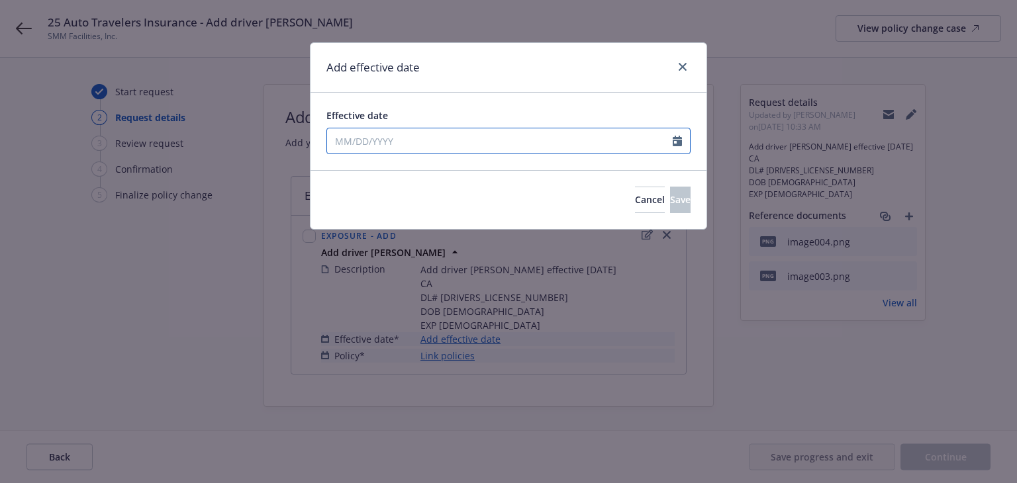
click at [473, 142] on input "Effective date" at bounding box center [500, 140] width 346 height 25
select select "9"
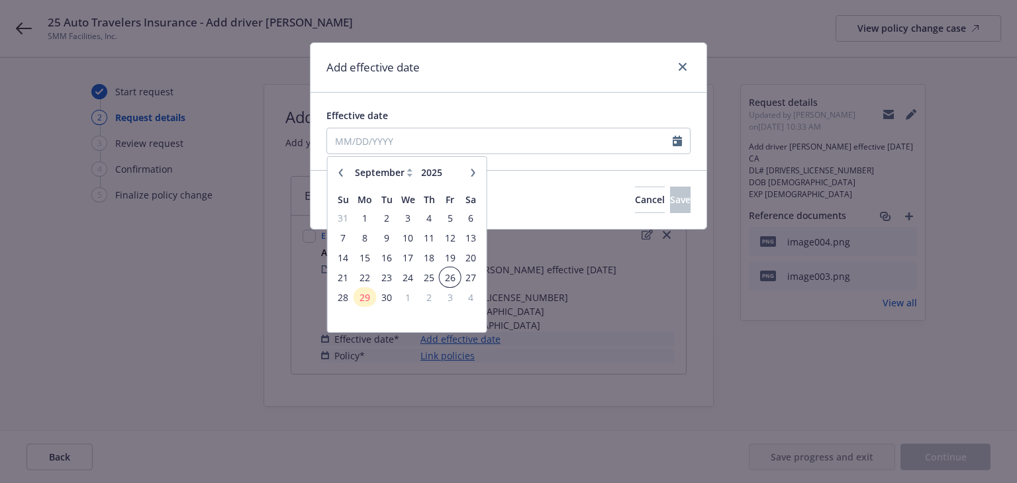
drag, startPoint x: 445, startPoint y: 279, endPoint x: 503, endPoint y: 265, distance: 59.9
click at [446, 279] on span "26" at bounding box center [450, 277] width 18 height 17
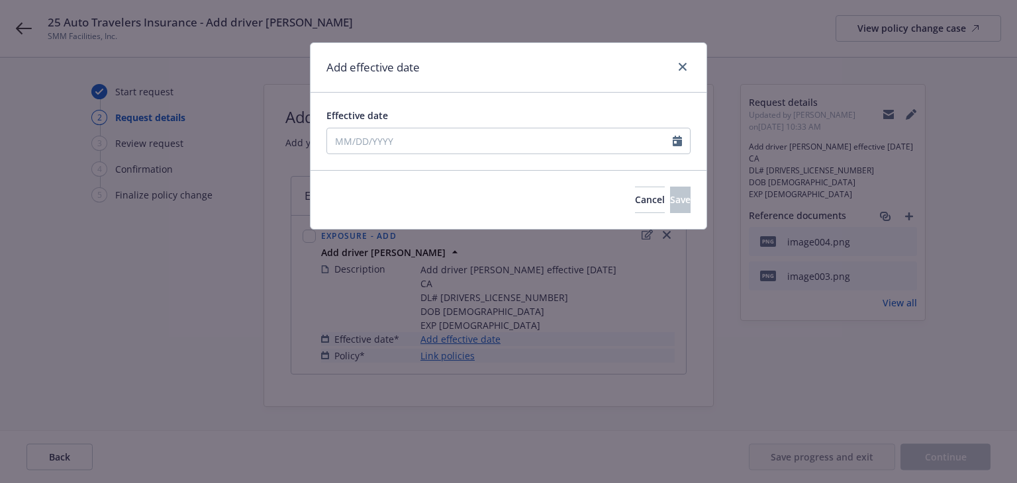
type input "09/26/2025"
click at [670, 203] on span "Save" at bounding box center [680, 199] width 21 height 13
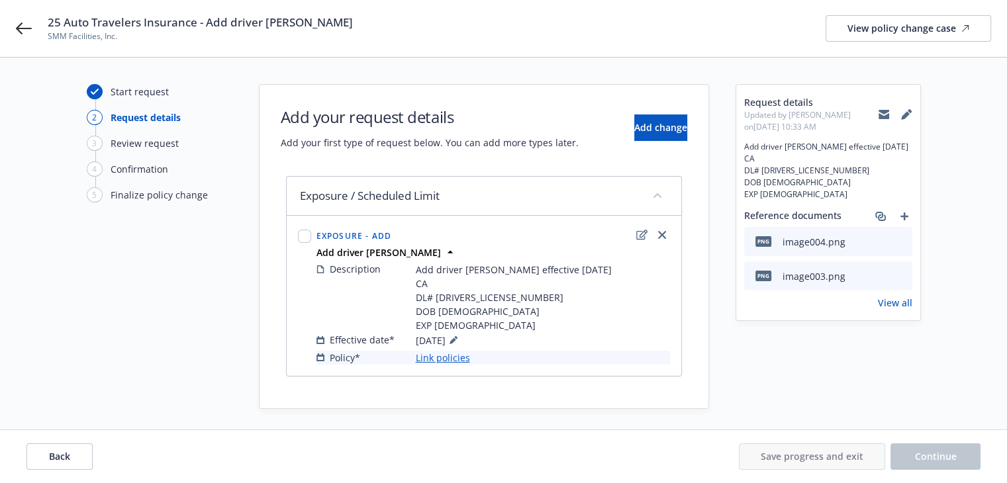
click at [462, 360] on link "Link policies" at bounding box center [443, 358] width 54 height 14
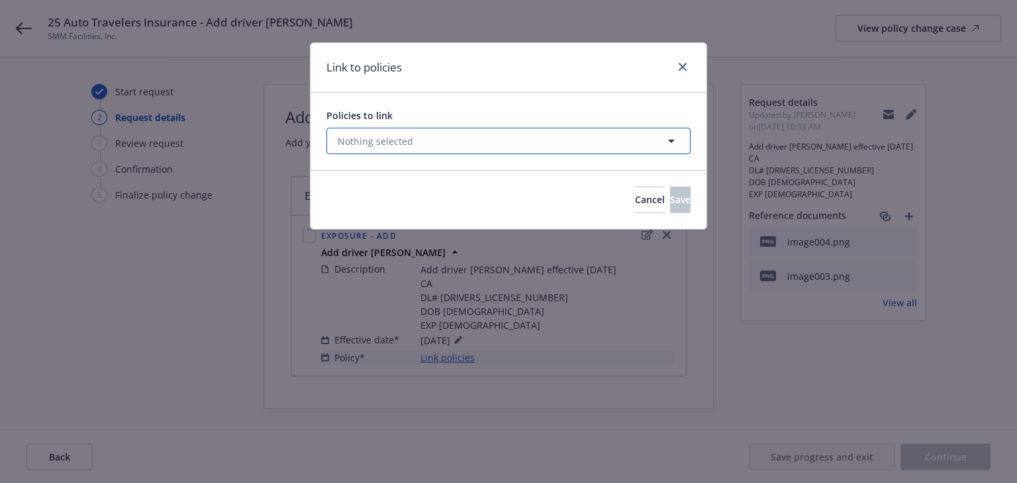
click at [479, 141] on button "Nothing selected" at bounding box center [508, 141] width 364 height 26
select select "ACTIVE"
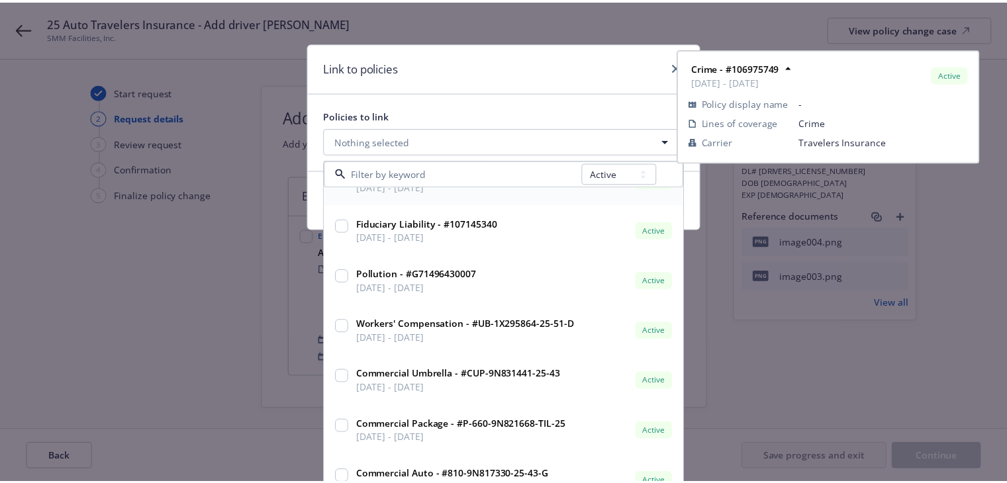
scroll to position [265, 0]
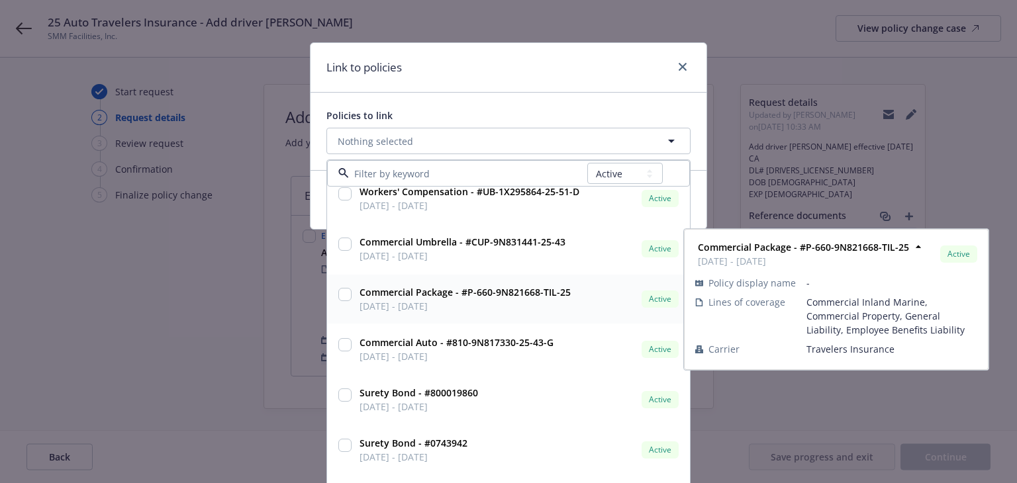
click at [516, 309] on span "09/01/2025 - 09/01/2026" at bounding box center [465, 306] width 211 height 14
checkbox input "true"
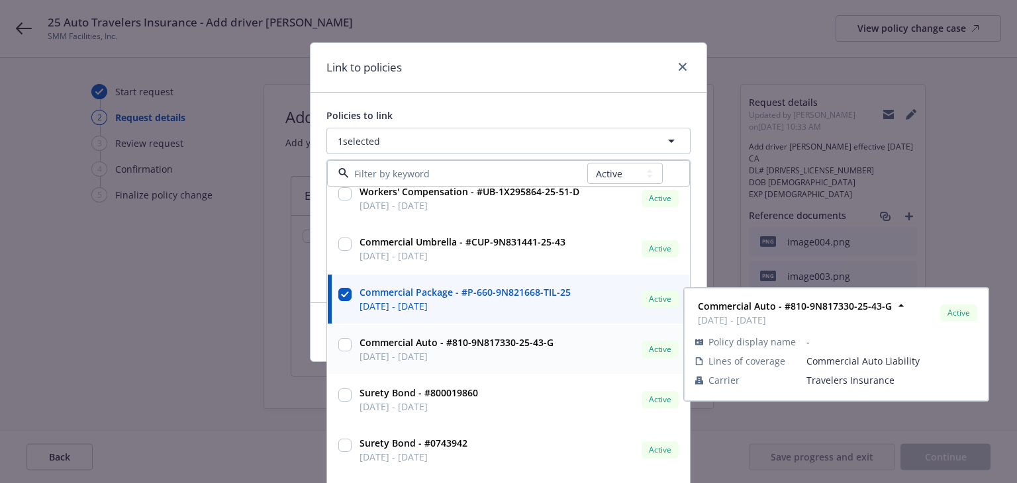
click at [518, 357] on span "09/01/2025 - 09/01/2026" at bounding box center [457, 357] width 194 height 14
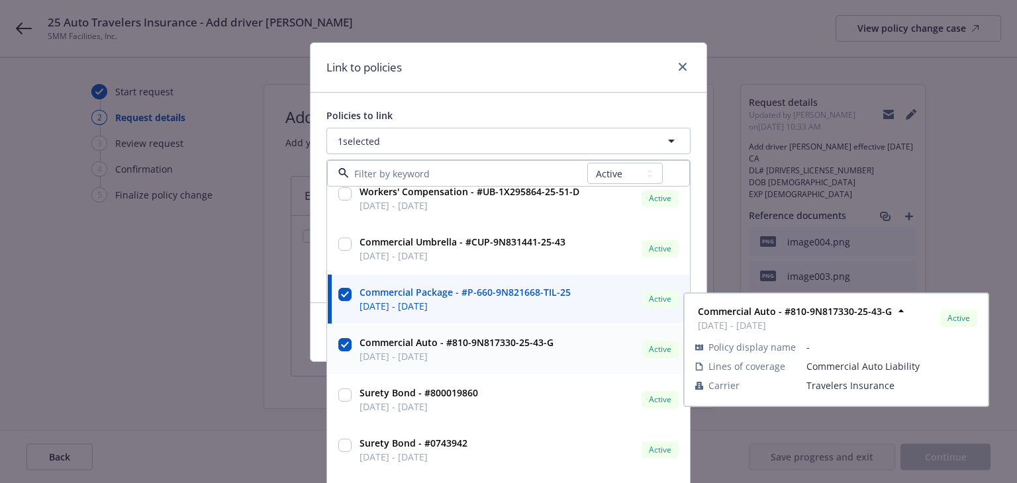
checkbox input "true"
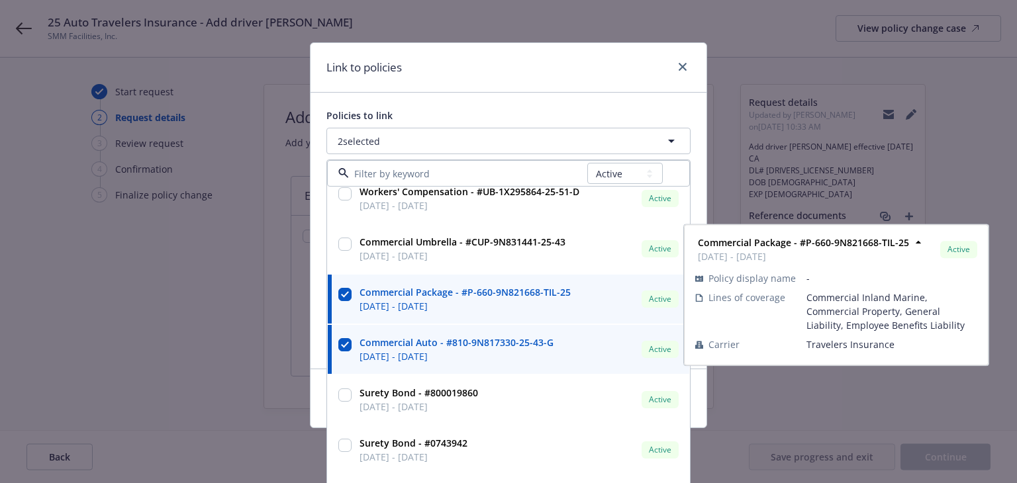
click at [523, 301] on span "09/01/2025 - 09/01/2026" at bounding box center [465, 306] width 211 height 14
checkbox input "false"
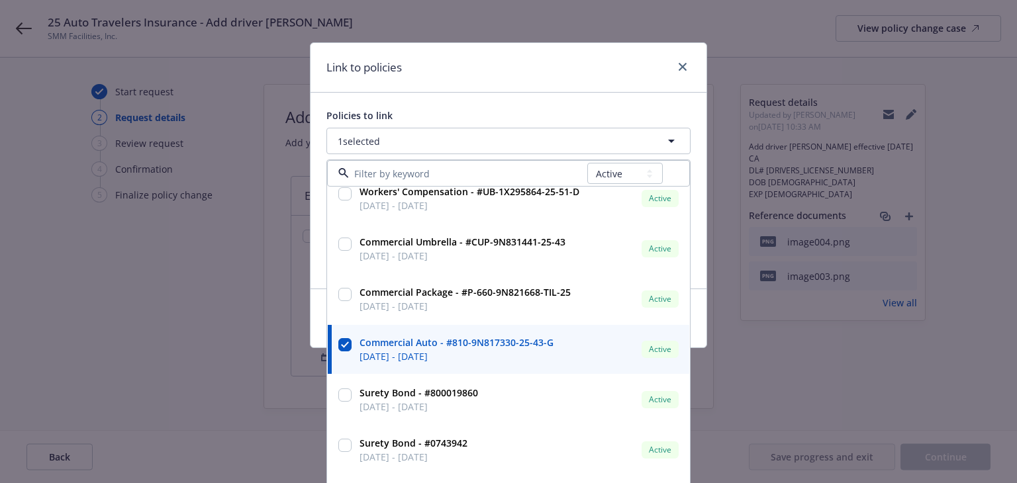
click at [538, 67] on div "Link to policies" at bounding box center [509, 68] width 396 height 50
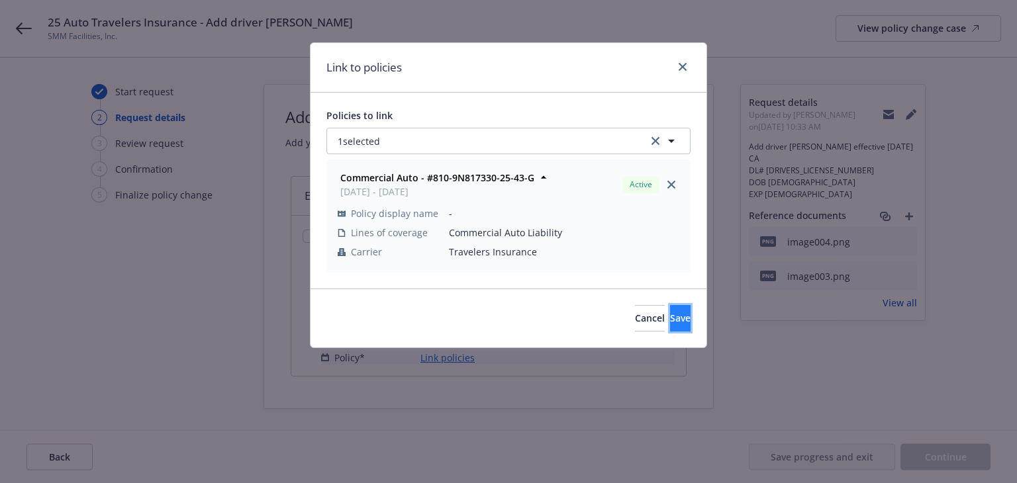
click at [670, 318] on span "Save" at bounding box center [680, 318] width 21 height 13
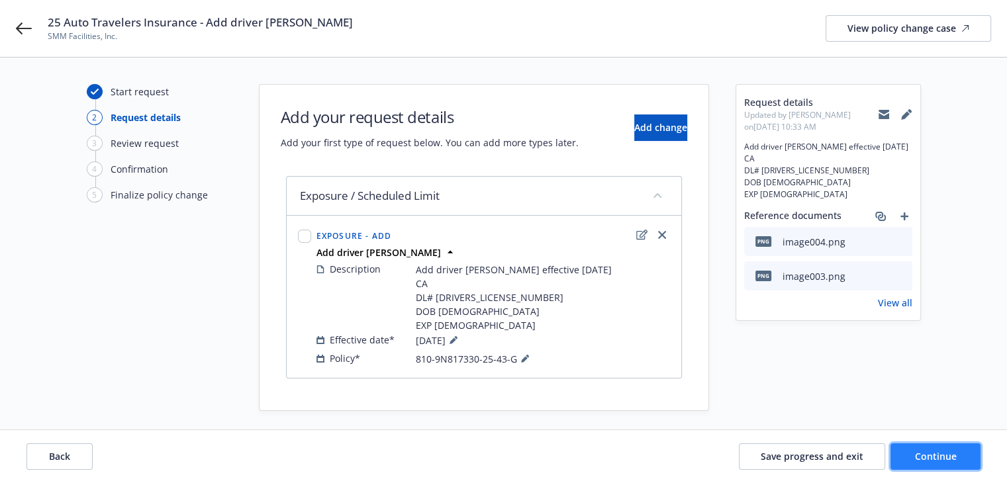
click at [924, 458] on span "Continue" at bounding box center [936, 456] width 42 height 13
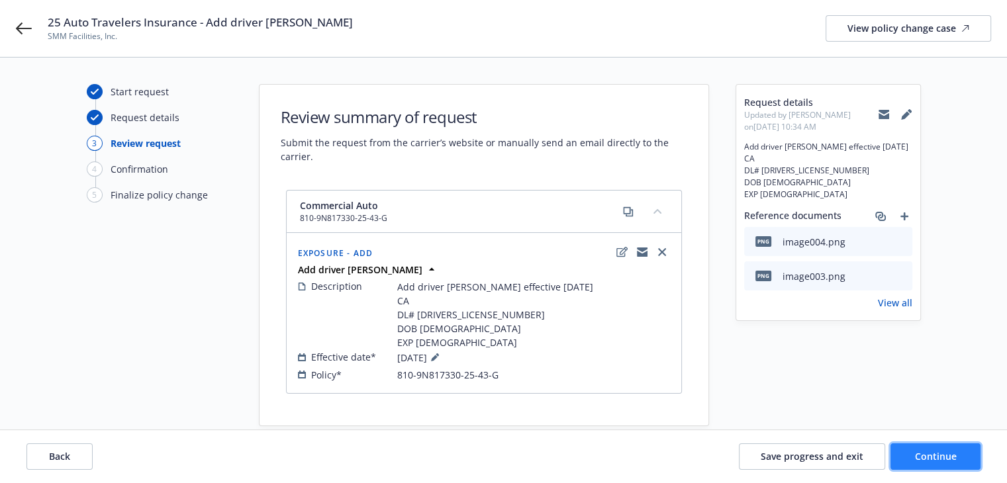
click at [916, 454] on span "Continue" at bounding box center [936, 456] width 42 height 13
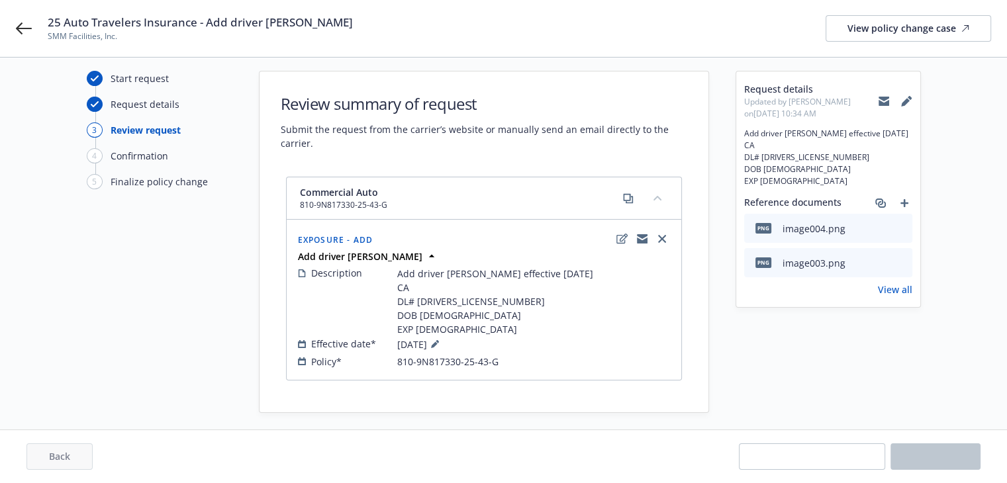
scroll to position [21, 0]
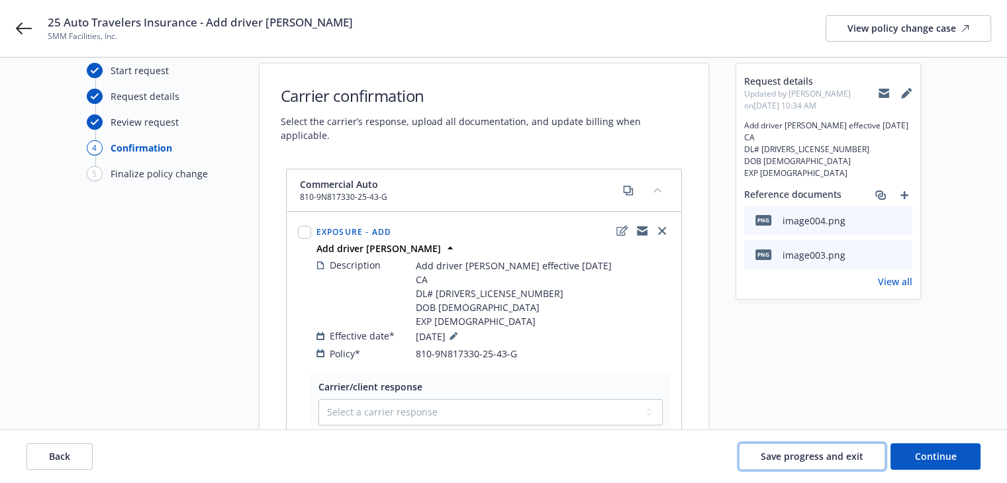
click at [820, 459] on span "Save progress and exit" at bounding box center [812, 456] width 103 height 13
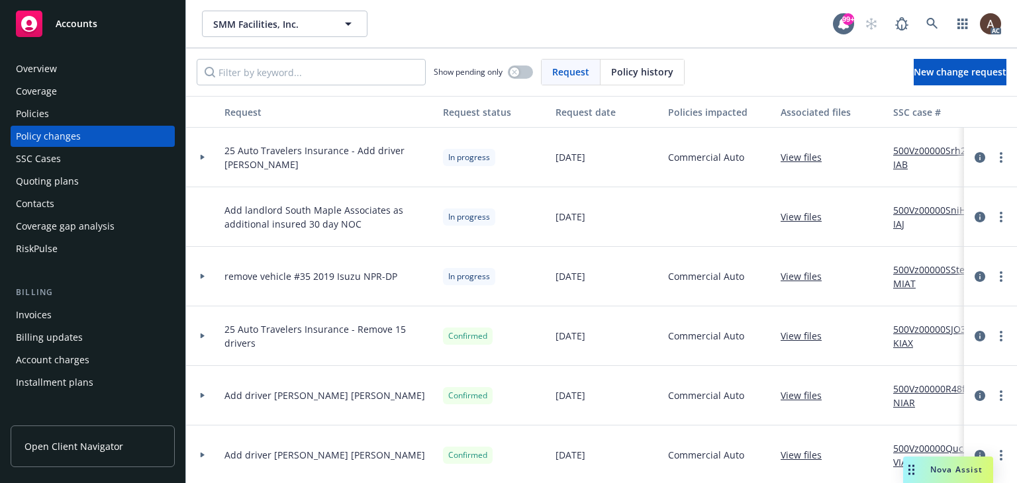
click at [203, 278] on icon at bounding box center [202, 276] width 5 height 5
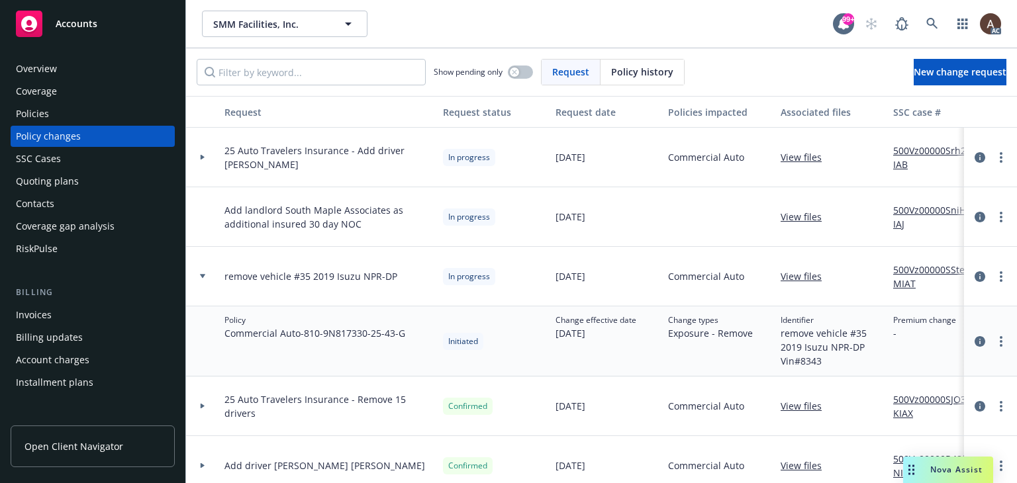
click at [201, 154] on div at bounding box center [202, 158] width 33 height 60
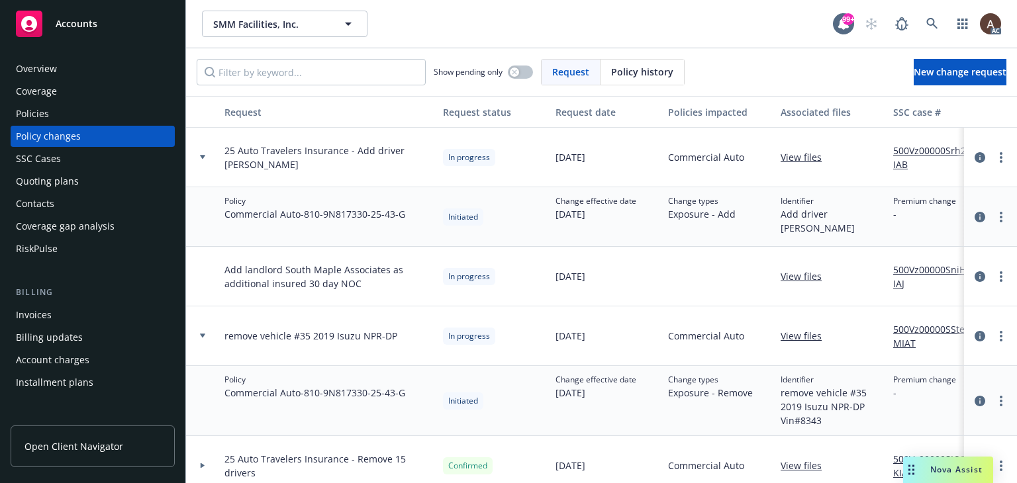
click at [920, 150] on link "500Vz00000Srh20IAB" at bounding box center [937, 158] width 89 height 28
click at [1000, 155] on icon "more" at bounding box center [1001, 157] width 3 height 11
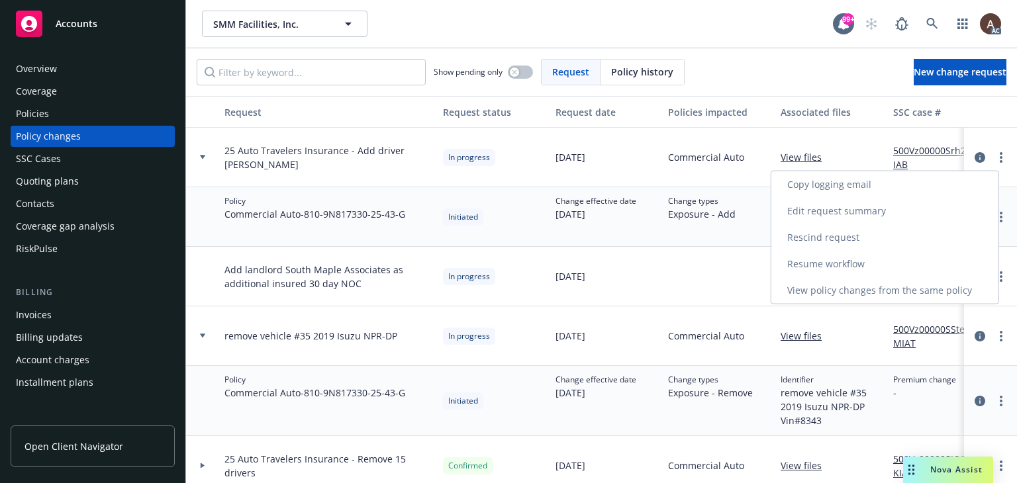
click at [845, 260] on link "Resume workflow" at bounding box center [884, 264] width 227 height 26
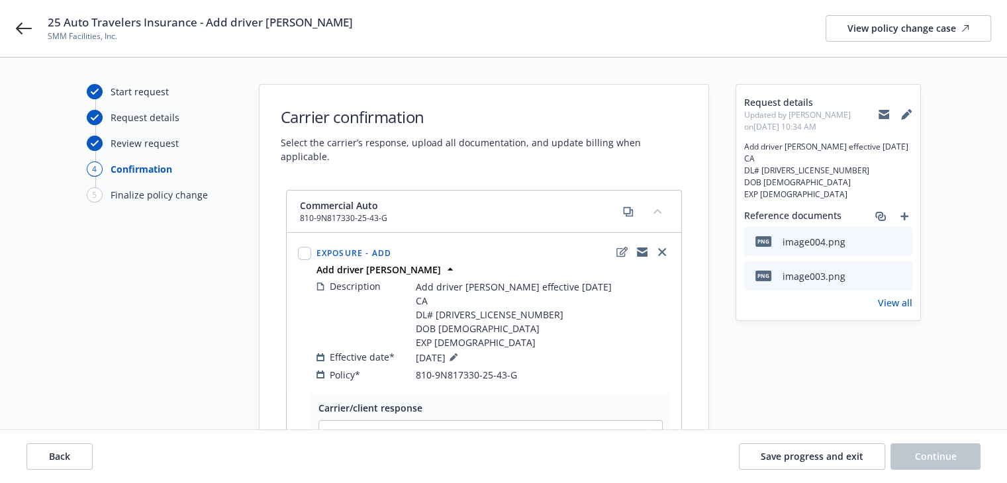
scroll to position [262, 0]
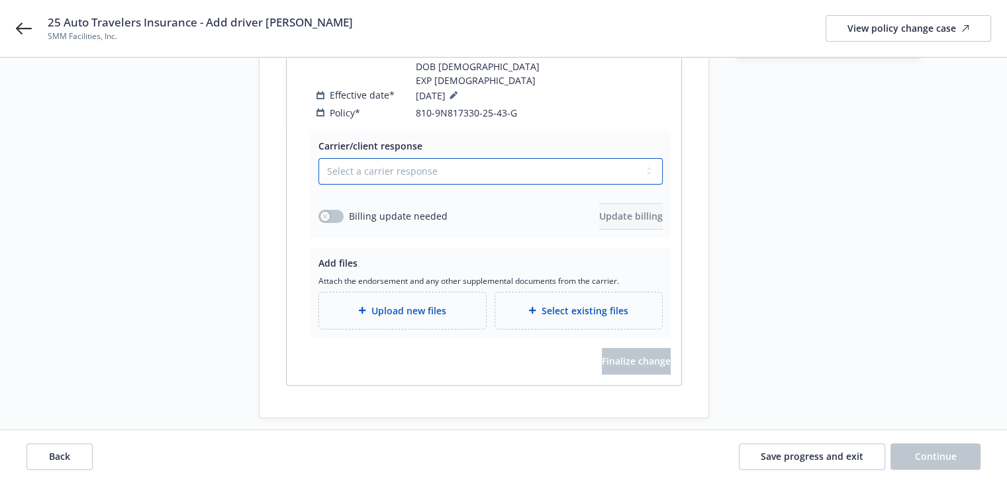
click at [360, 158] on select "Select a carrier response Accepted Accepted with revision No endorsement needed…" at bounding box center [490, 171] width 344 height 26
select select "NO_ENDORSEMENT_NEEDED"
click at [318, 185] on select "Select a carrier response Accepted Accepted with revision No endorsement needed…" at bounding box center [490, 171] width 344 height 26
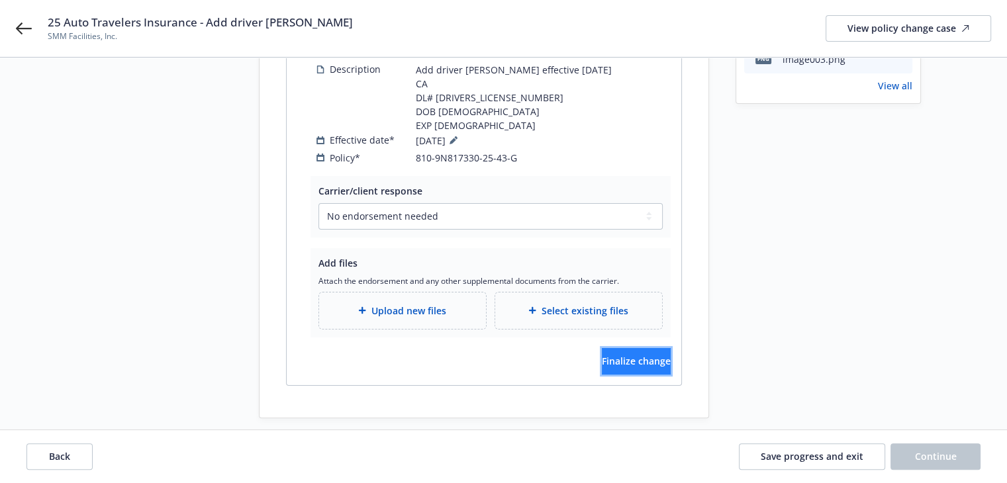
click at [602, 355] on span "Finalize change" at bounding box center [636, 361] width 69 height 13
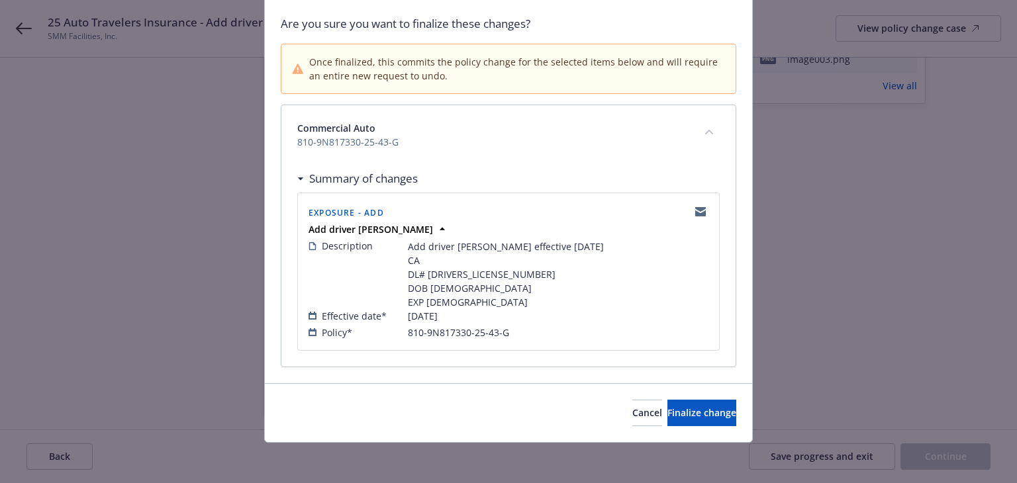
scroll to position [94, 0]
click at [667, 412] on span "Finalize change" at bounding box center [701, 412] width 69 height 13
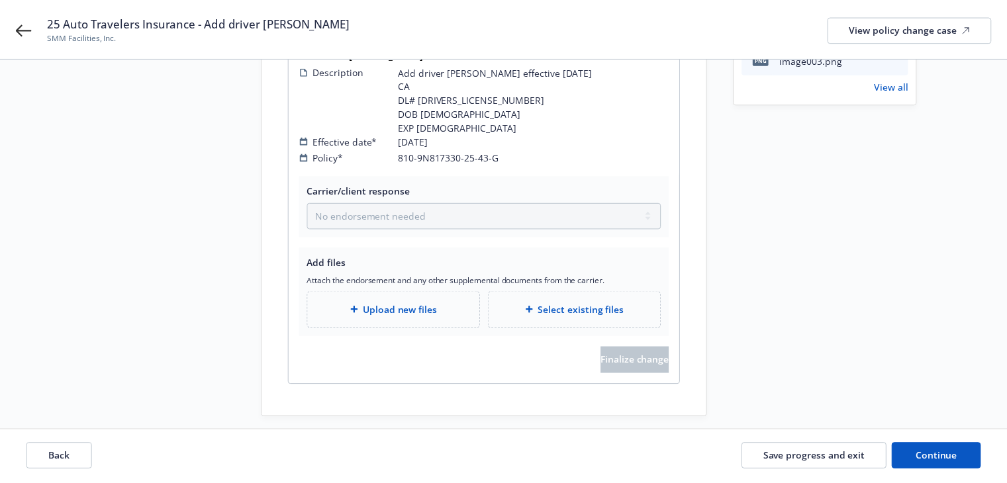
scroll to position [217, 0]
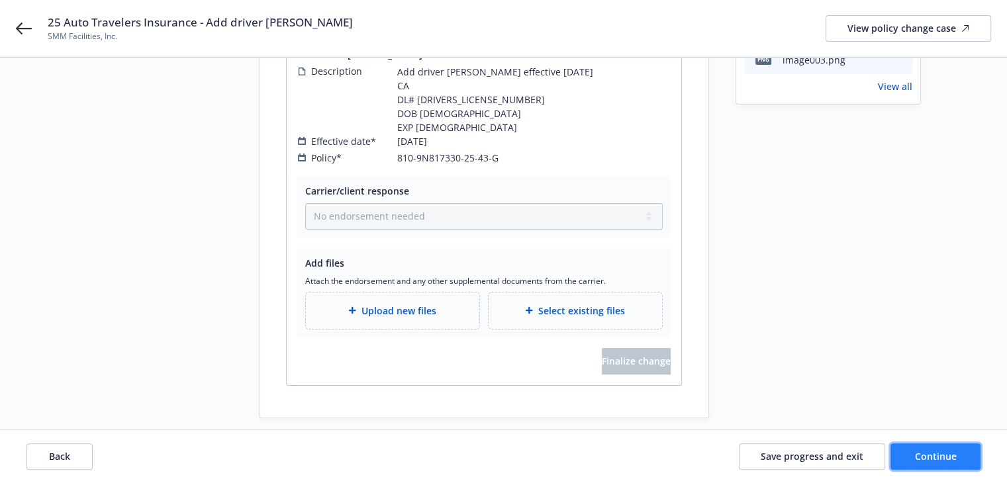
click at [929, 459] on span "Continue" at bounding box center [936, 456] width 42 height 13
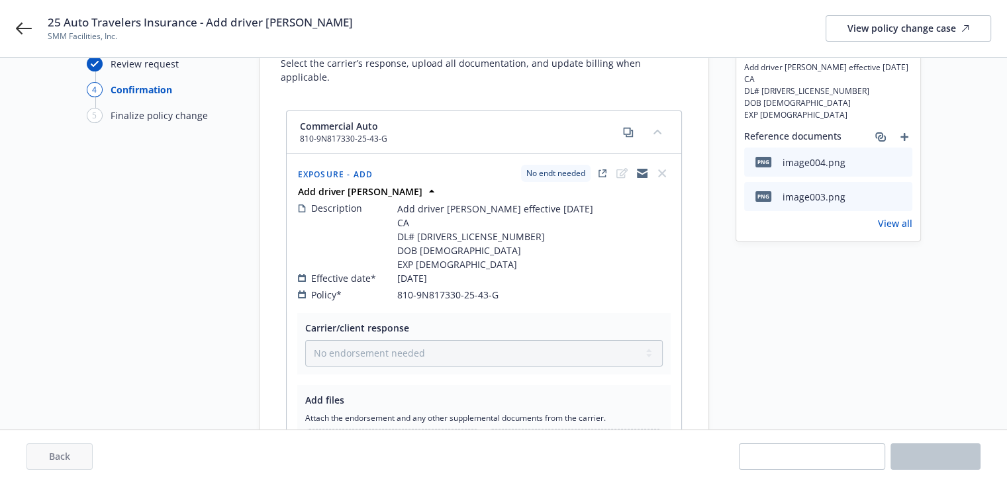
scroll to position [0, 0]
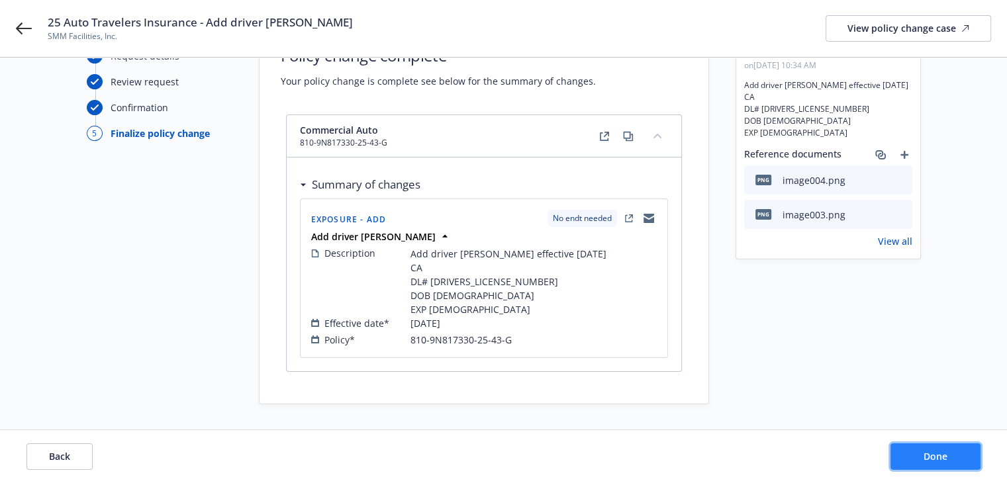
click at [929, 460] on span "Done" at bounding box center [936, 456] width 24 height 13
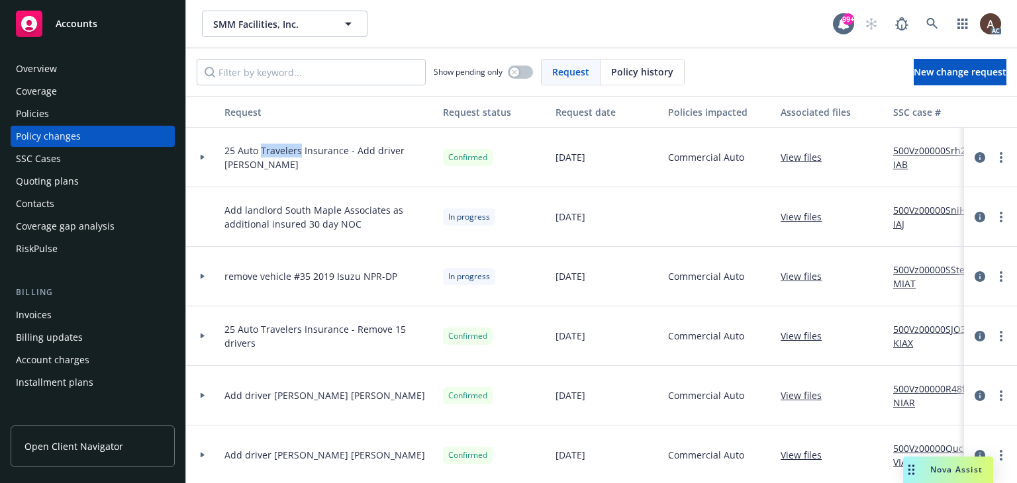
drag, startPoint x: 260, startPoint y: 150, endPoint x: 299, endPoint y: 152, distance: 39.8
click at [299, 152] on span "25 Auto Travelers Insurance - Add driver Geronimo Gonzalez Murillo" at bounding box center [328, 158] width 208 height 28
copy span "Travelers"
click at [85, 110] on div "Policies" at bounding box center [93, 113] width 154 height 21
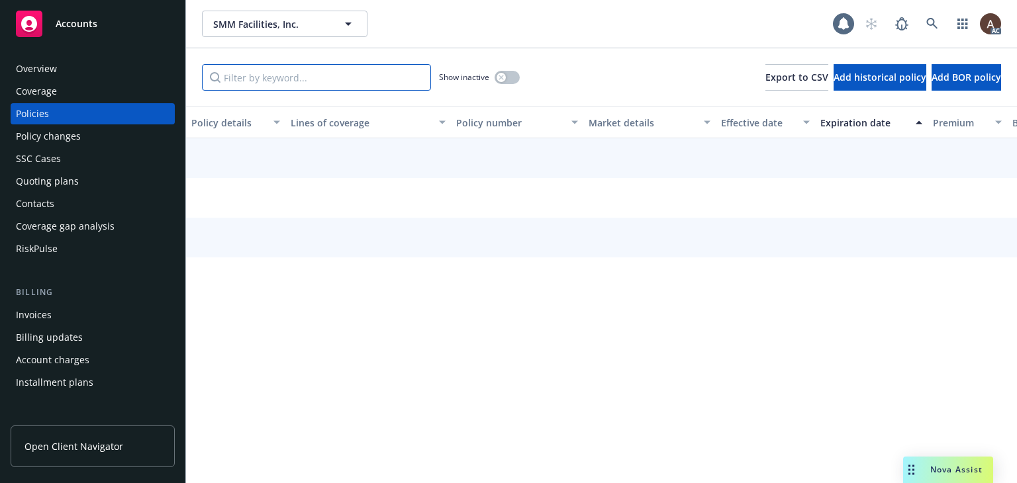
click at [310, 78] on input "Filter by keyword..." at bounding box center [316, 77] width 229 height 26
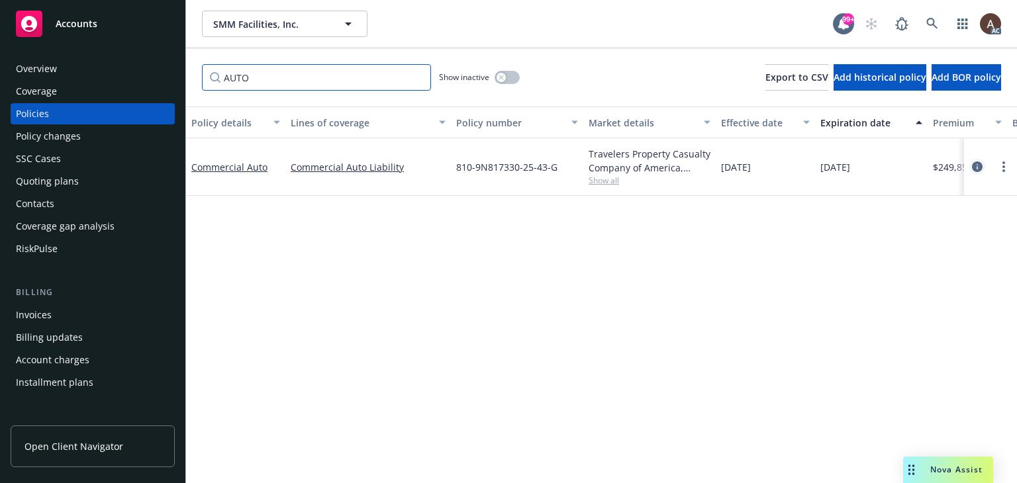
type input "AUTO"
click at [975, 165] on icon "circleInformation" at bounding box center [977, 167] width 11 height 11
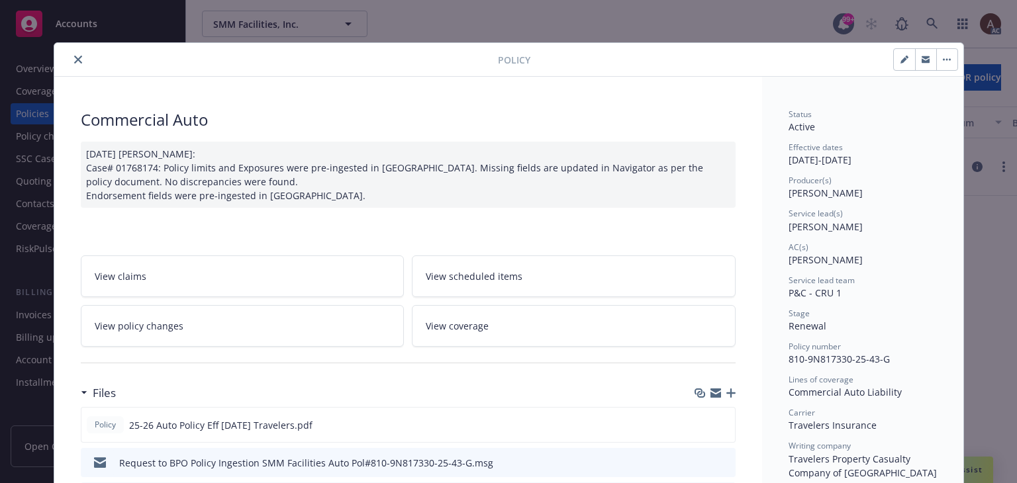
drag, startPoint x: 71, startPoint y: 56, endPoint x: 65, endPoint y: 53, distance: 6.8
click at [74, 56] on icon "close" at bounding box center [78, 60] width 8 height 8
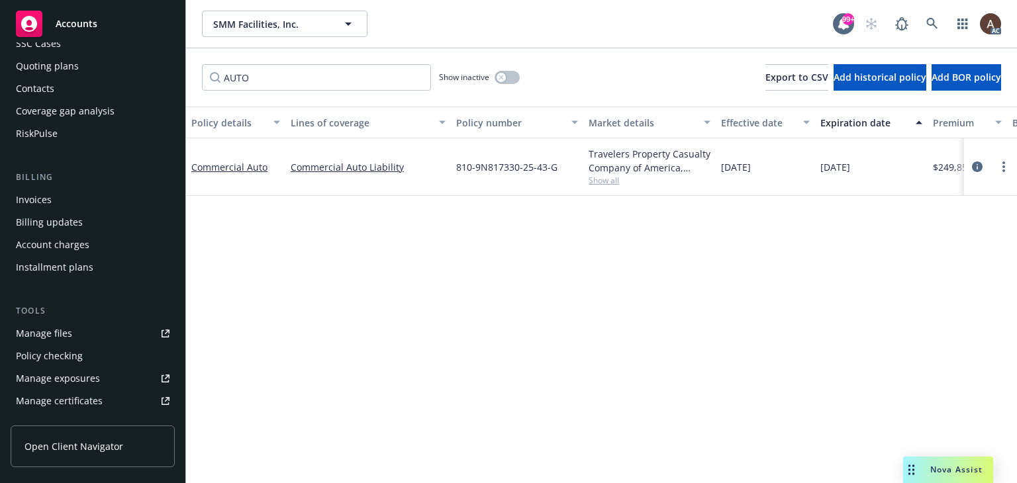
scroll to position [199, 0]
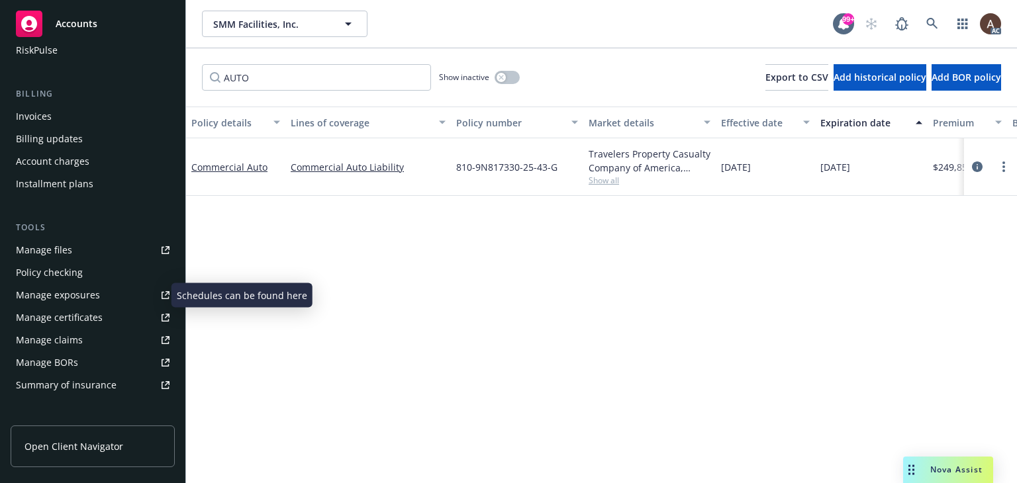
click at [92, 296] on div "Manage exposures" at bounding box center [58, 295] width 84 height 21
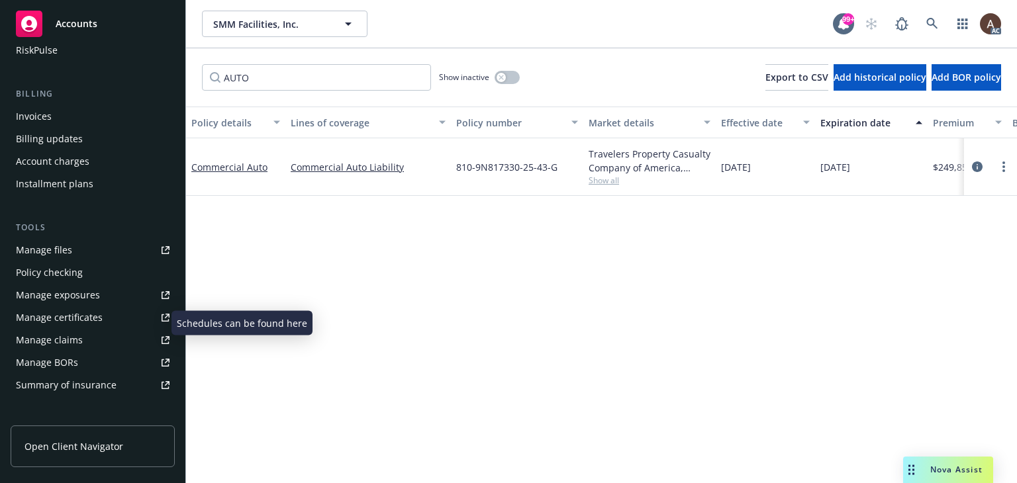
scroll to position [0, 0]
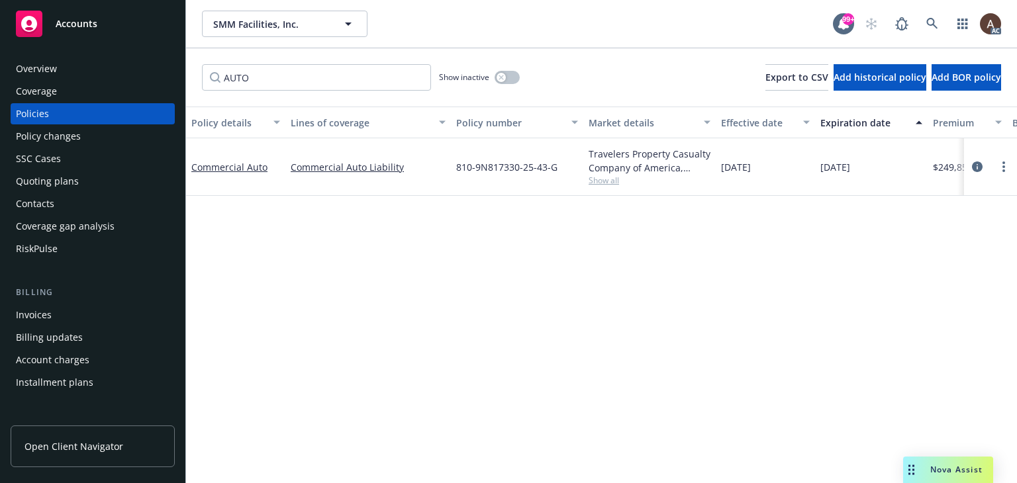
click at [87, 139] on div "Policy changes" at bounding box center [93, 136] width 154 height 21
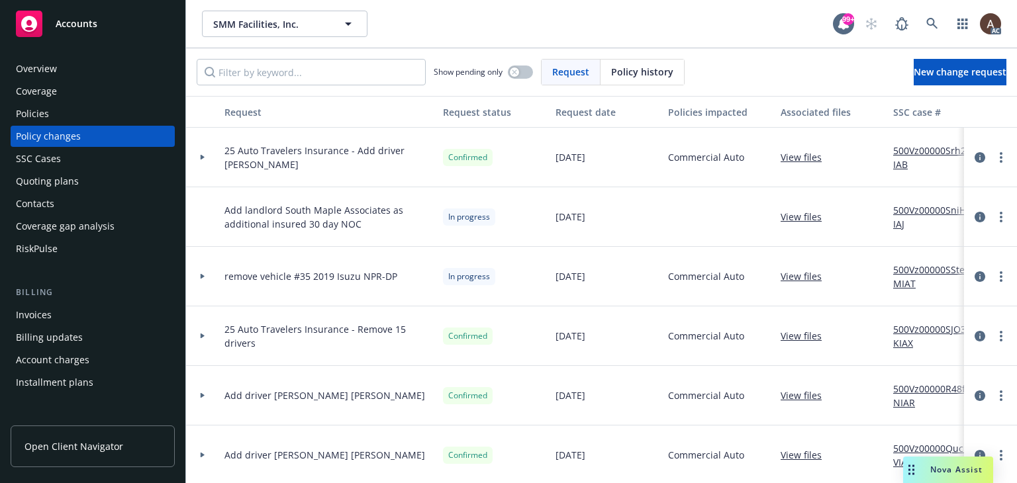
click at [199, 157] on div at bounding box center [202, 157] width 23 height 5
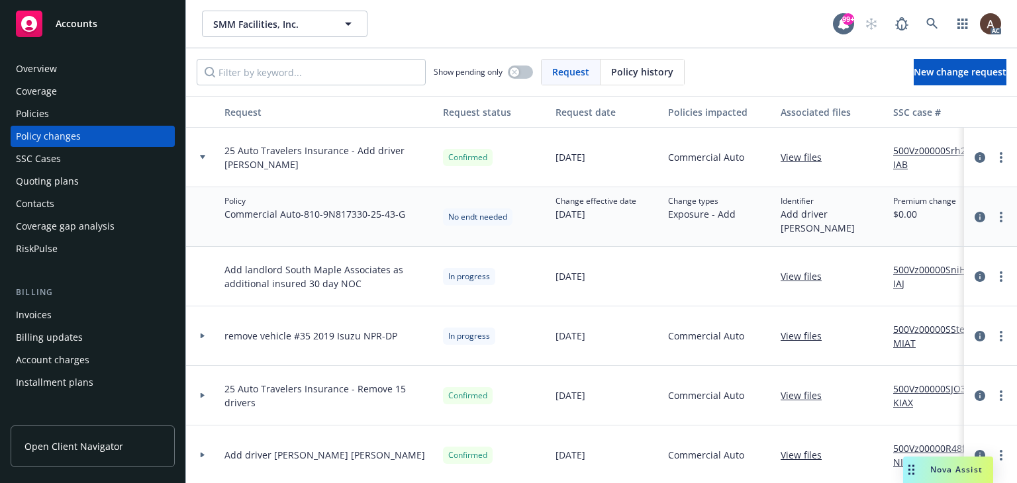
drag, startPoint x: 68, startPoint y: 113, endPoint x: 204, endPoint y: 178, distance: 151.3
click at [68, 113] on div "Policies" at bounding box center [93, 113] width 154 height 21
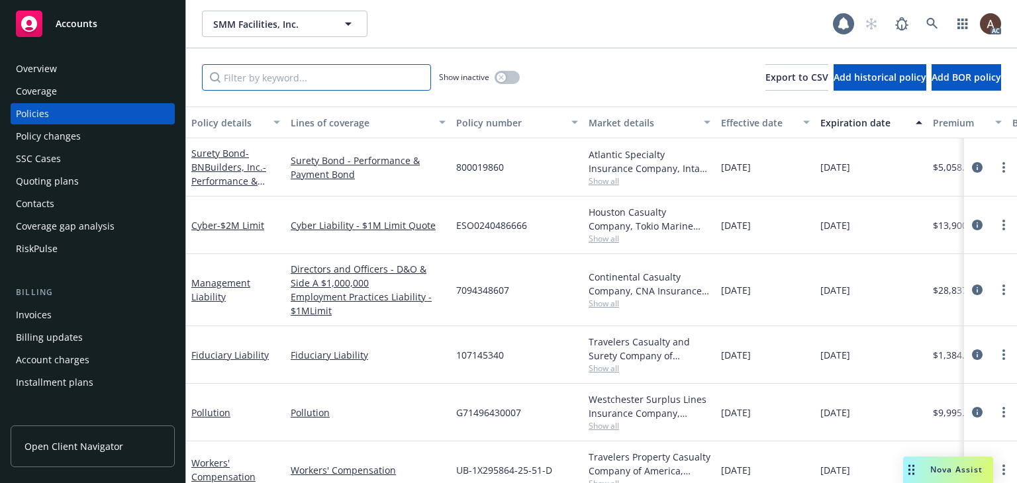
click at [293, 72] on input "Filter by keyword..." at bounding box center [316, 77] width 229 height 26
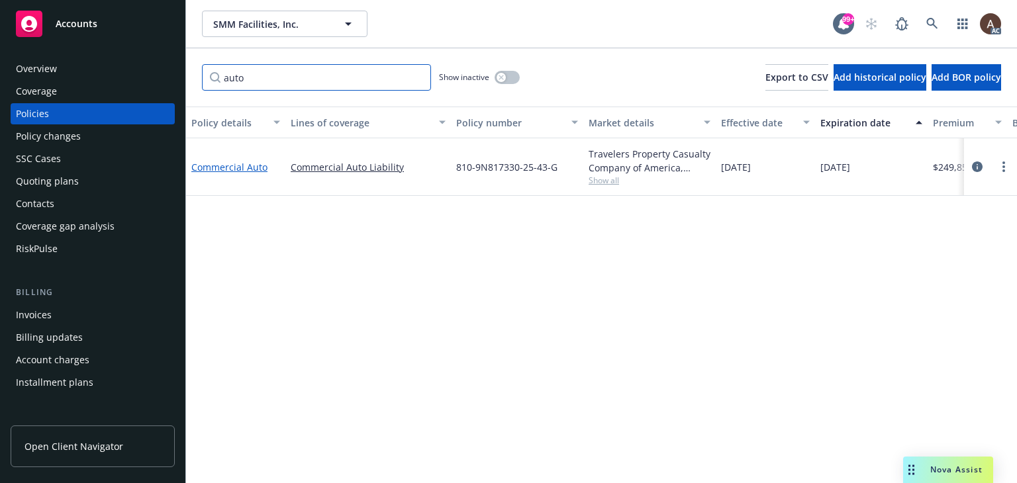
type input "auto"
click at [254, 166] on link "Commercial Auto" at bounding box center [229, 167] width 76 height 13
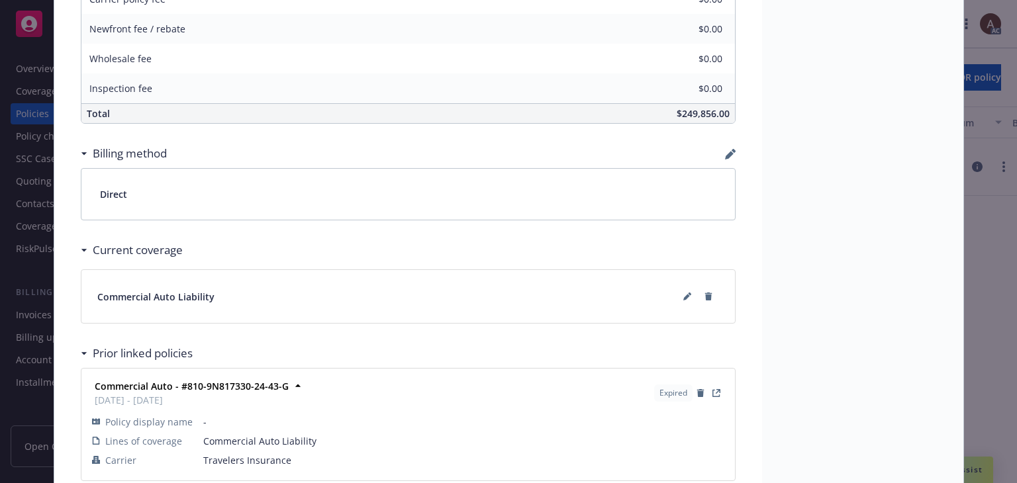
scroll to position [956, 0]
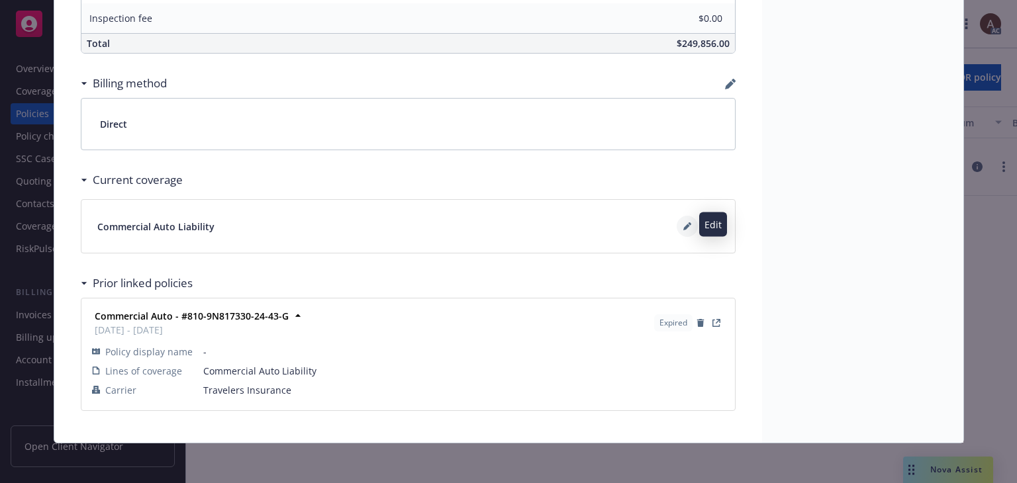
click at [683, 225] on icon at bounding box center [686, 227] width 7 height 7
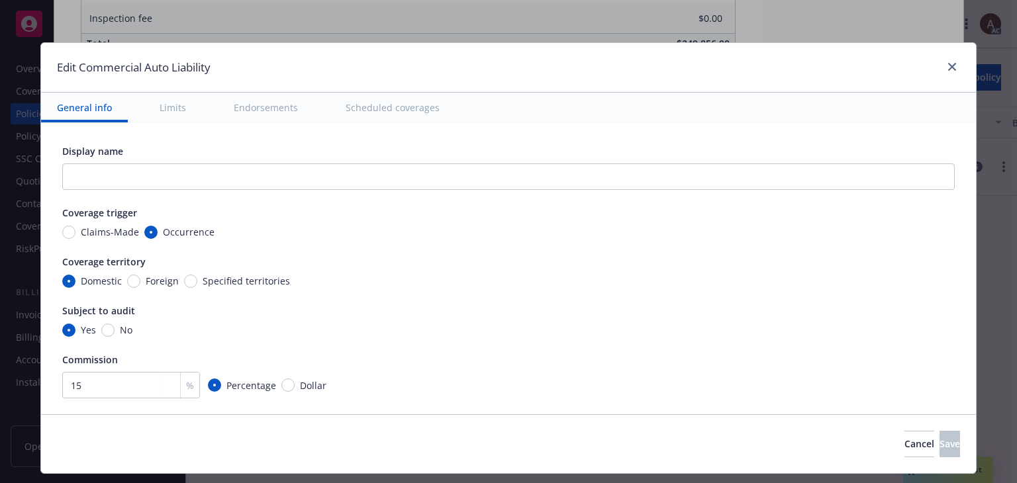
click at [376, 113] on button "Scheduled coverages" at bounding box center [393, 108] width 126 height 30
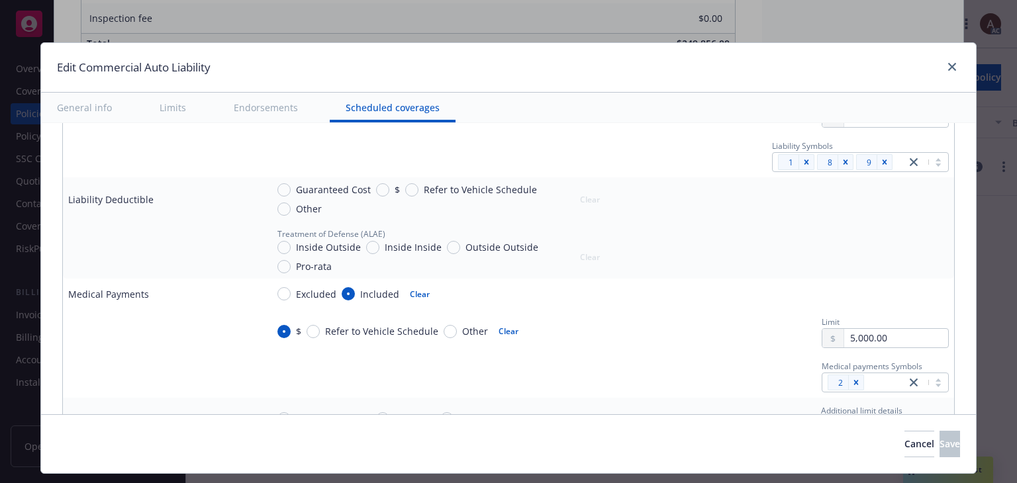
scroll to position [3115, 0]
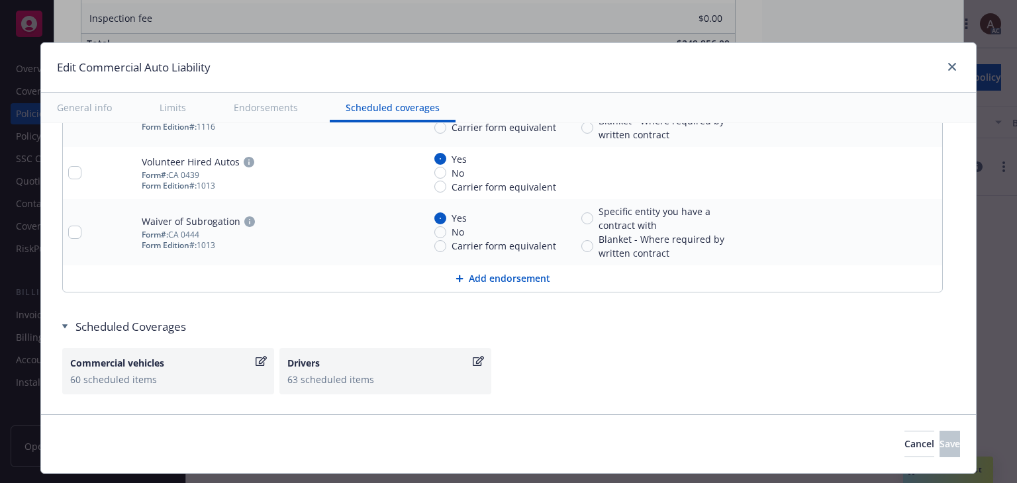
click at [354, 373] on div "63 scheduled items" at bounding box center [385, 380] width 196 height 14
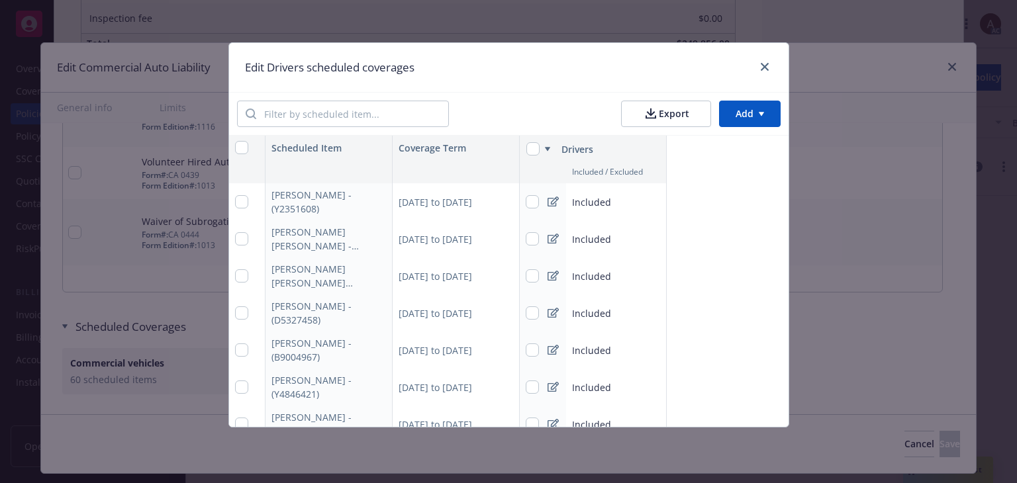
click at [771, 62] on div at bounding box center [761, 67] width 21 height 17
click at [762, 63] on icon "close" at bounding box center [765, 67] width 8 height 8
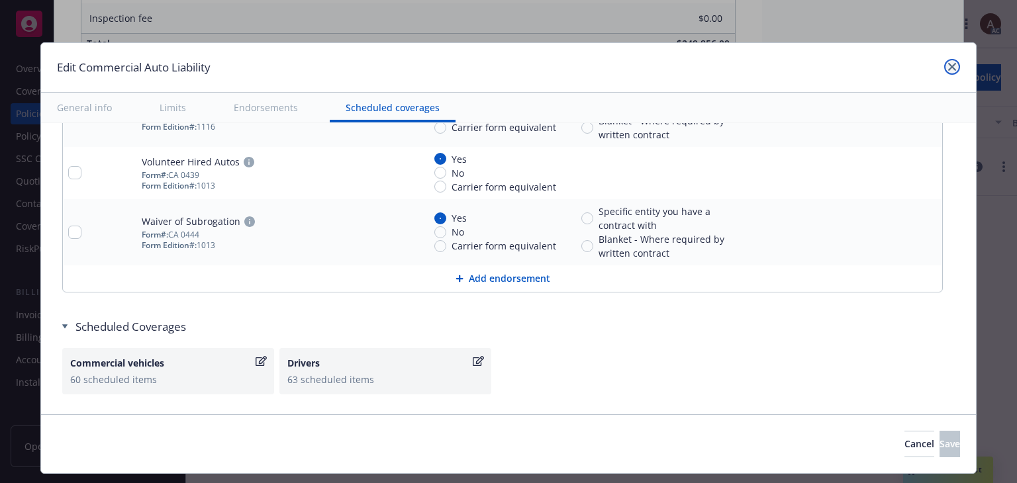
click at [948, 64] on icon "close" at bounding box center [952, 67] width 8 height 8
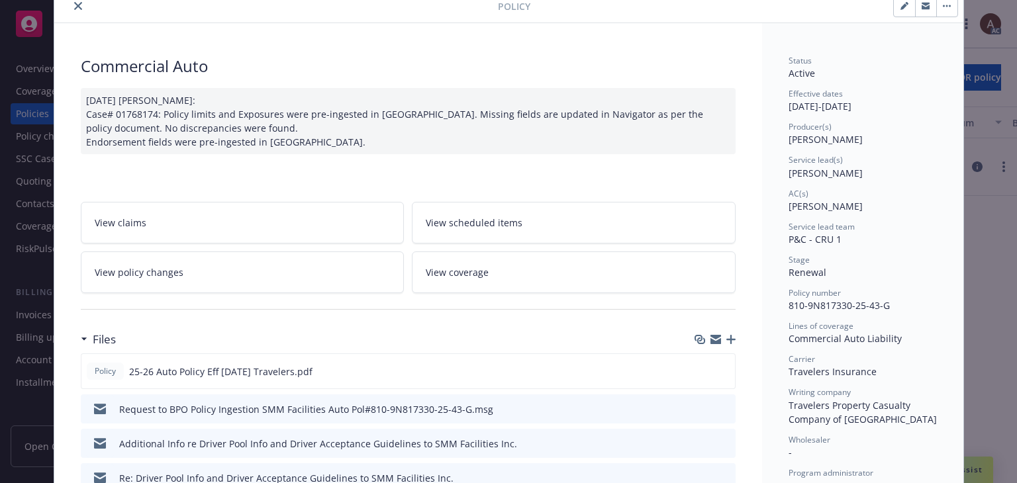
scroll to position [0, 0]
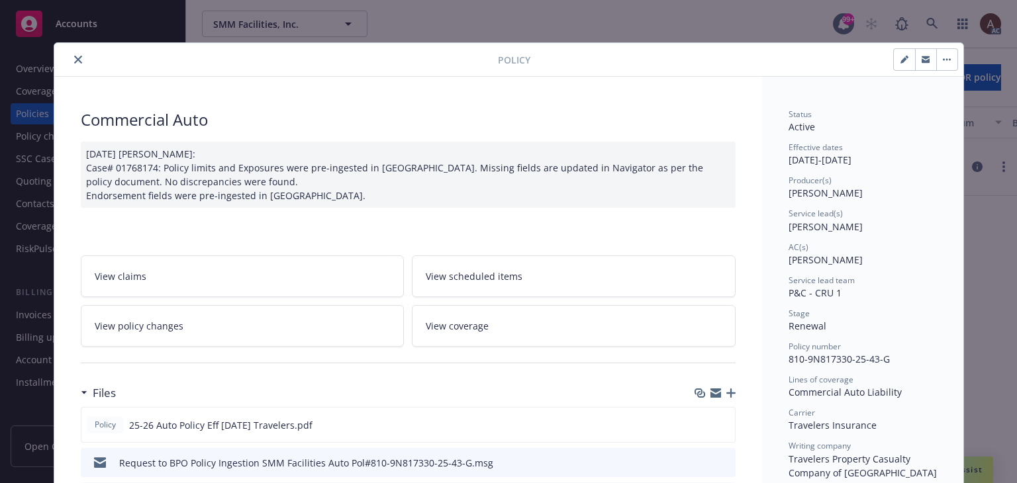
click at [74, 56] on icon "close" at bounding box center [78, 60] width 8 height 8
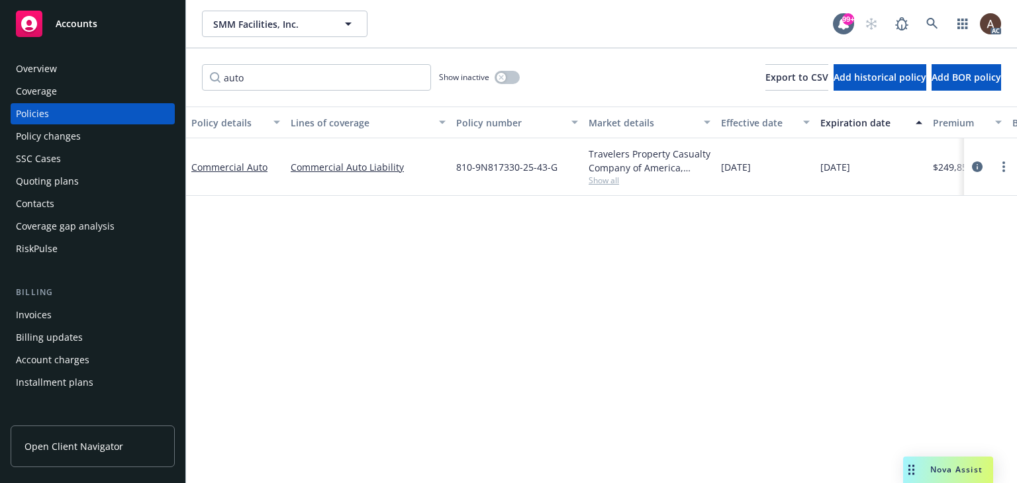
click at [452, 255] on div "Policy details Lines of coverage Policy number Market details Effective date Ex…" at bounding box center [601, 295] width 831 height 377
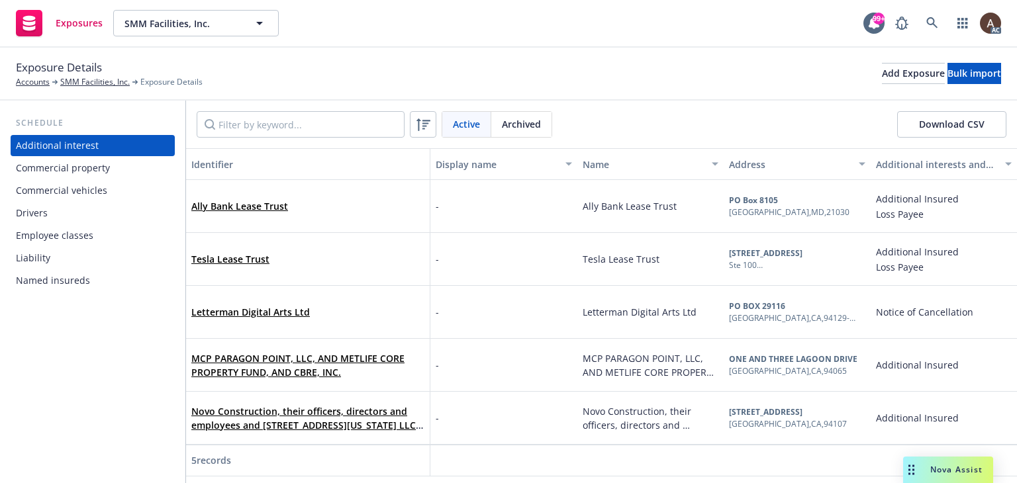
click at [73, 216] on div "Drivers" at bounding box center [93, 213] width 154 height 21
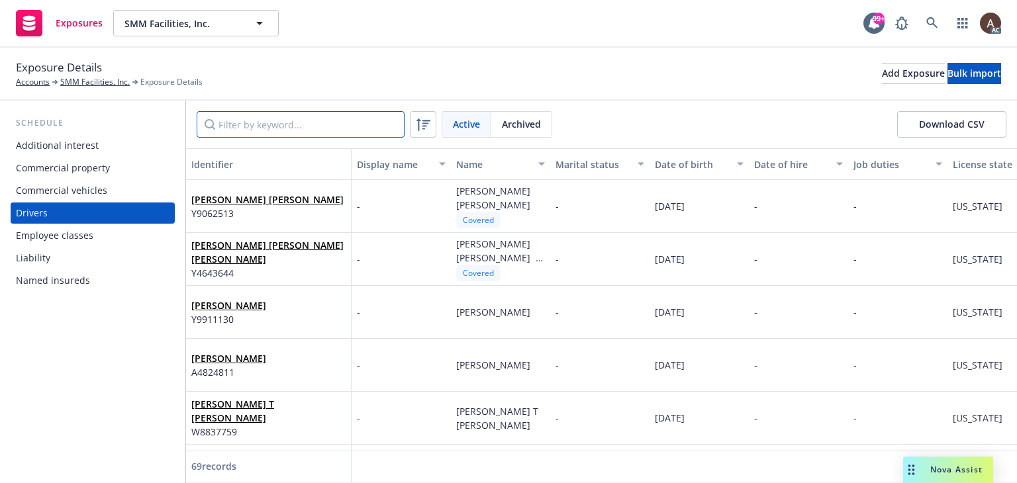
click at [319, 128] on input "Filter by keyword..." at bounding box center [301, 124] width 208 height 26
paste input "Geronimo"
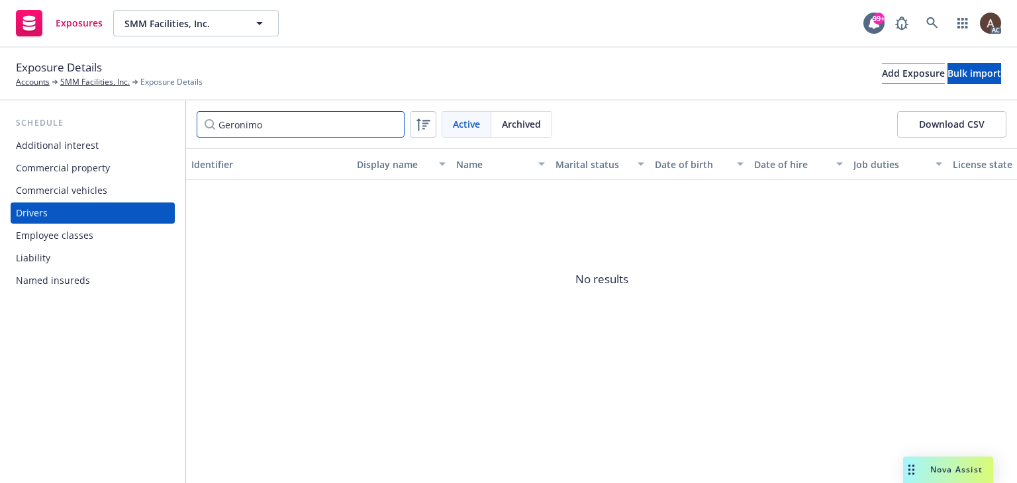
type input "Geronimo"
click at [882, 75] on div "Add Exposure" at bounding box center [913, 74] width 63 height 20
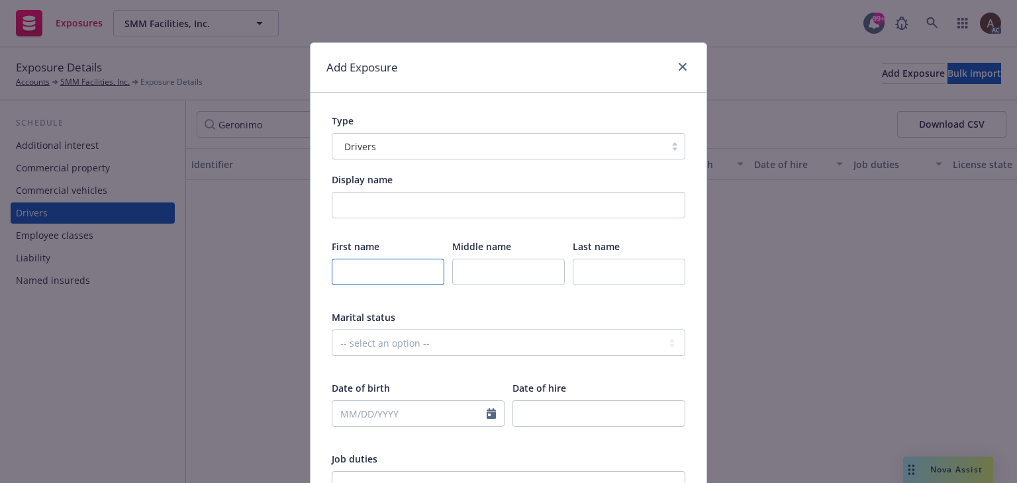
click at [367, 271] on input "text" at bounding box center [388, 272] width 113 height 26
paste input "Geronimo"
type input "Geronimo"
click at [473, 264] on input "text" at bounding box center [508, 272] width 113 height 26
paste input "[PERSON_NAME]"
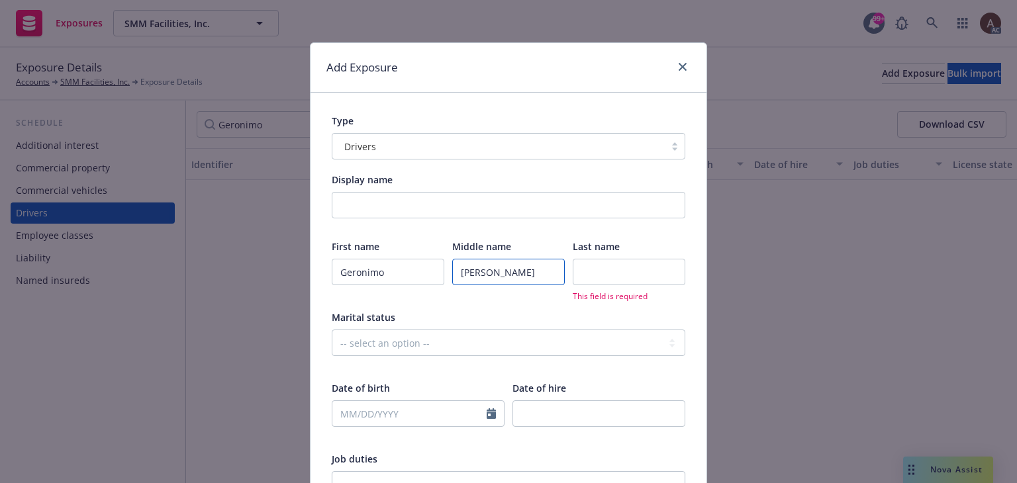
type input "[PERSON_NAME]"
click at [624, 266] on input "text" at bounding box center [629, 272] width 113 height 26
paste input "[PERSON_NAME]"
type input "[PERSON_NAME]"
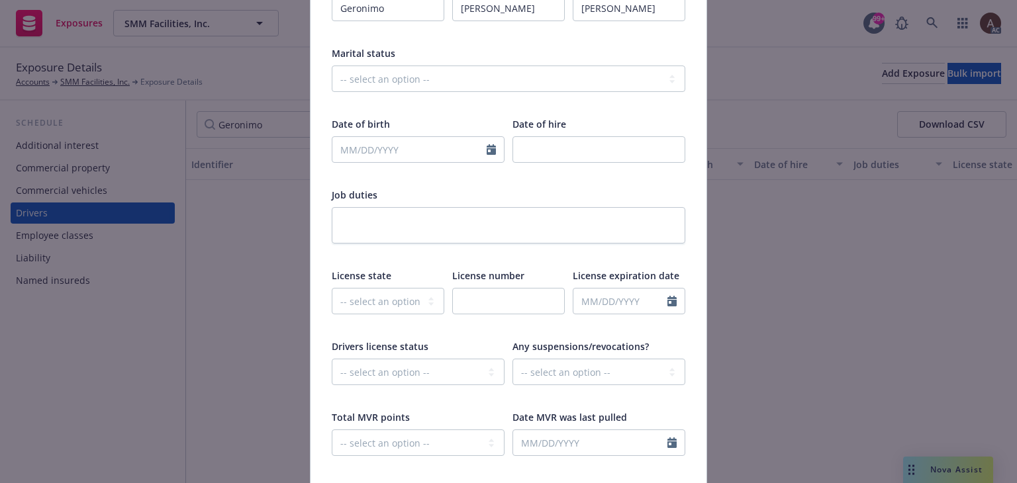
scroll to position [265, 0]
click at [386, 297] on select "-- select an option -- [US_STATE] [US_STATE] [US_STATE] [US_STATE] [US_STATE] […" at bounding box center [388, 300] width 113 height 26
select select "CA"
click at [505, 303] on input "text" at bounding box center [508, 300] width 113 height 26
paste input "Y2351608"
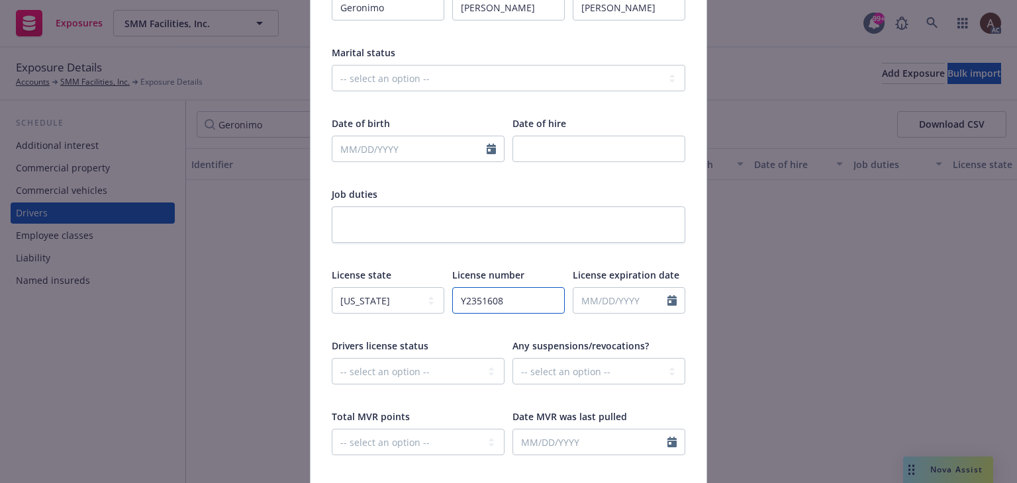
type input "Y2351608"
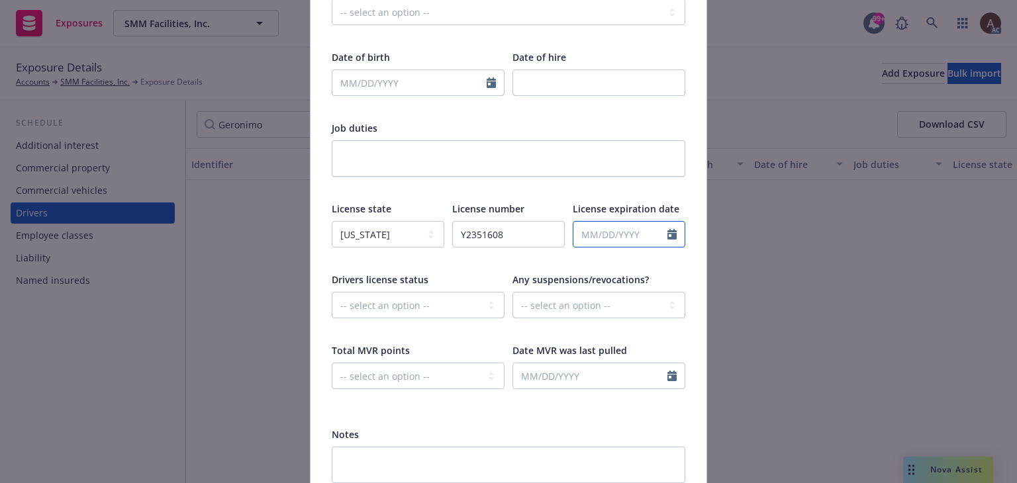
click at [667, 233] on icon "Calendar" at bounding box center [671, 234] width 9 height 11
select select "9"
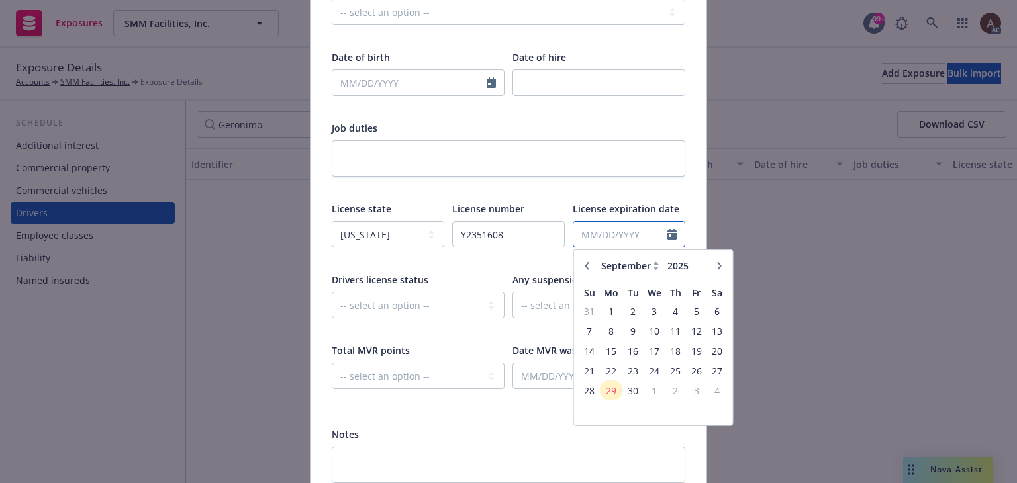
click at [620, 238] on input "text" at bounding box center [620, 234] width 94 height 25
type input "[DATE]"
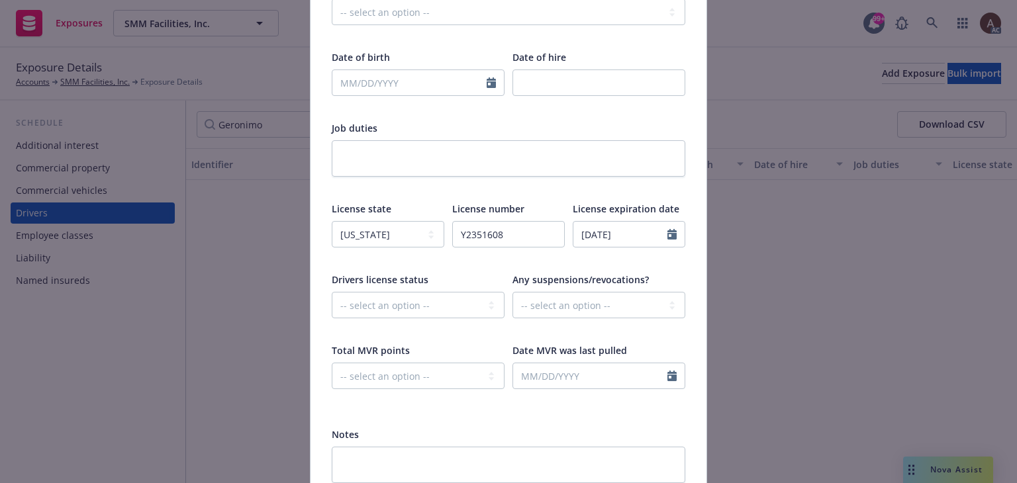
click at [429, 189] on div at bounding box center [509, 188] width 354 height 12
click at [376, 82] on input "text" at bounding box center [409, 82] width 154 height 25
select select "9"
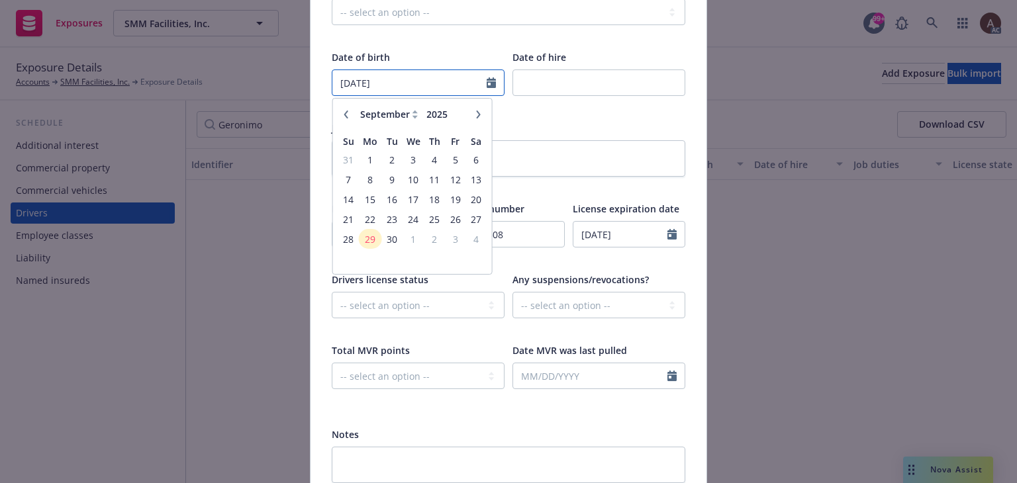
type input "[DATE]"
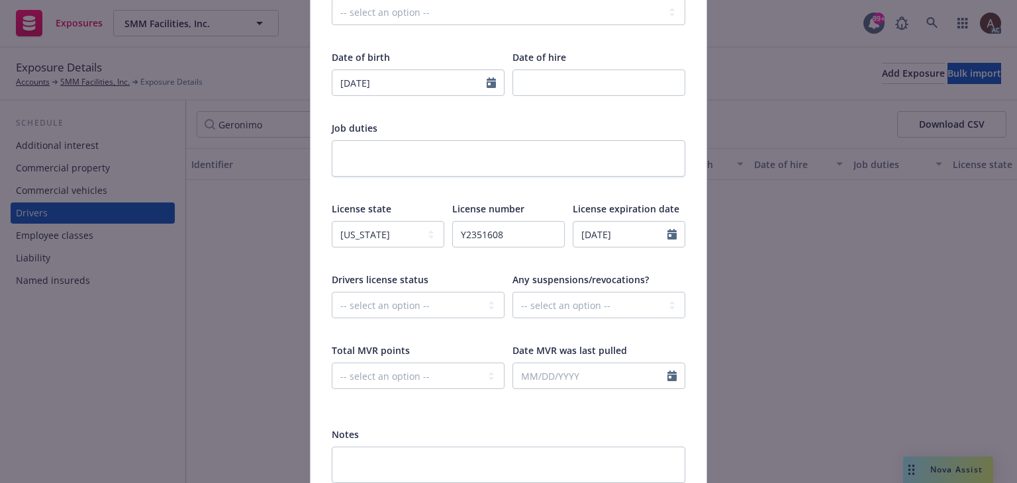
click at [403, 53] on div "Date of birth" at bounding box center [418, 57] width 173 height 14
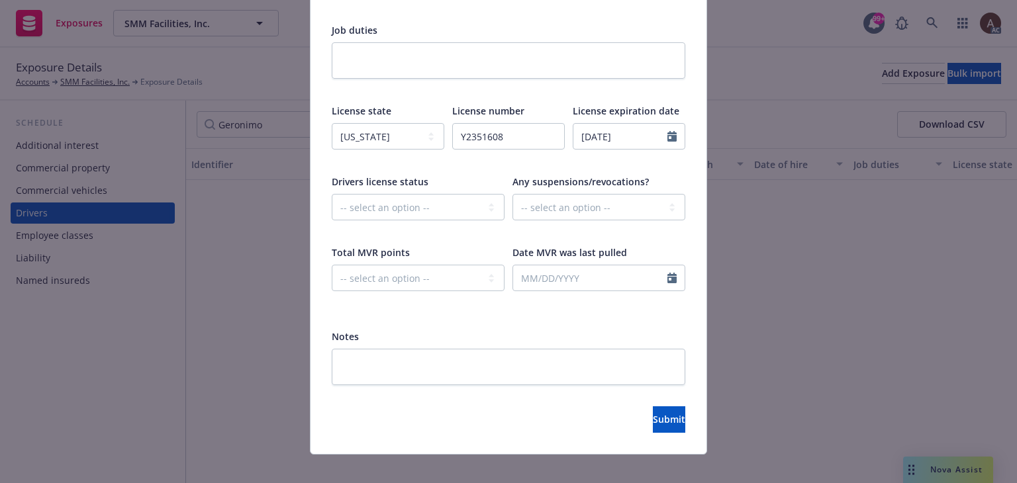
scroll to position [442, 0]
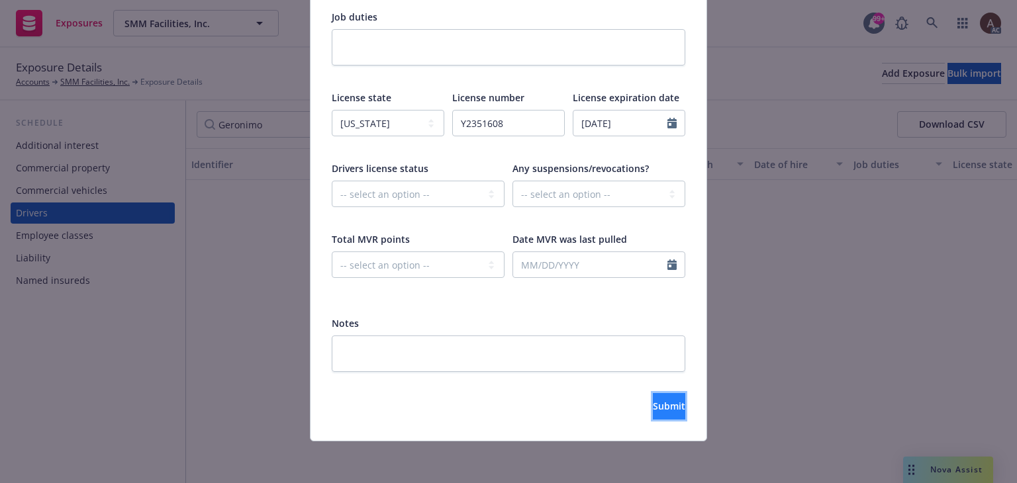
click at [653, 401] on span "Submit" at bounding box center [669, 406] width 32 height 13
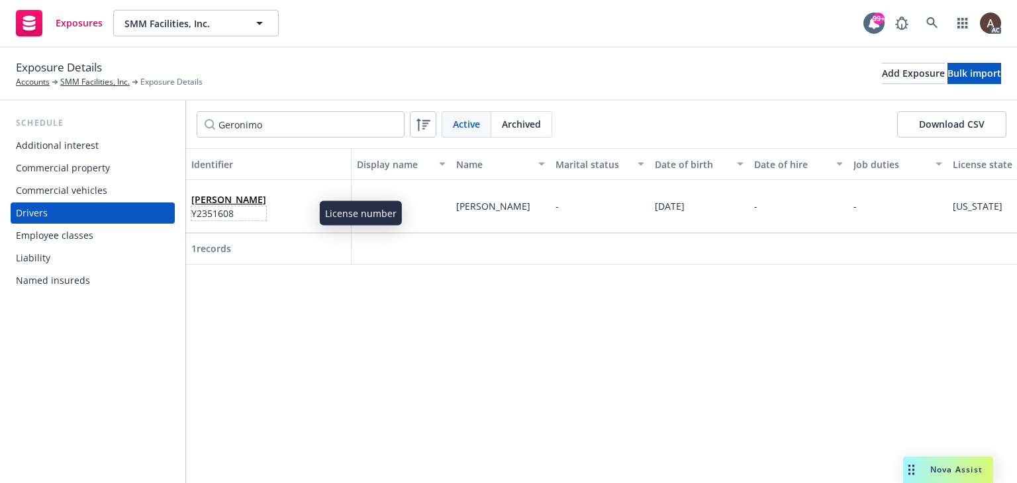
click at [266, 218] on span "Y2351608" at bounding box center [228, 214] width 75 height 14
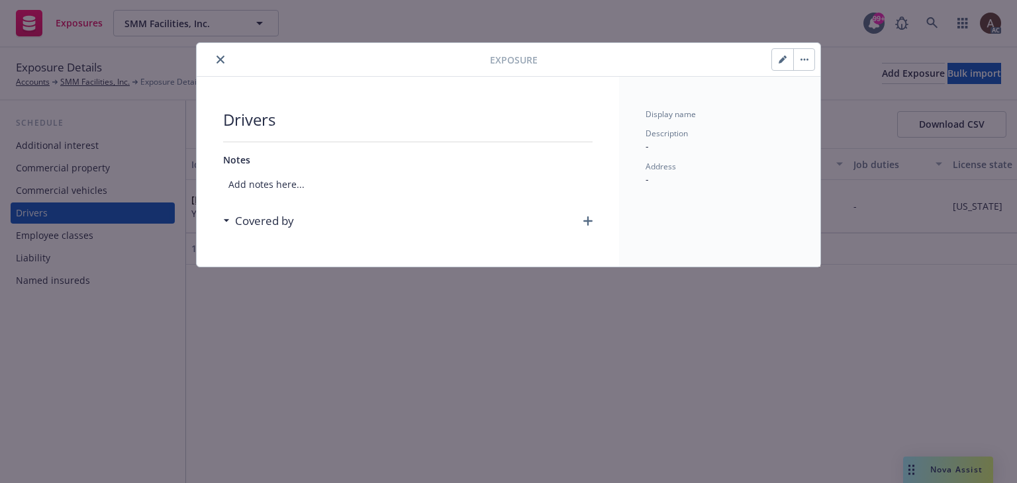
click at [585, 219] on icon "button" at bounding box center [587, 221] width 9 height 9
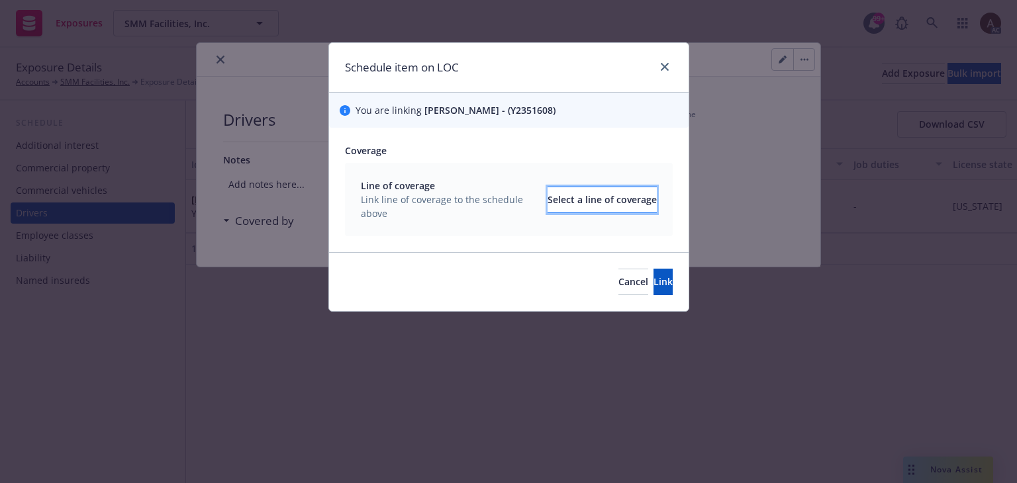
click at [561, 207] on div "Select a line of coverage" at bounding box center [602, 199] width 109 height 25
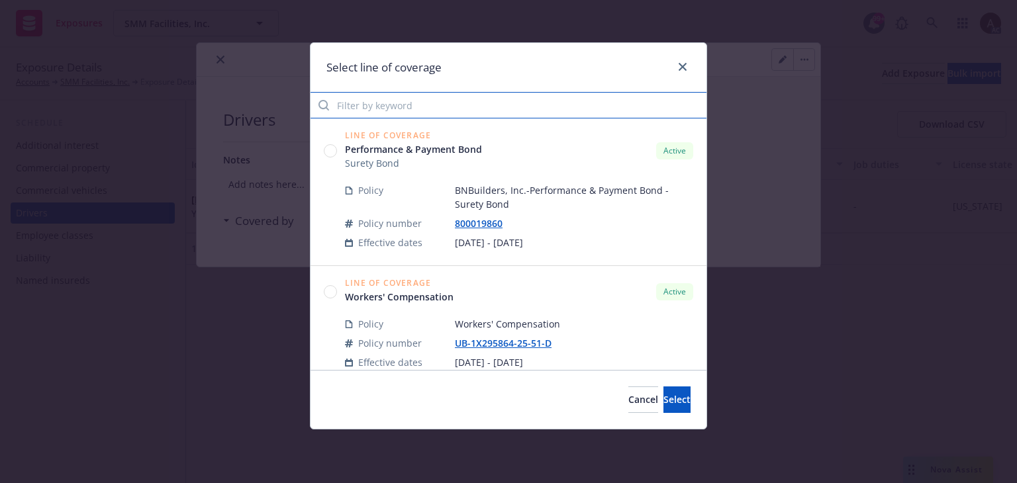
click at [427, 109] on input "Filter by keyword" at bounding box center [509, 105] width 396 height 26
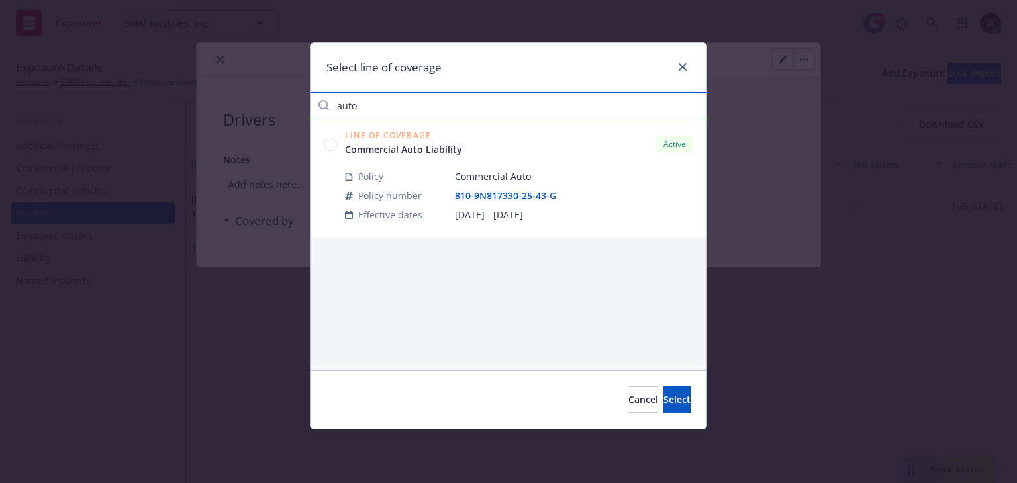
type input "auto"
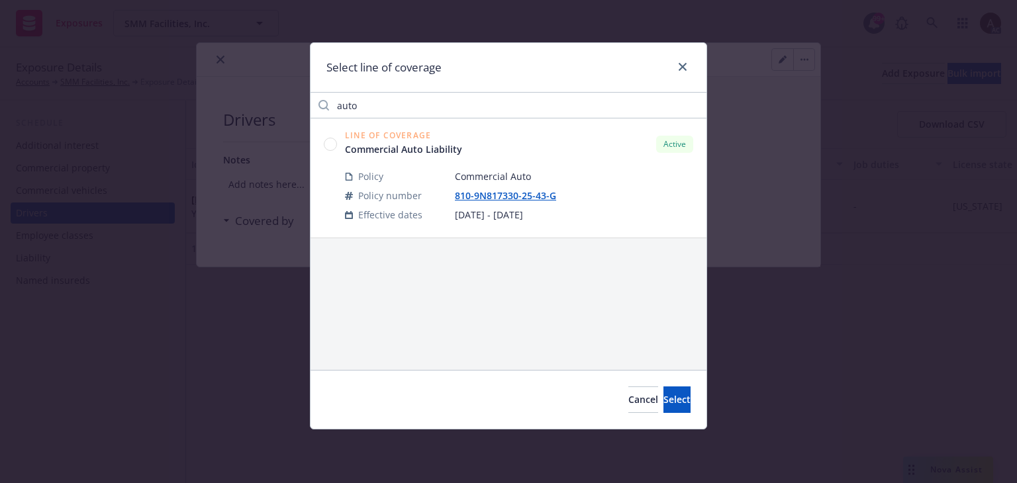
click at [328, 145] on circle at bounding box center [330, 144] width 13 height 13
click at [663, 397] on span "Select" at bounding box center [676, 399] width 27 height 13
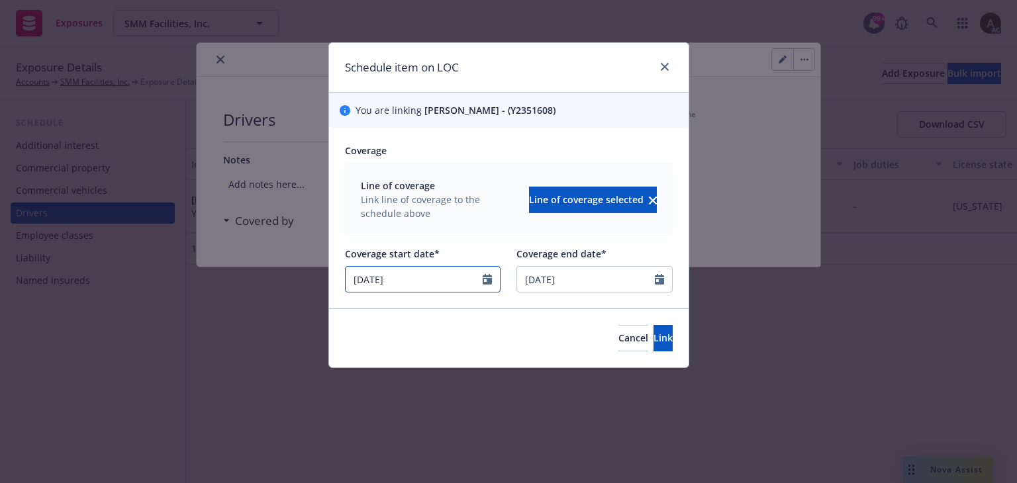
click at [483, 281] on icon "Calendar" at bounding box center [487, 279] width 9 height 11
select select "9"
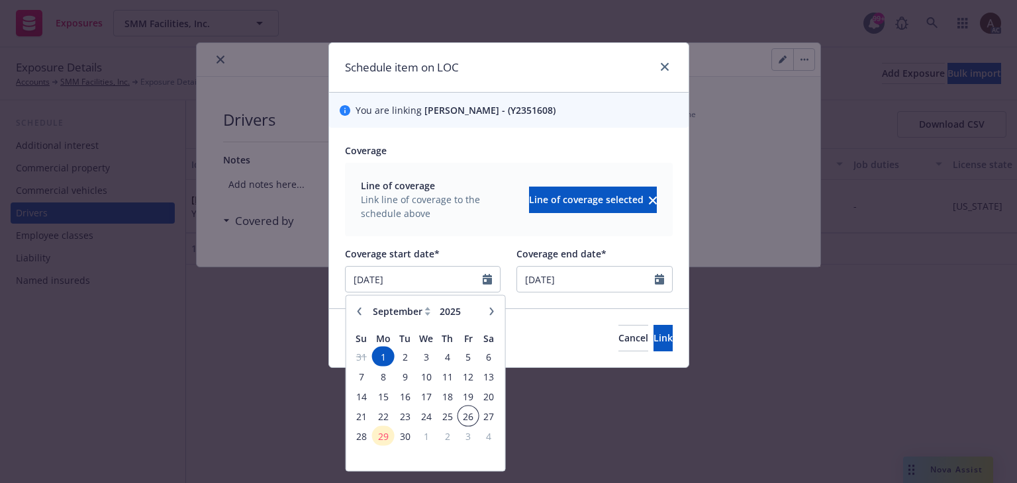
click at [467, 416] on span "26" at bounding box center [468, 416] width 18 height 17
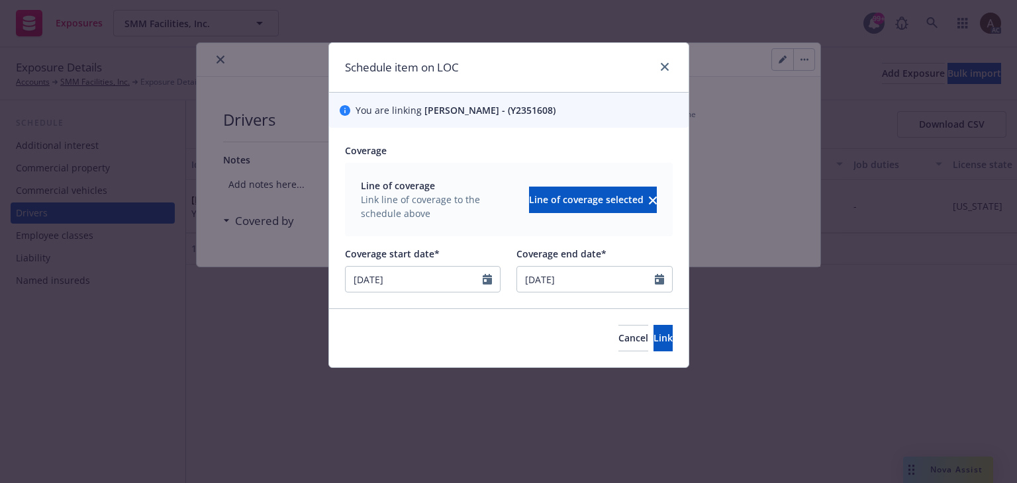
type input "09/26/2025"
click at [654, 332] on span "Link" at bounding box center [663, 338] width 19 height 13
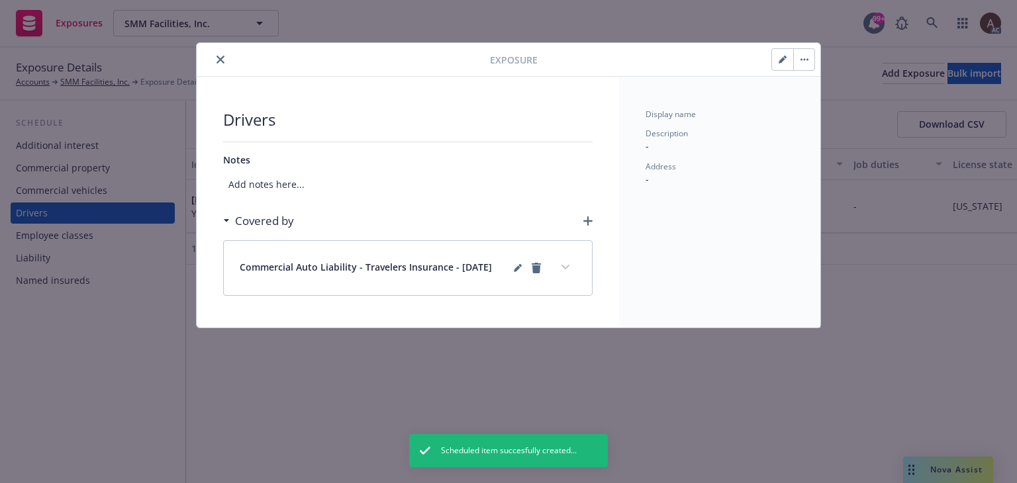
click at [561, 269] on button "expand content" at bounding box center [565, 267] width 21 height 21
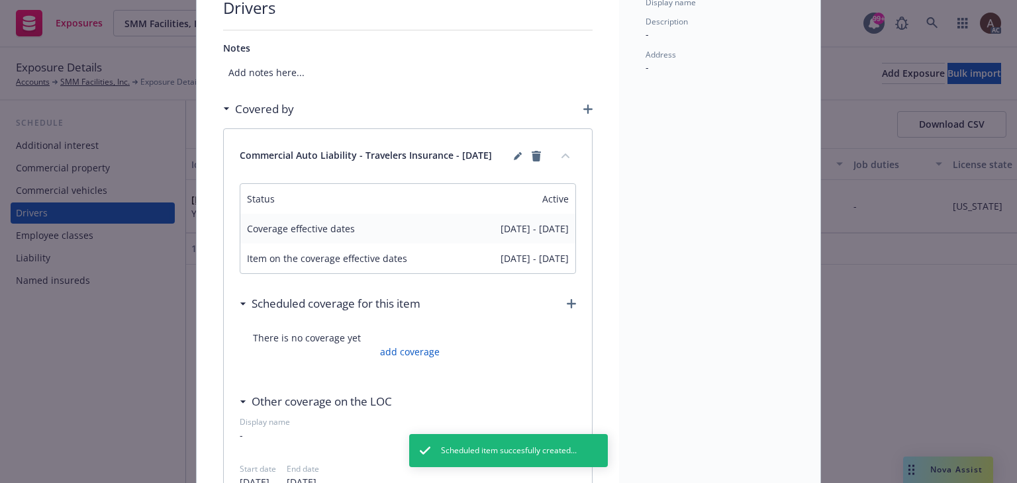
scroll to position [199, 0]
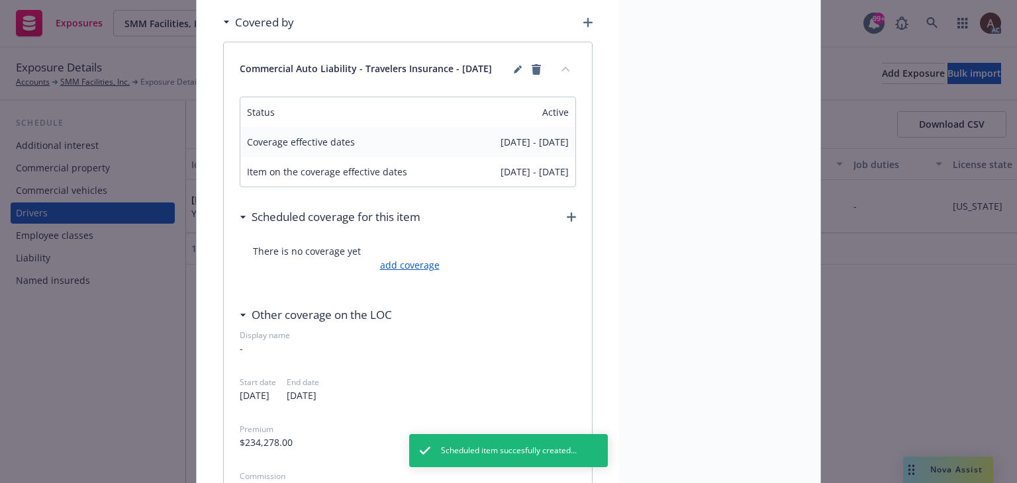
click at [413, 266] on link "add coverage" at bounding box center [408, 265] width 63 height 14
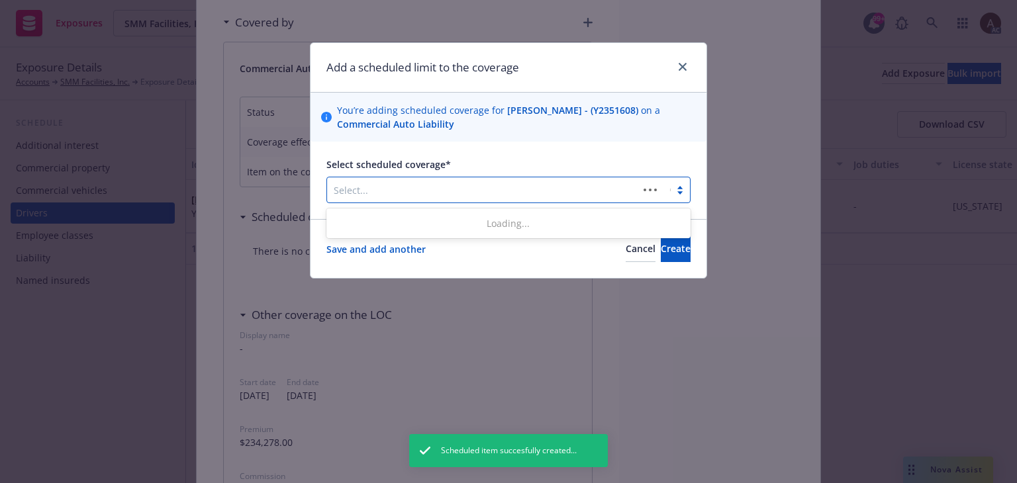
click at [451, 191] on div at bounding box center [483, 190] width 298 height 16
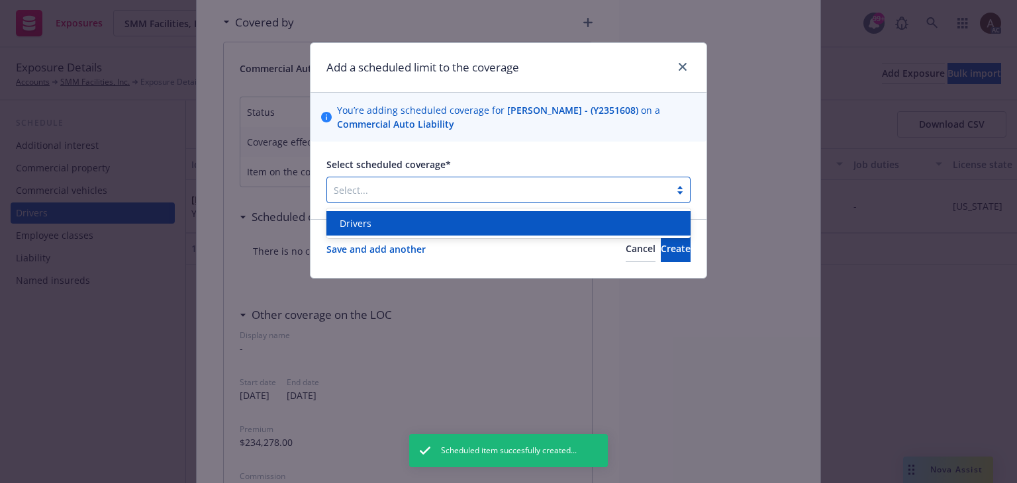
click at [400, 226] on div "Drivers" at bounding box center [508, 224] width 348 height 14
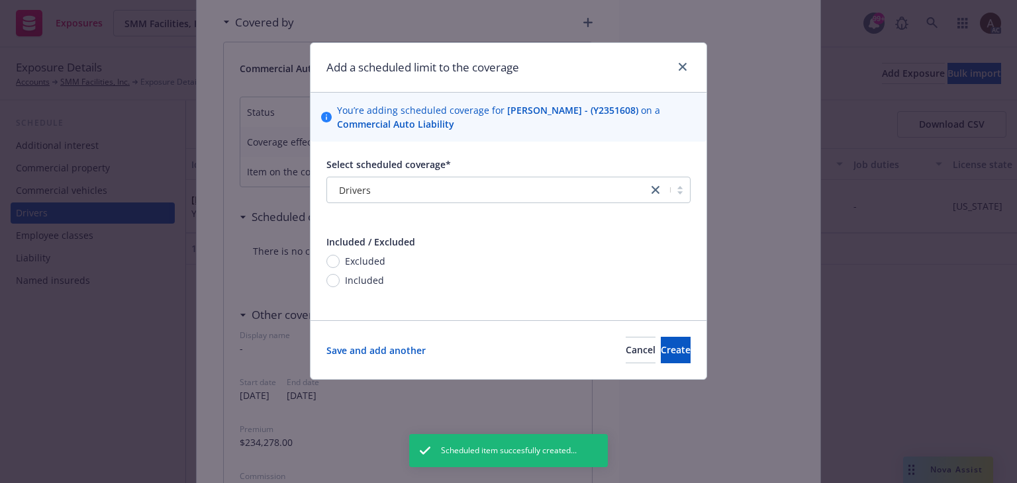
click at [370, 279] on span "Included" at bounding box center [364, 280] width 39 height 14
click at [340, 279] on input "Included" at bounding box center [332, 280] width 13 height 13
radio input "true"
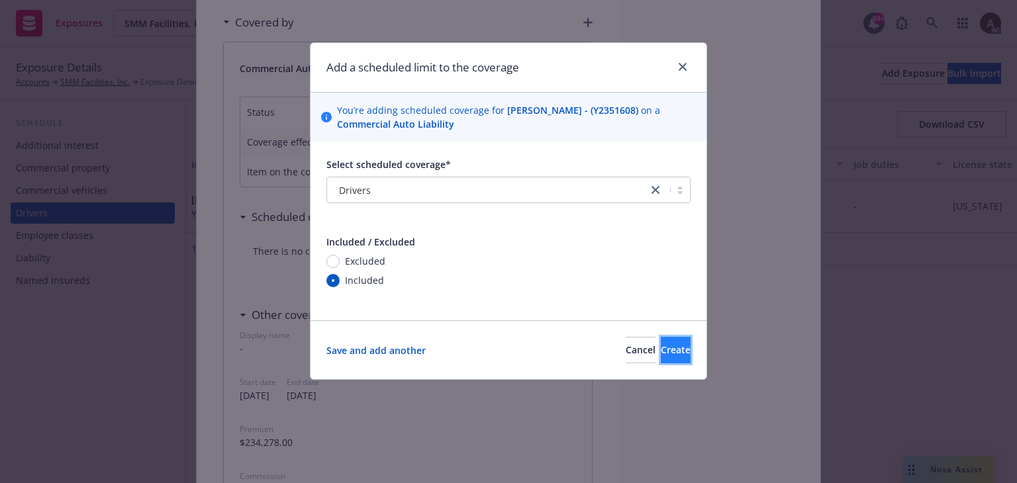
click at [661, 360] on button "Create" at bounding box center [676, 350] width 30 height 26
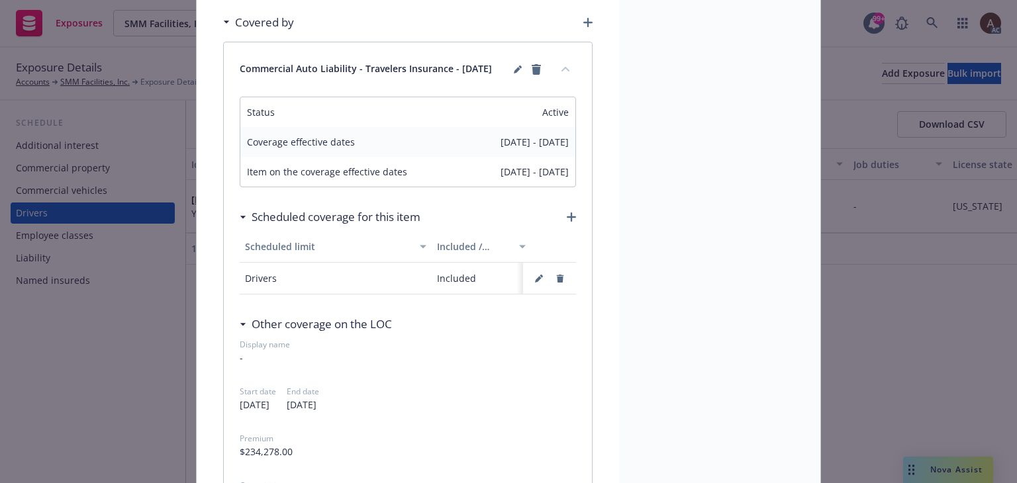
scroll to position [0, 0]
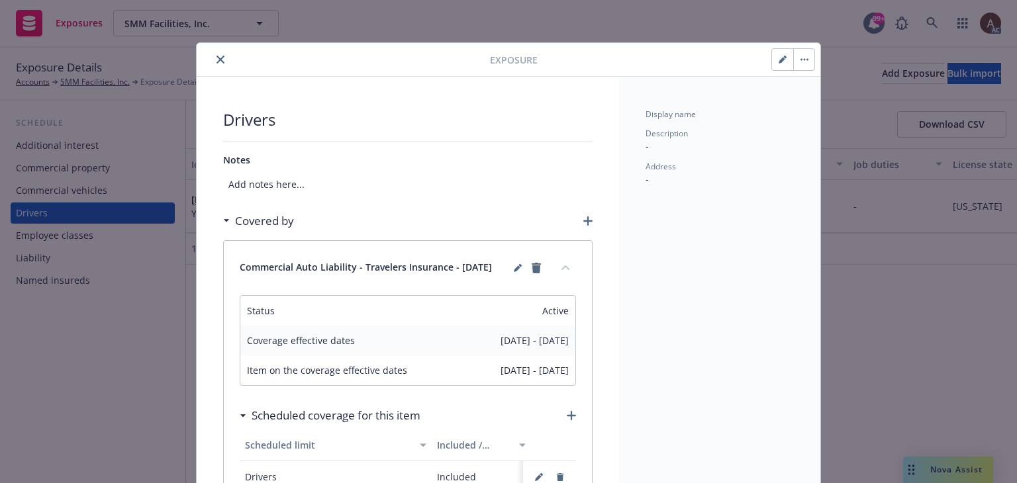
click at [217, 59] on icon "close" at bounding box center [221, 60] width 8 height 8
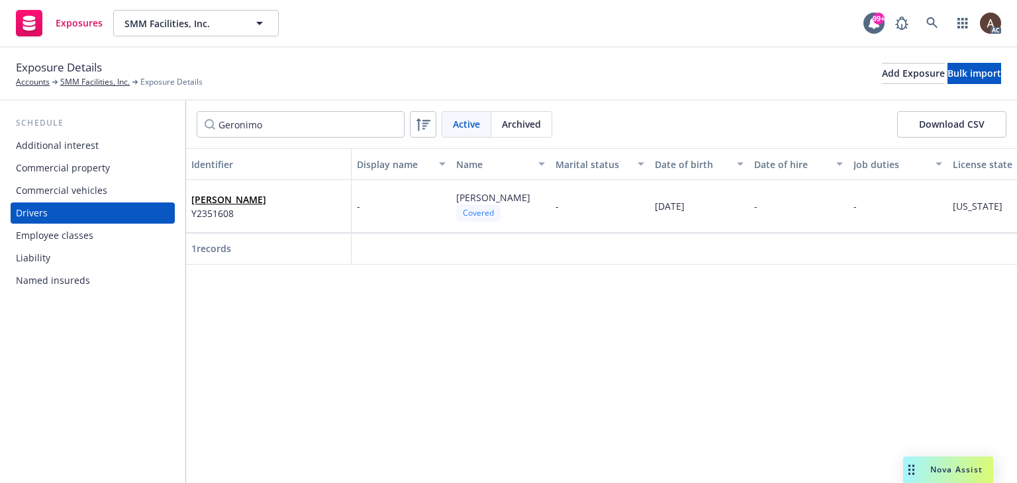
click at [101, 189] on div "Commercial vehicles" at bounding box center [61, 190] width 91 height 21
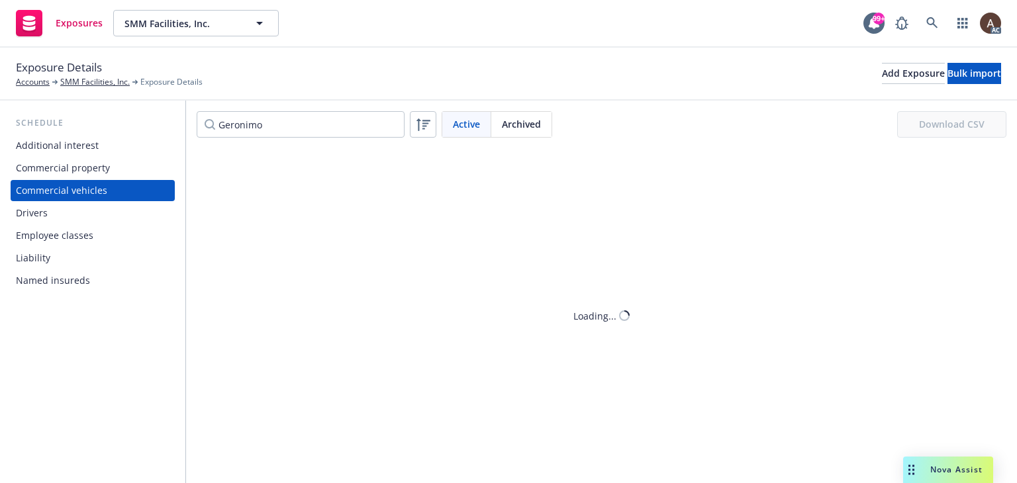
click at [101, 211] on div "Drivers" at bounding box center [93, 213] width 154 height 21
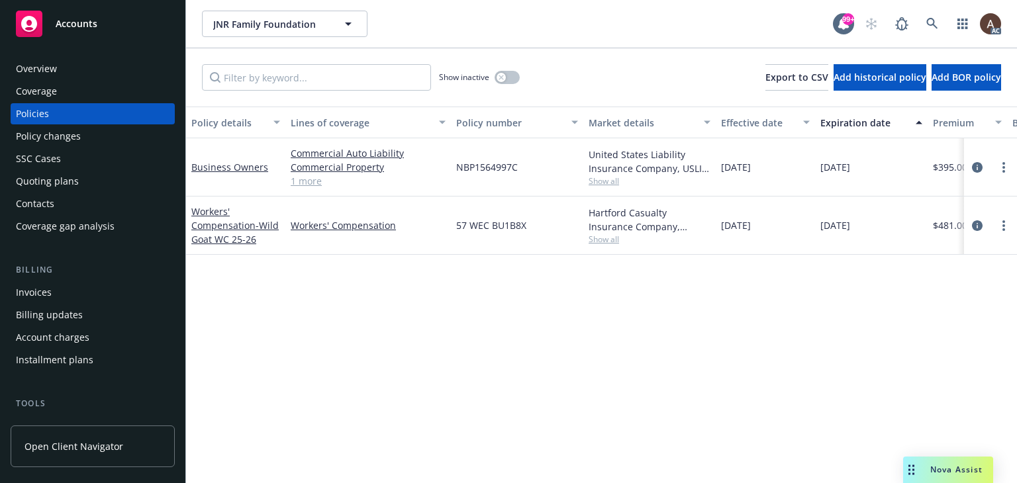
click at [70, 138] on div "Policy changes" at bounding box center [48, 136] width 65 height 21
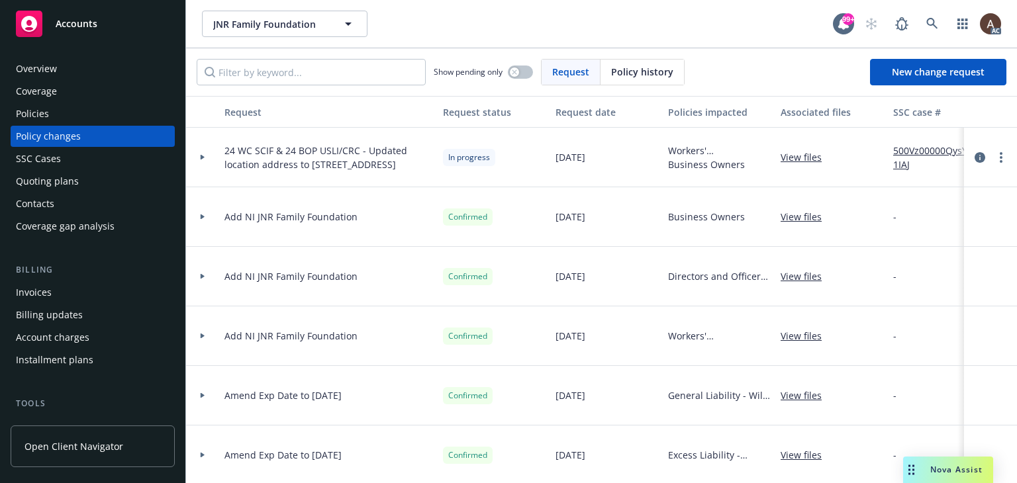
click at [205, 156] on icon at bounding box center [202, 157] width 5 height 5
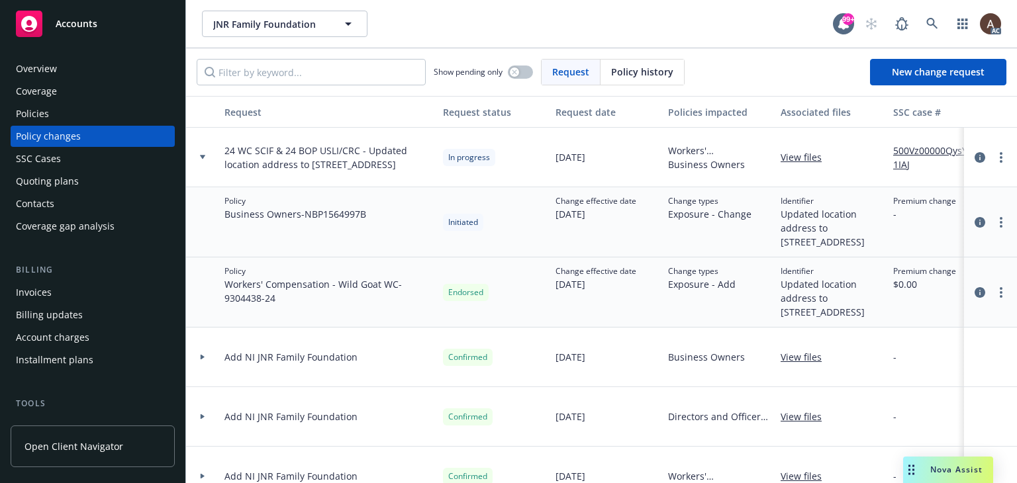
click at [205, 156] on icon at bounding box center [202, 157] width 5 height 5
